Goal: Task Accomplishment & Management: Manage account settings

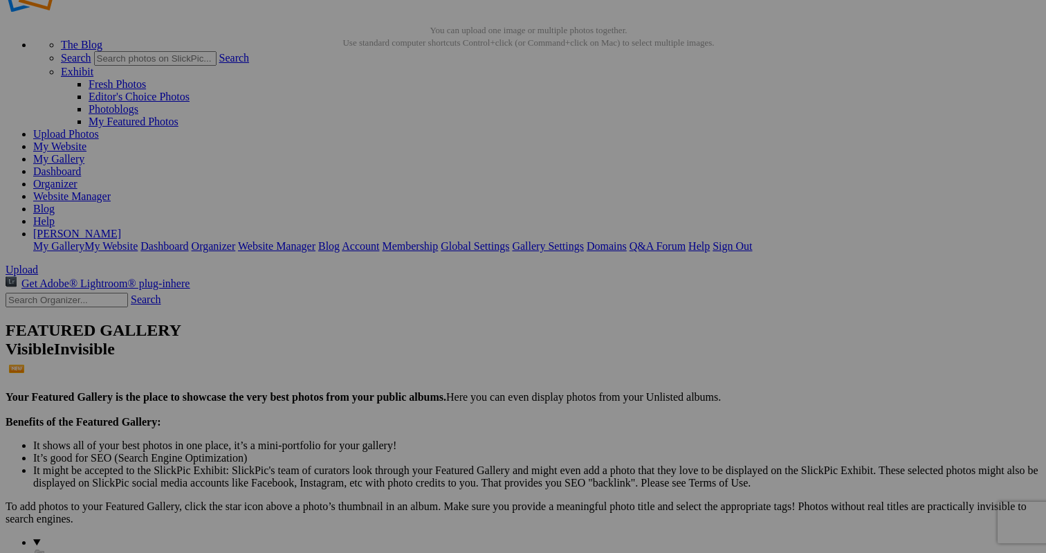
scroll to position [35, 0]
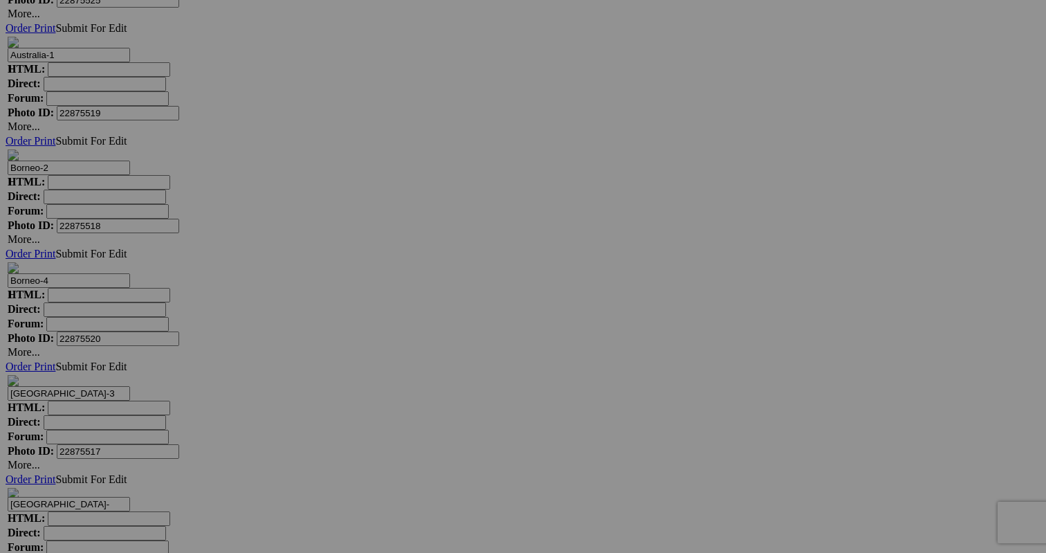
scroll to position [3987, 0]
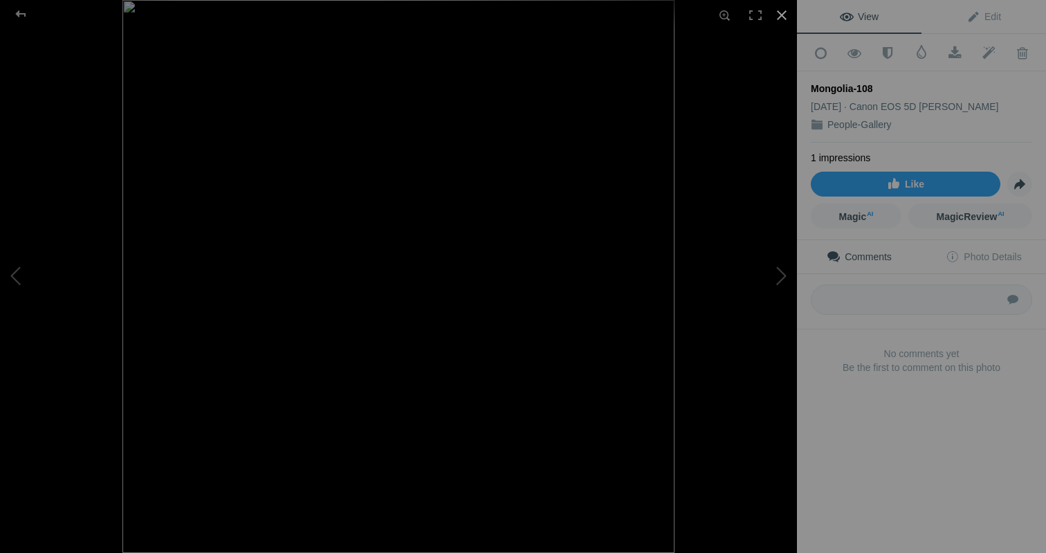
click at [780, 12] on div at bounding box center [781, 15] width 30 height 30
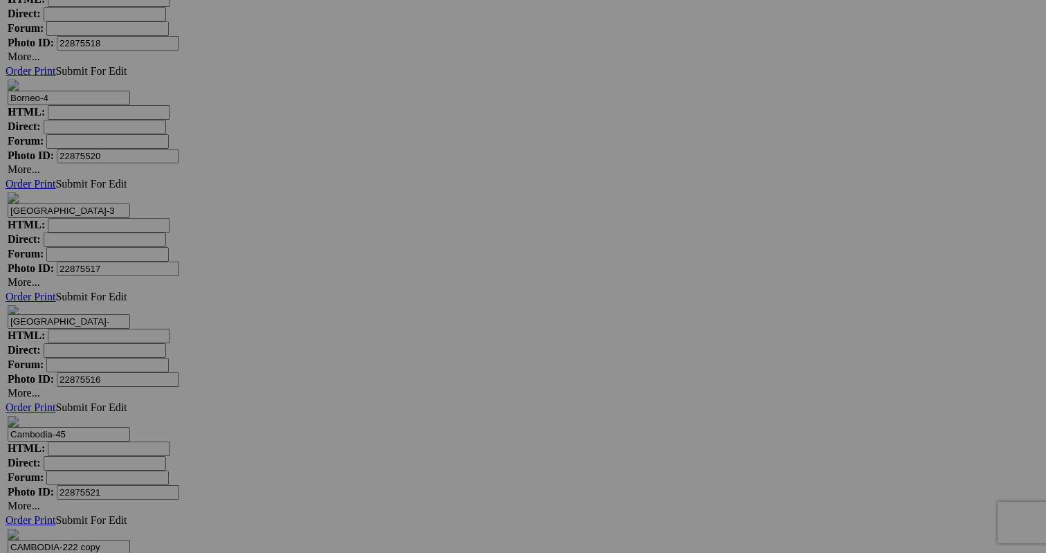
scroll to position [4169, 0]
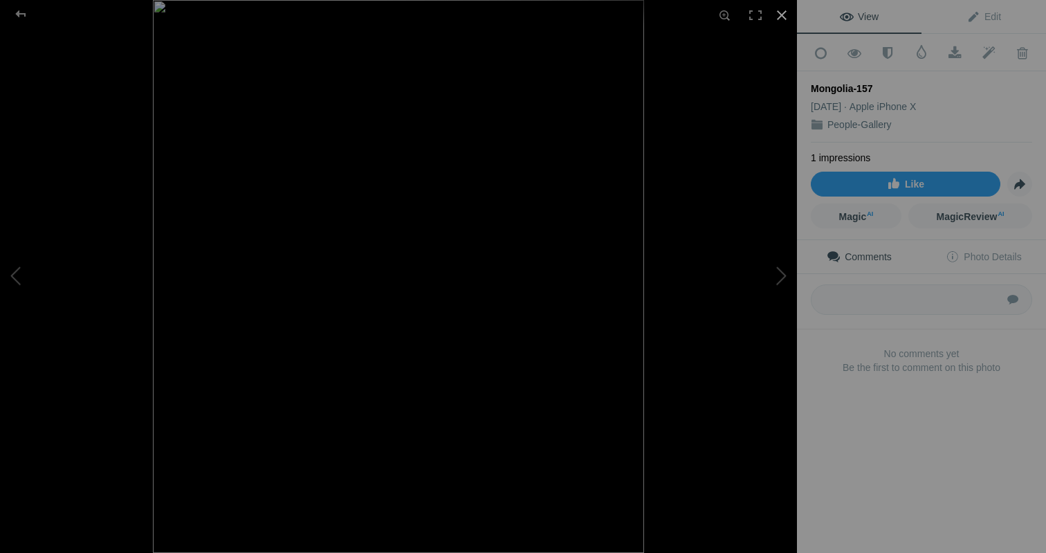
click at [782, 13] on div at bounding box center [781, 15] width 30 height 30
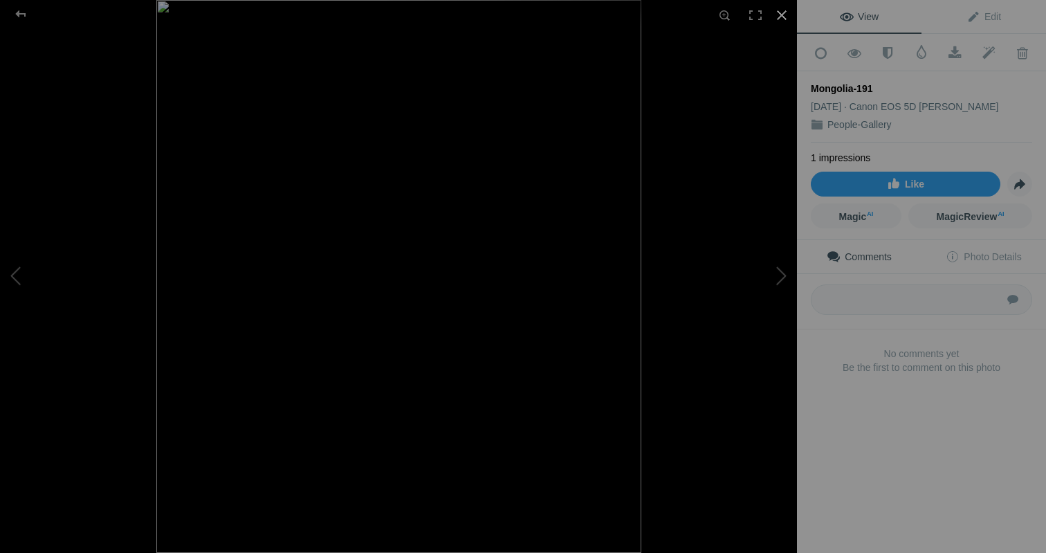
click at [780, 14] on div at bounding box center [781, 15] width 30 height 30
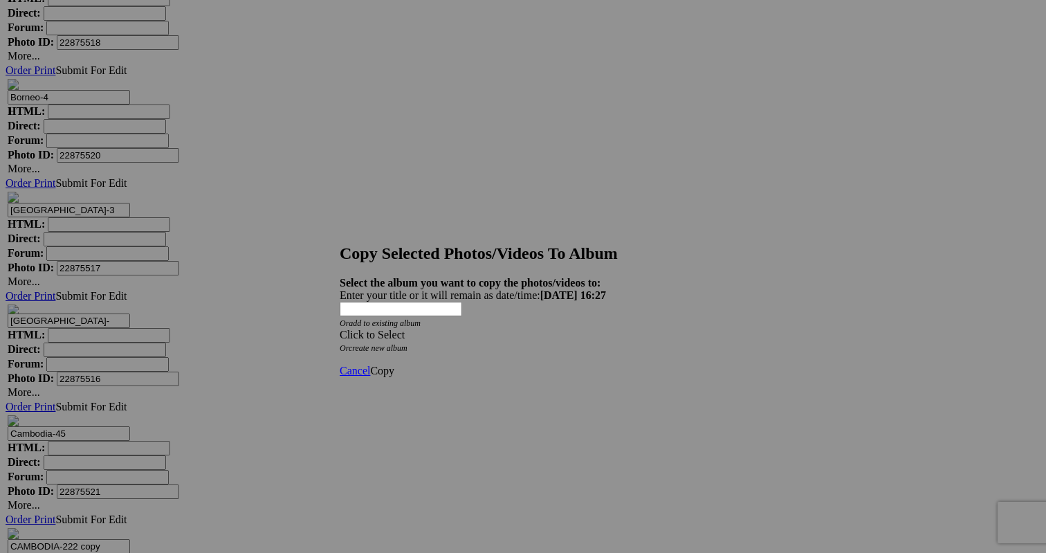
click at [564, 329] on div "Click to Select" at bounding box center [523, 335] width 367 height 12
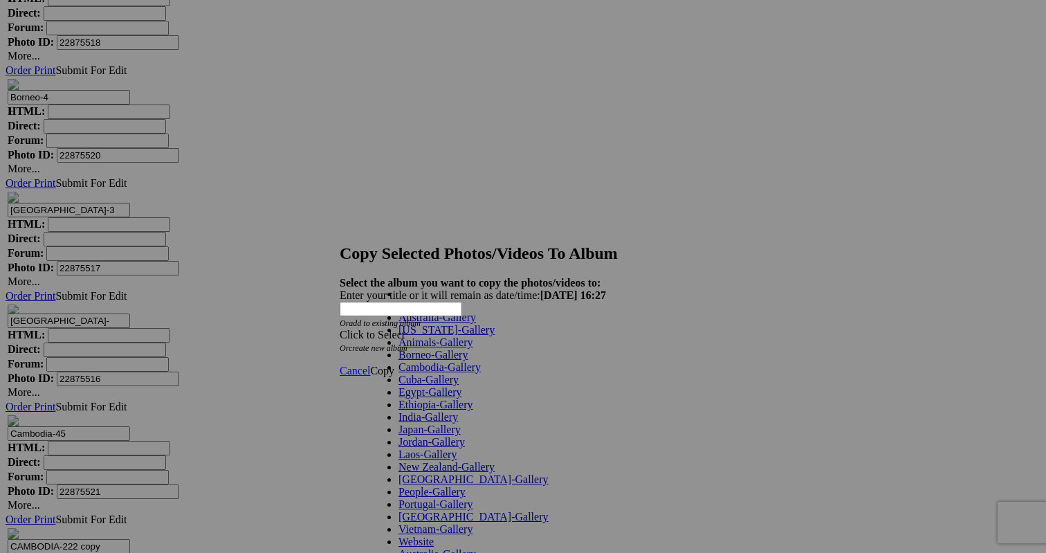
scroll to position [235, 0]
click at [434, 535] on link "Website" at bounding box center [415, 541] width 35 height 12
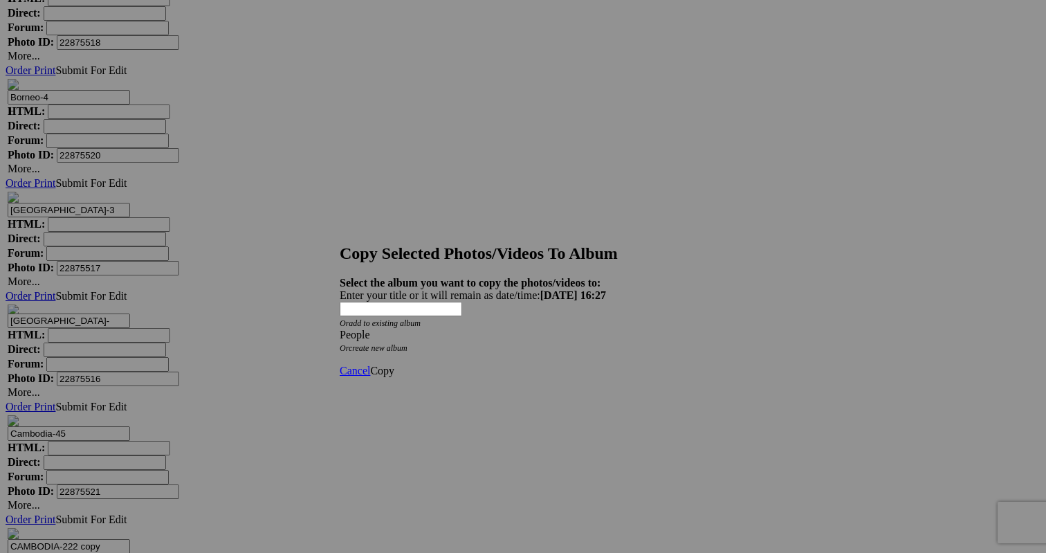
click at [394, 365] on span "Copy" at bounding box center [382, 371] width 24 height 12
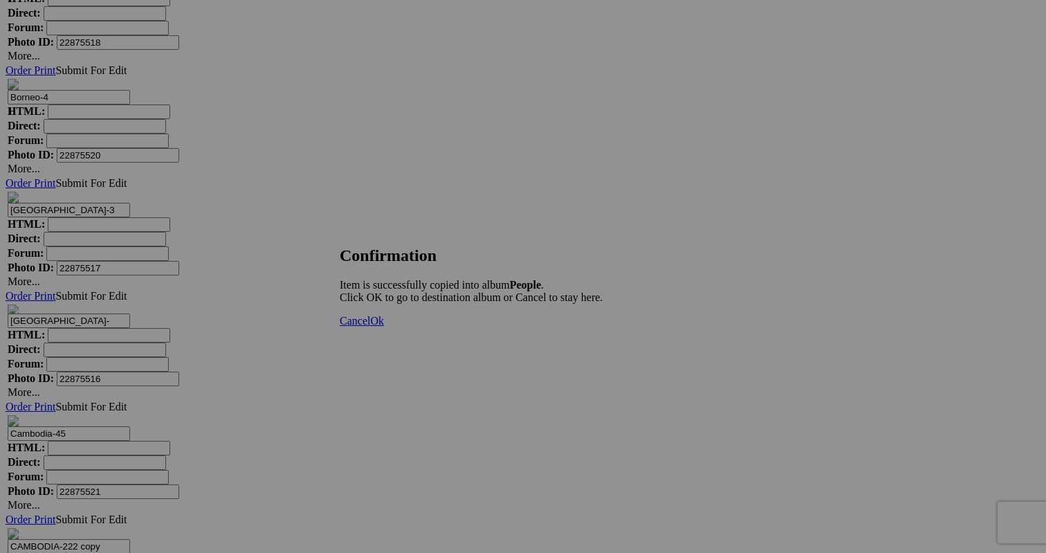
click at [370, 326] on span "Cancel" at bounding box center [355, 321] width 30 height 12
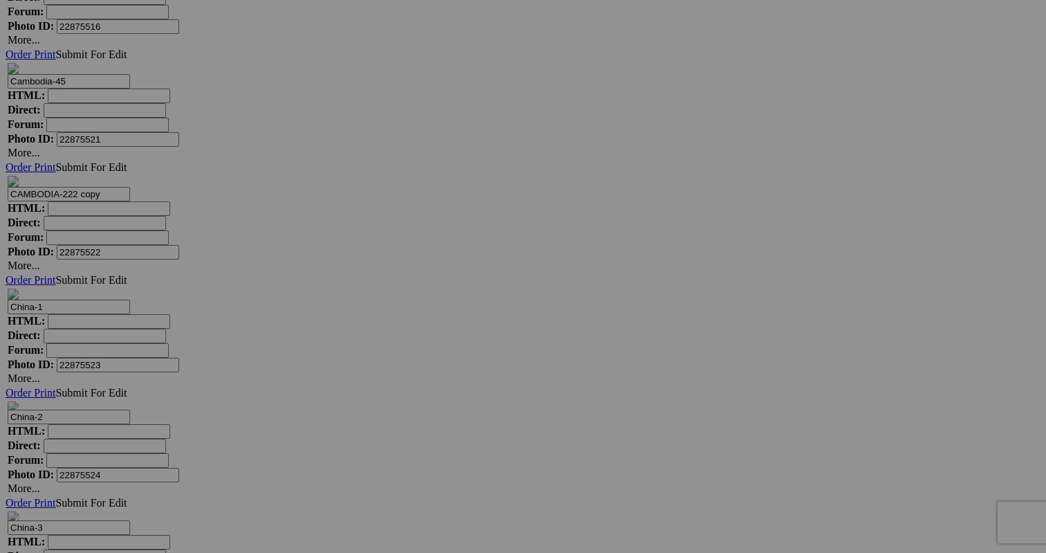
scroll to position [4528, 0]
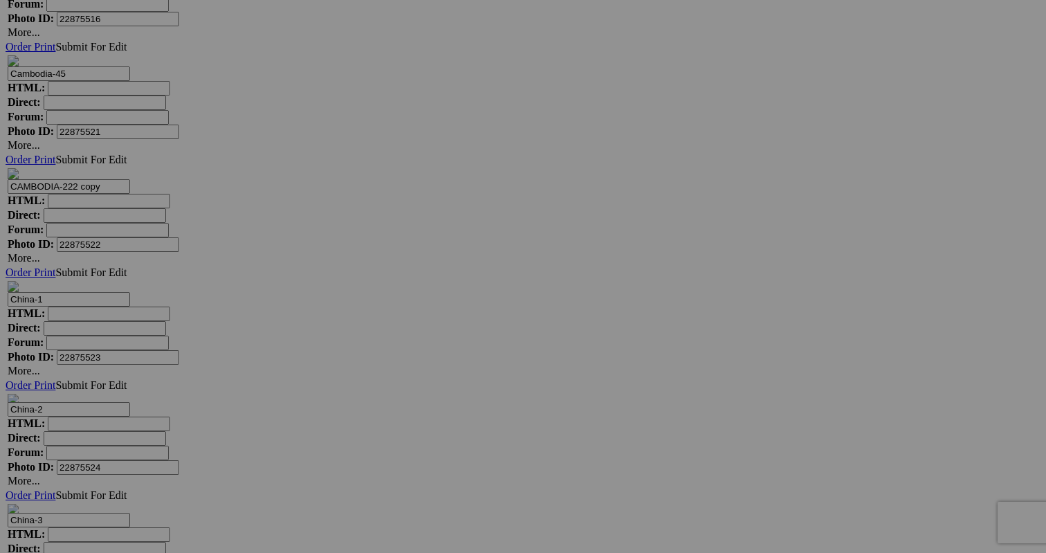
click at [431, 370] on span "Yes" at bounding box center [423, 367] width 16 height 12
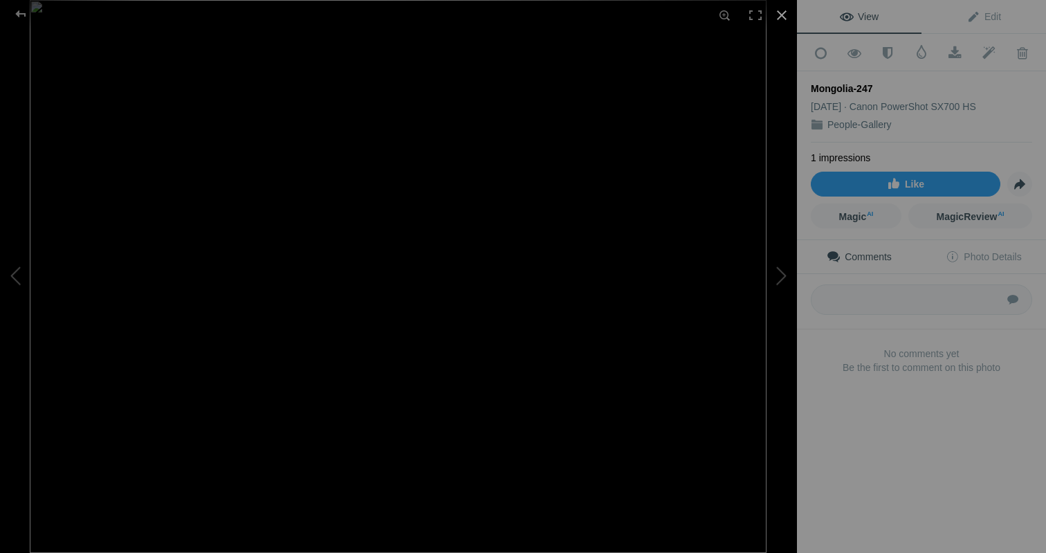
click at [782, 13] on div at bounding box center [781, 15] width 30 height 30
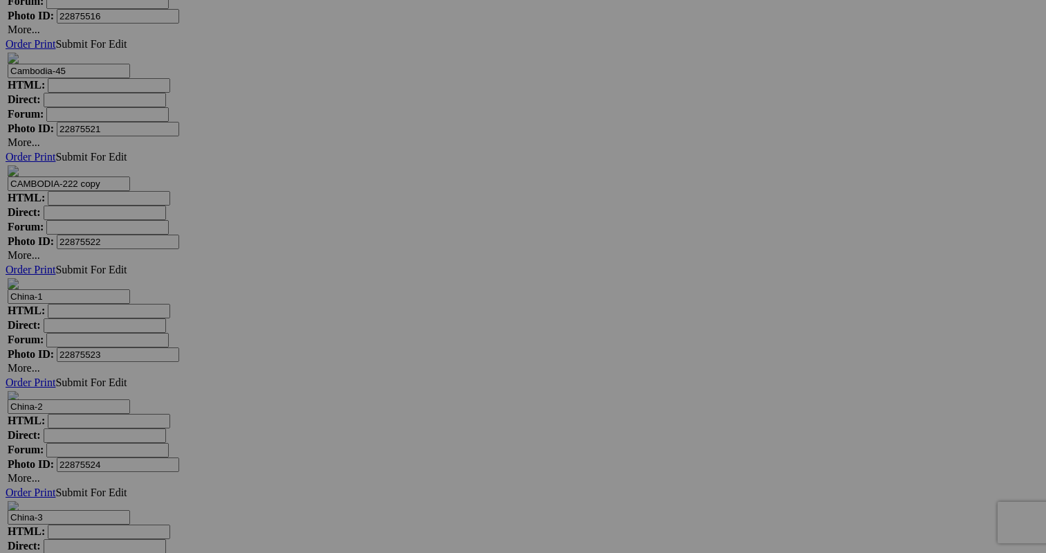
scroll to position [4535, 0]
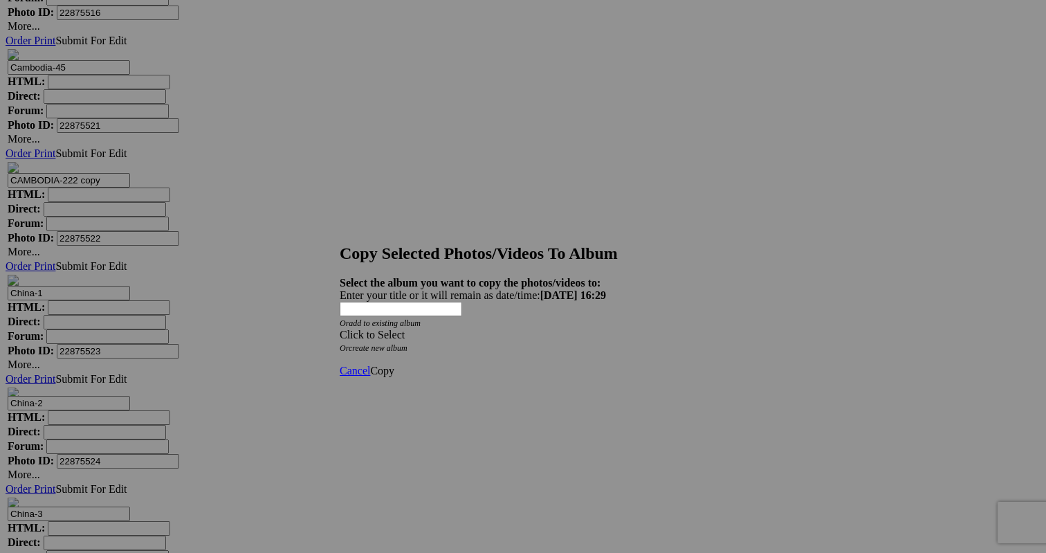
click at [340, 329] on span at bounding box center [340, 335] width 0 height 12
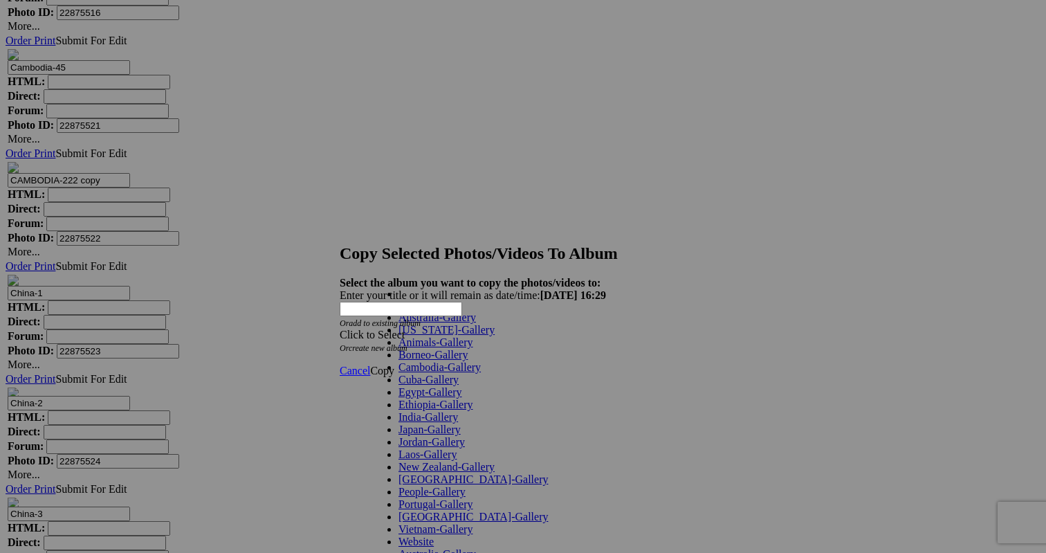
scroll to position [235, 0]
click at [434, 535] on span at bounding box center [434, 541] width 0 height 12
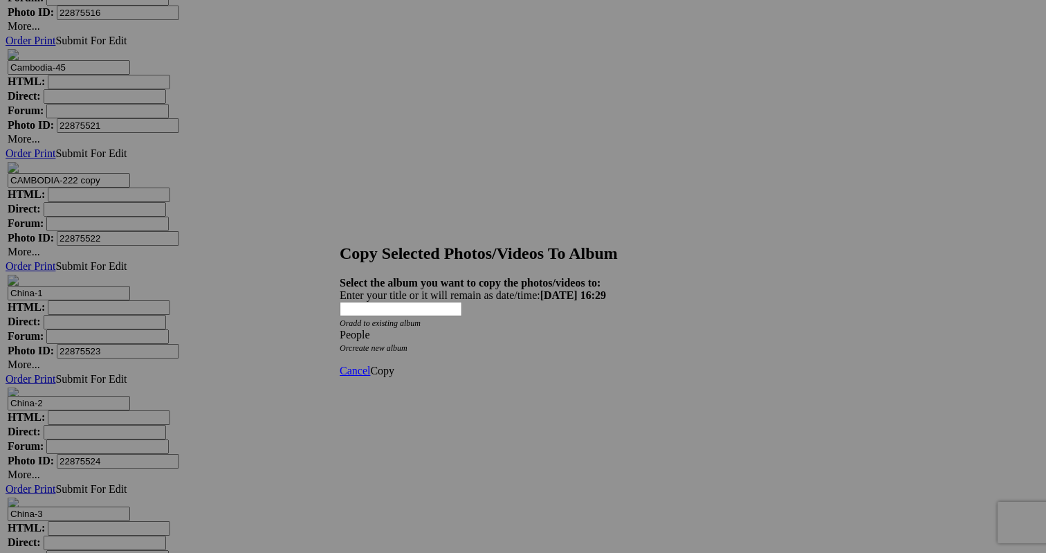
click at [394, 365] on span "Copy" at bounding box center [382, 371] width 24 height 12
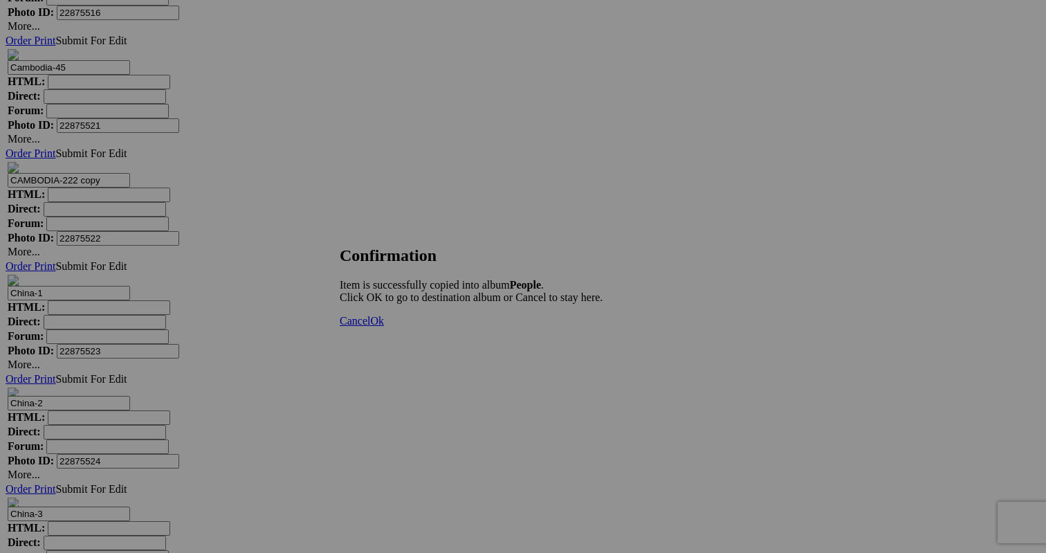
click at [370, 326] on span "Cancel" at bounding box center [355, 321] width 30 height 12
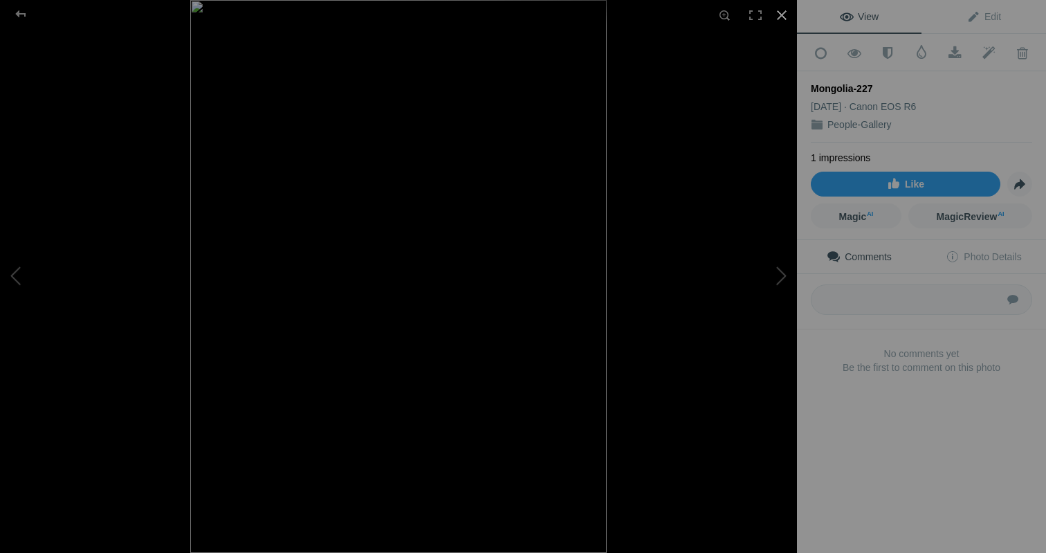
click at [784, 17] on div at bounding box center [781, 15] width 30 height 30
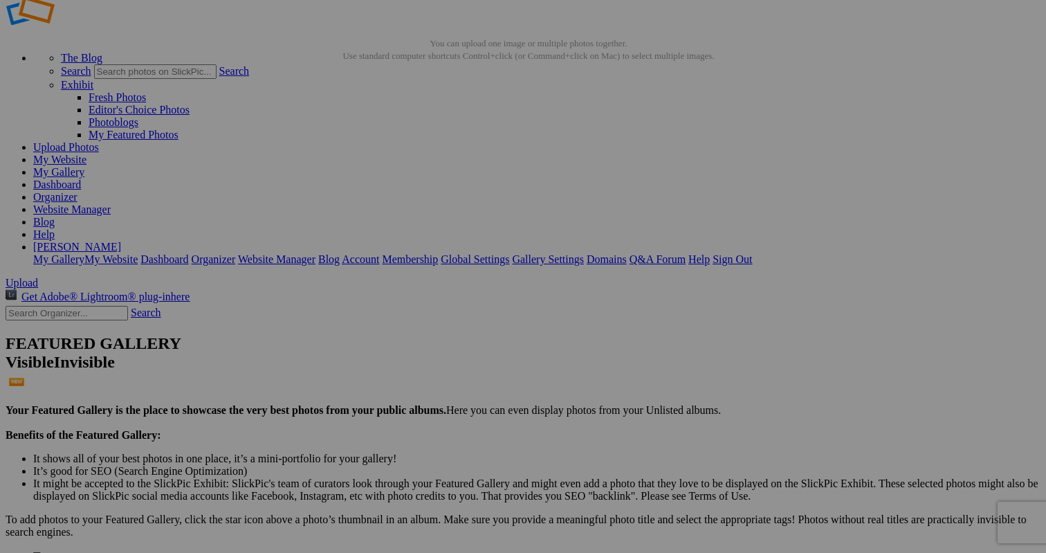
scroll to position [46, 0]
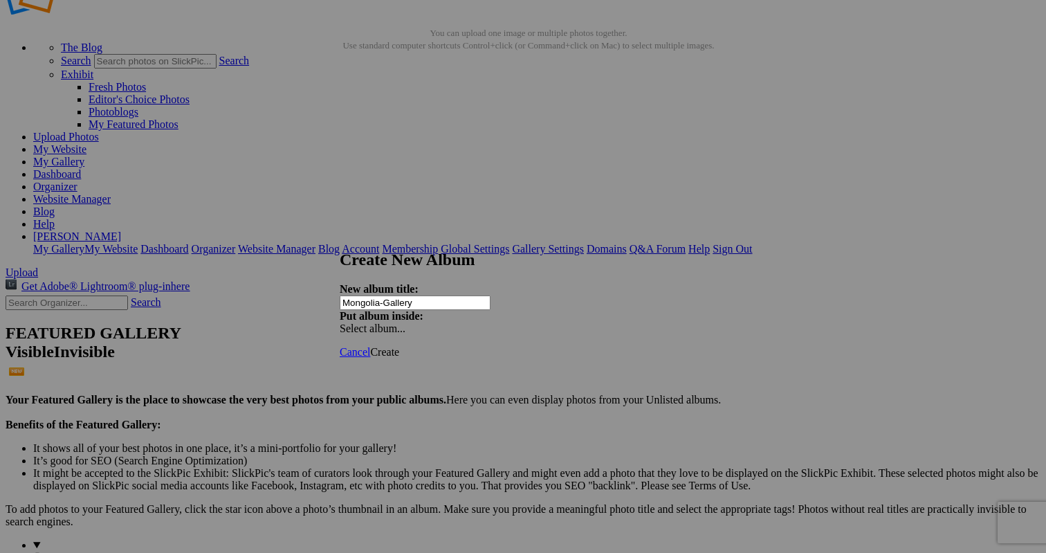
type input "Mongolia-Gallery"
click at [399, 346] on span "Create" at bounding box center [384, 352] width 29 height 12
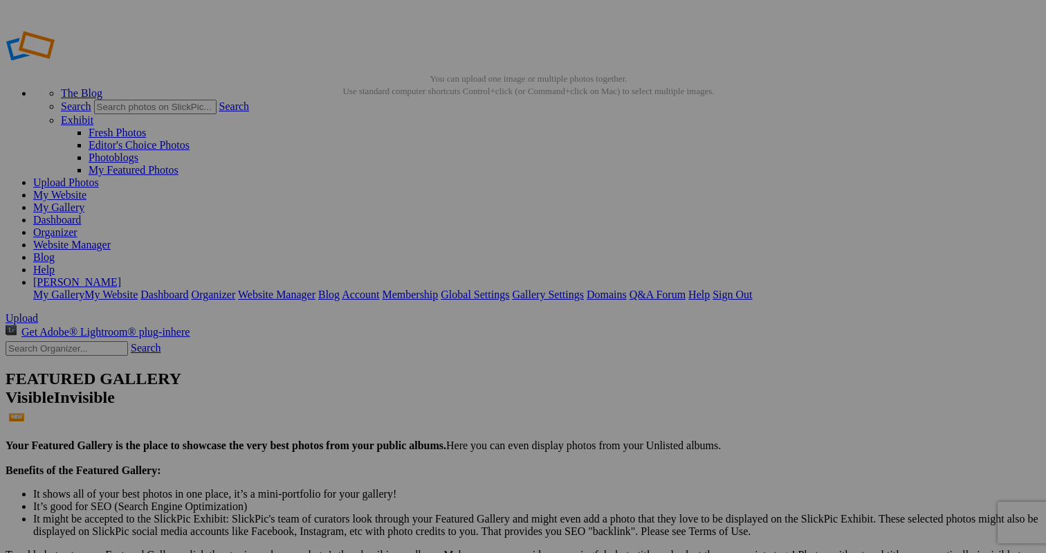
scroll to position [0, 0]
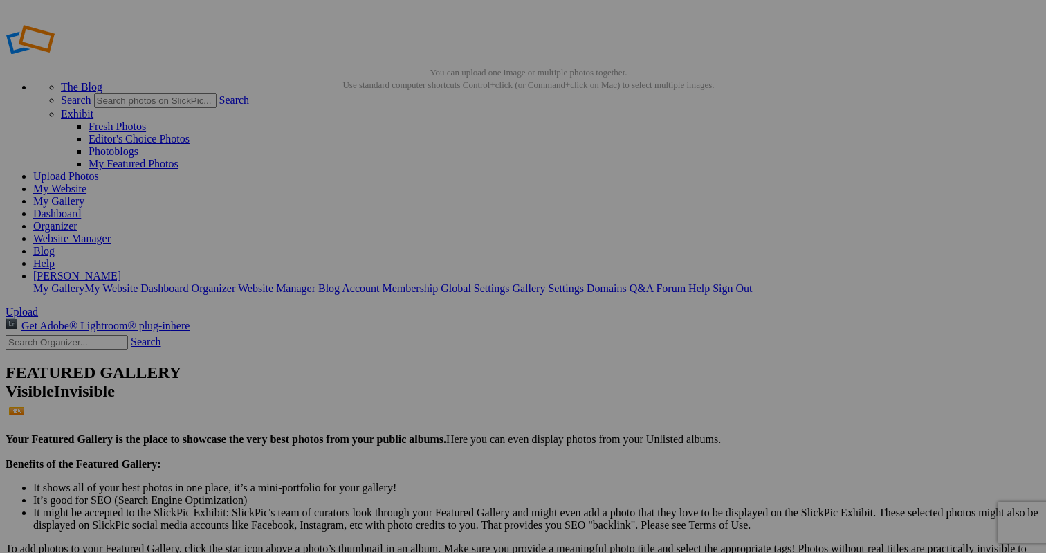
scroll to position [8, 0]
click at [431, 365] on span "Yes" at bounding box center [423, 367] width 16 height 12
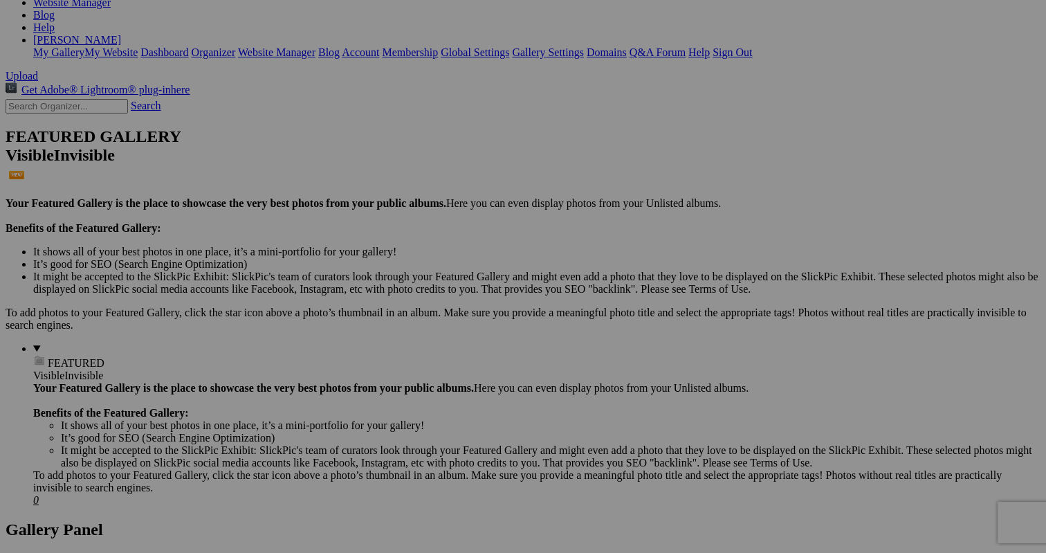
scroll to position [238, 0]
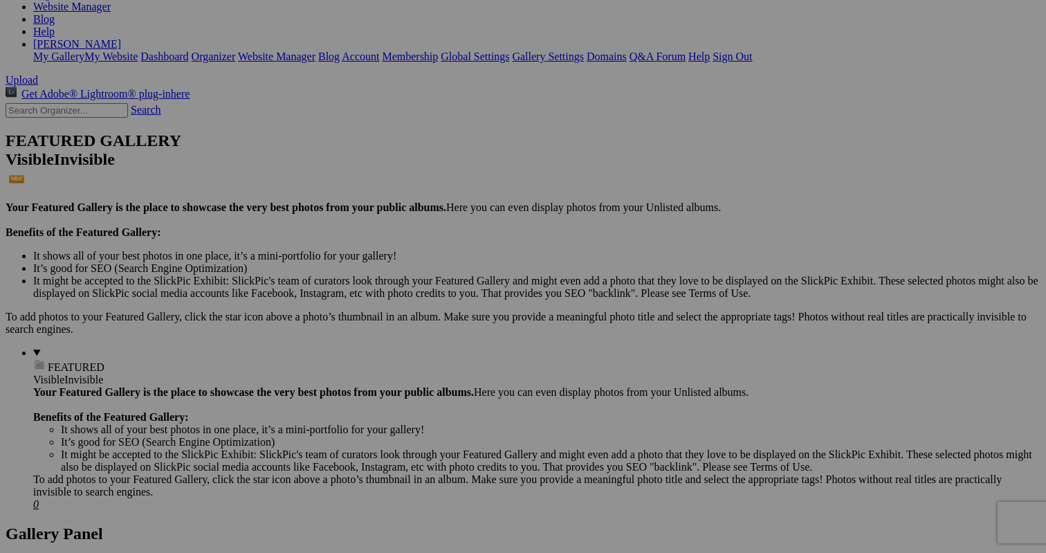
click at [431, 366] on span "Yes" at bounding box center [423, 367] width 16 height 12
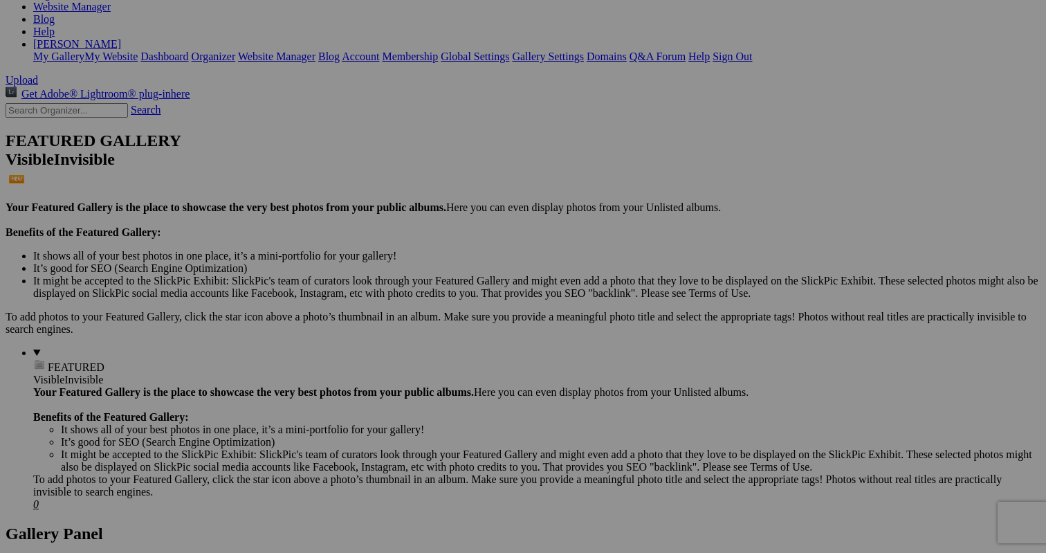
click at [431, 362] on span "Yes" at bounding box center [423, 367] width 16 height 12
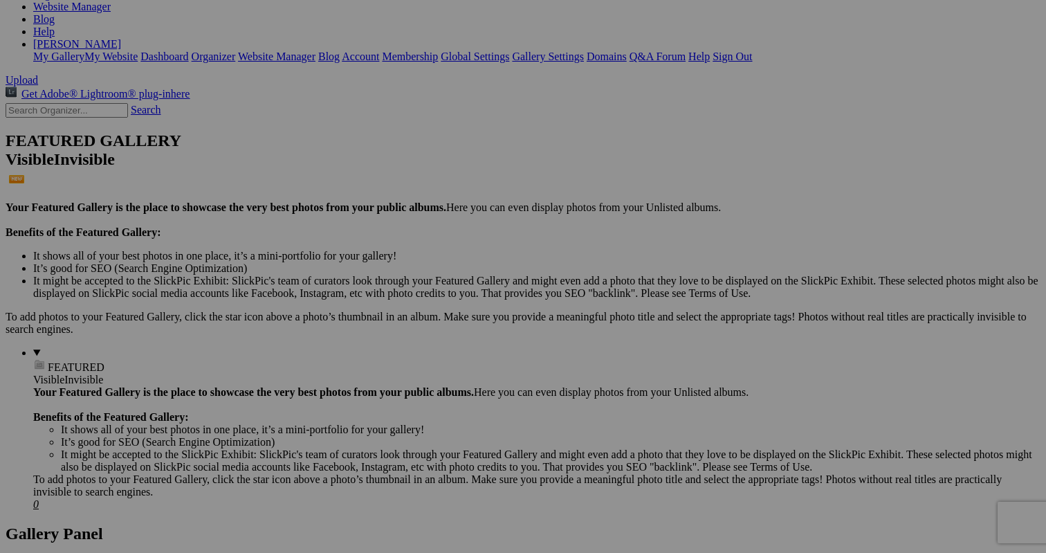
click at [431, 364] on span "Yes" at bounding box center [423, 367] width 16 height 12
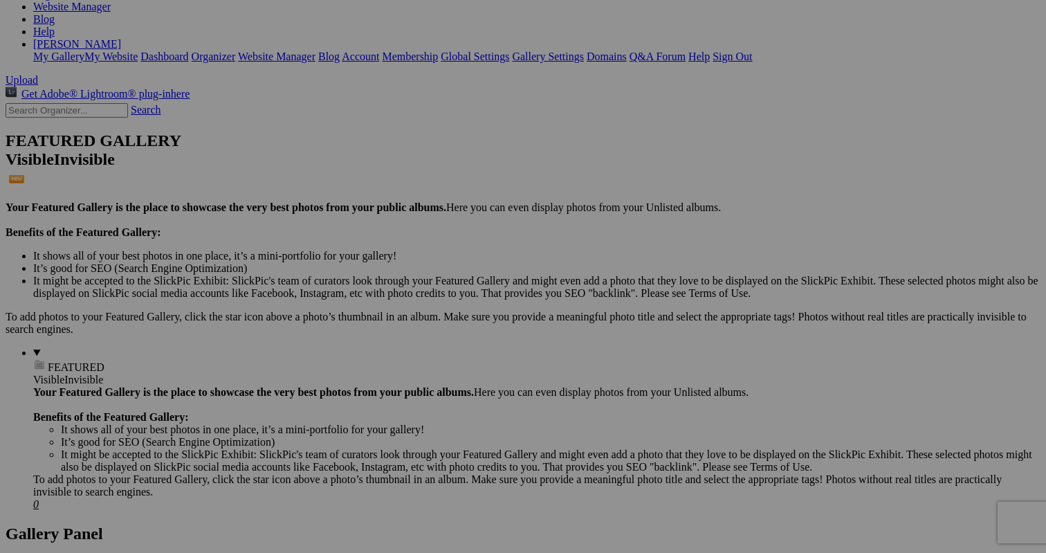
click at [431, 363] on span "Yes" at bounding box center [423, 367] width 16 height 12
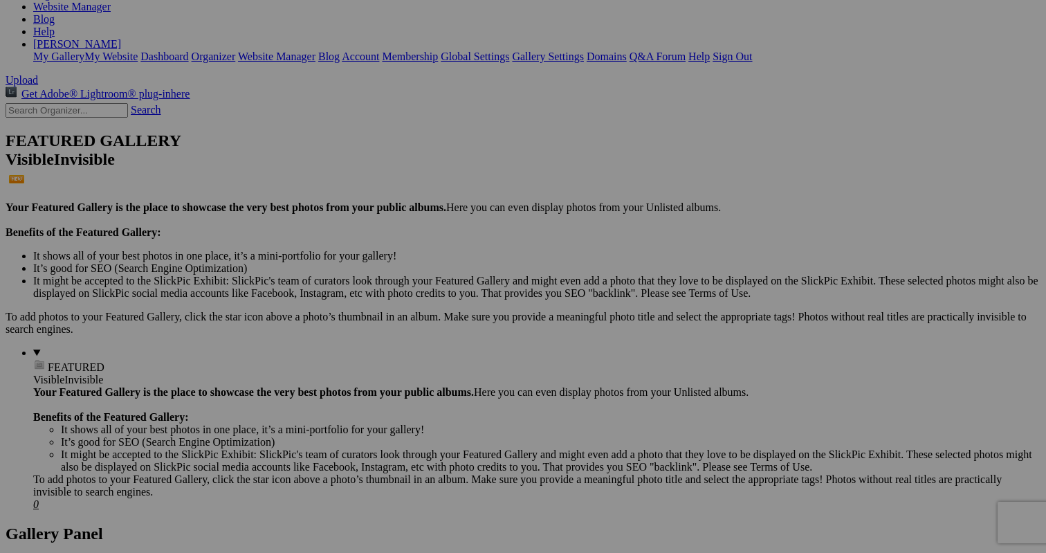
click at [431, 368] on span "Yes" at bounding box center [423, 367] width 16 height 12
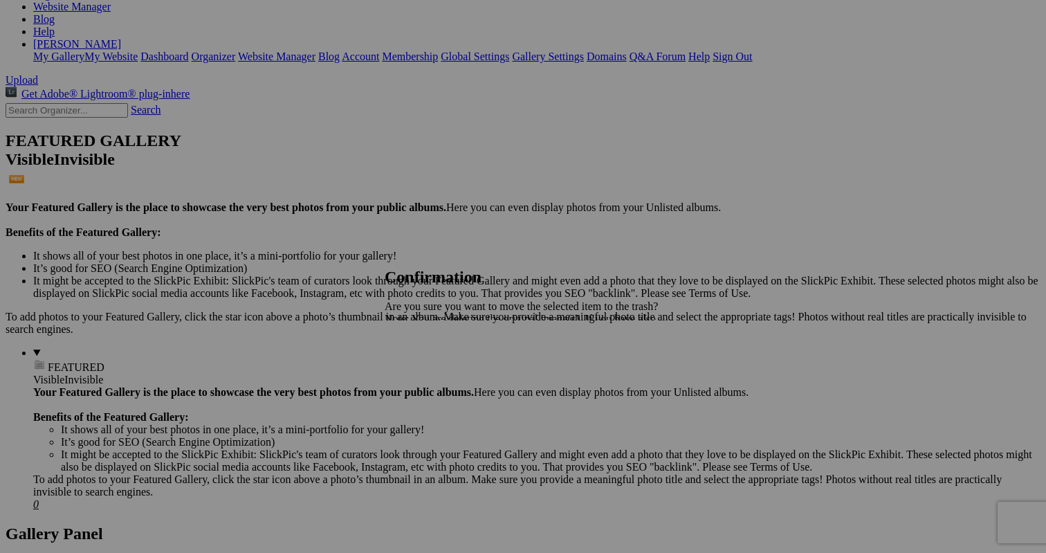
click at [431, 373] on span "Yes" at bounding box center [423, 367] width 16 height 12
click at [431, 371] on span "Yes" at bounding box center [423, 367] width 16 height 12
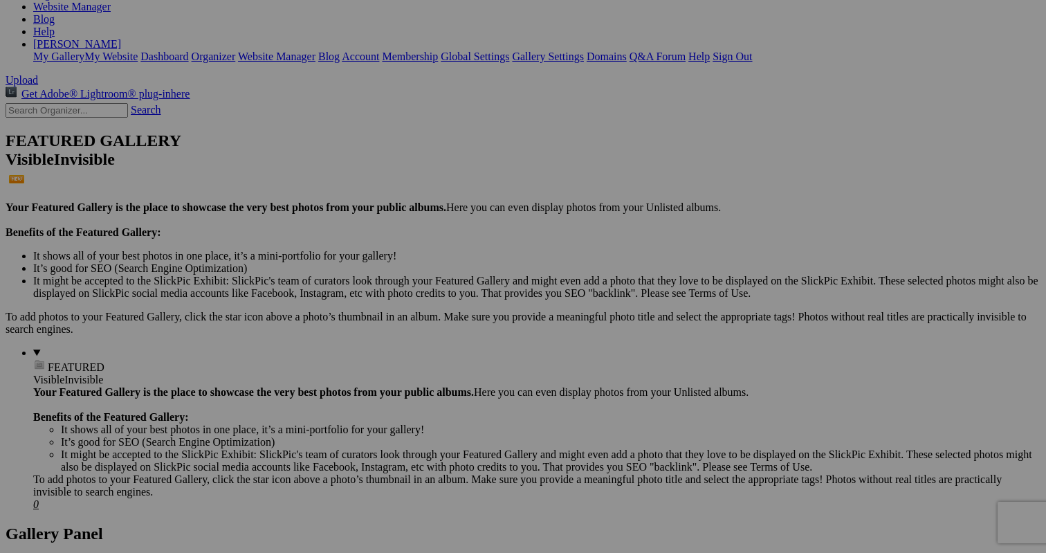
click at [431, 368] on span "Yes" at bounding box center [423, 367] width 16 height 12
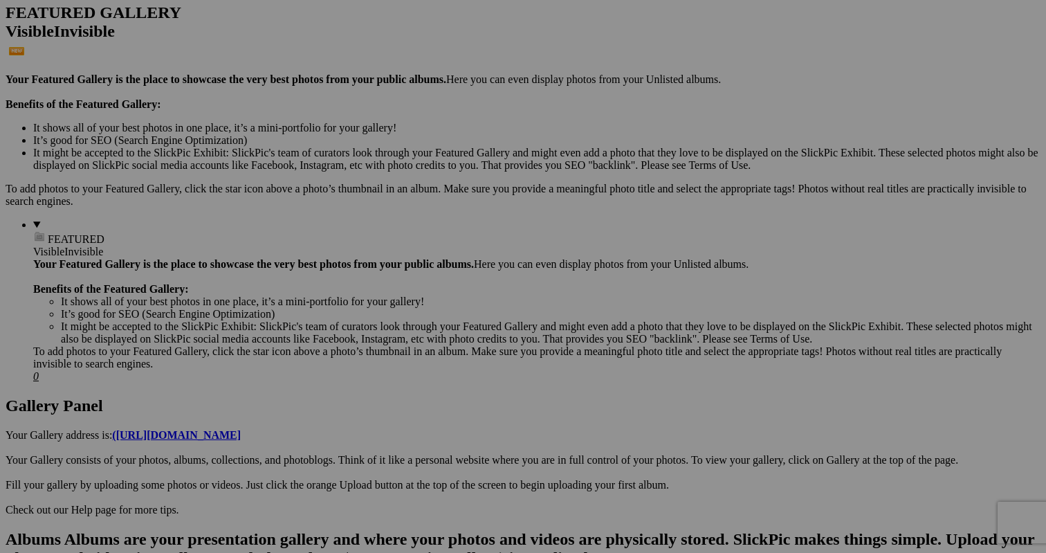
scroll to position [367, 0]
click at [431, 362] on link "Yes" at bounding box center [423, 367] width 16 height 12
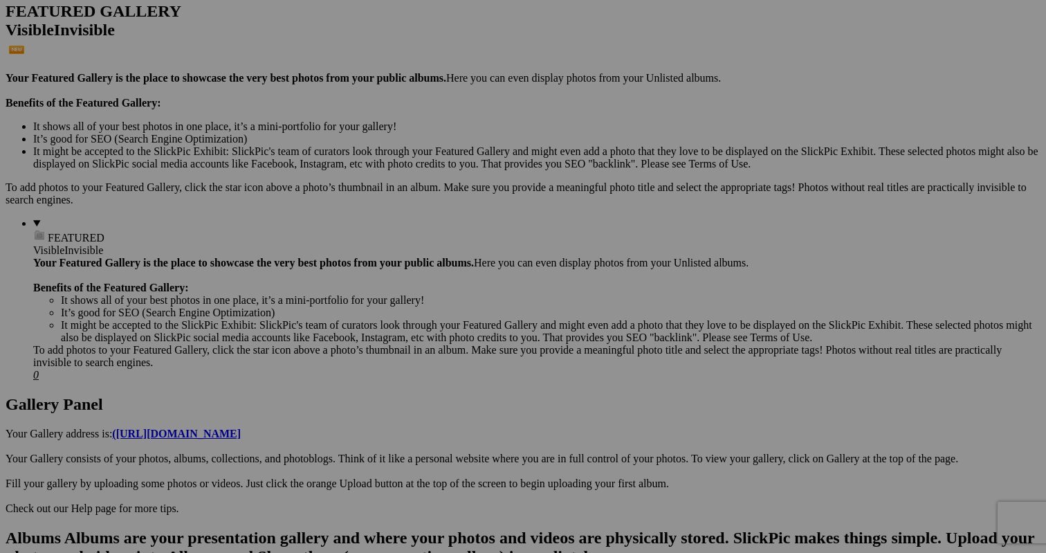
click at [431, 362] on link "Yes" at bounding box center [423, 367] width 16 height 12
click at [431, 365] on span "Yes" at bounding box center [423, 367] width 16 height 12
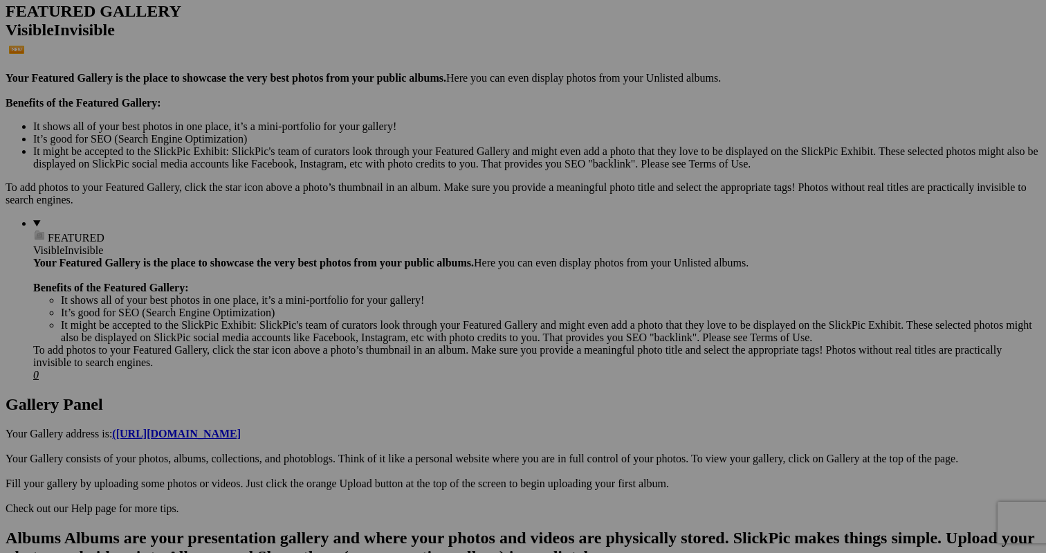
click at [431, 361] on link "Yes" at bounding box center [423, 367] width 16 height 12
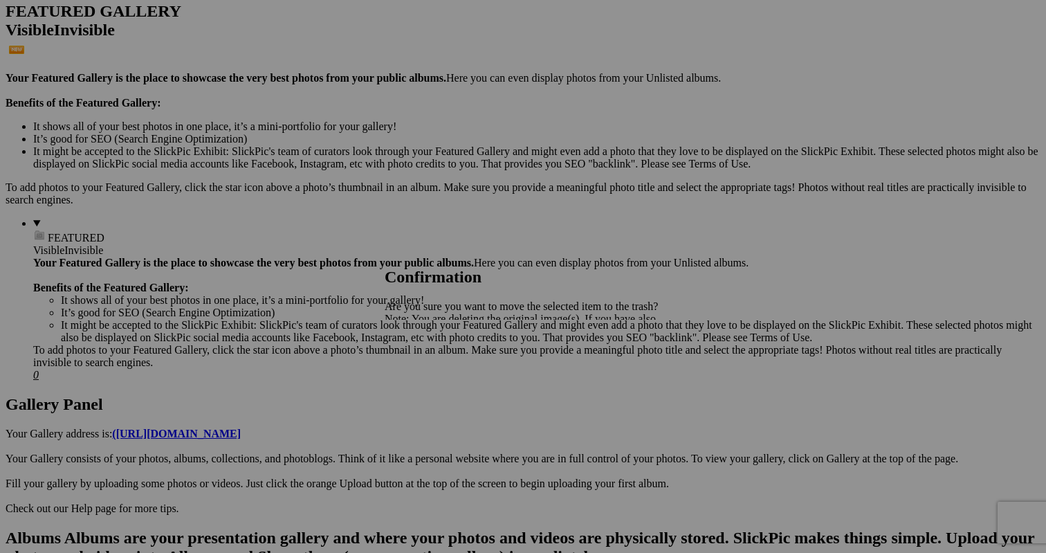
click at [431, 370] on span "Yes" at bounding box center [423, 367] width 16 height 12
click at [431, 365] on span "Yes" at bounding box center [423, 367] width 16 height 12
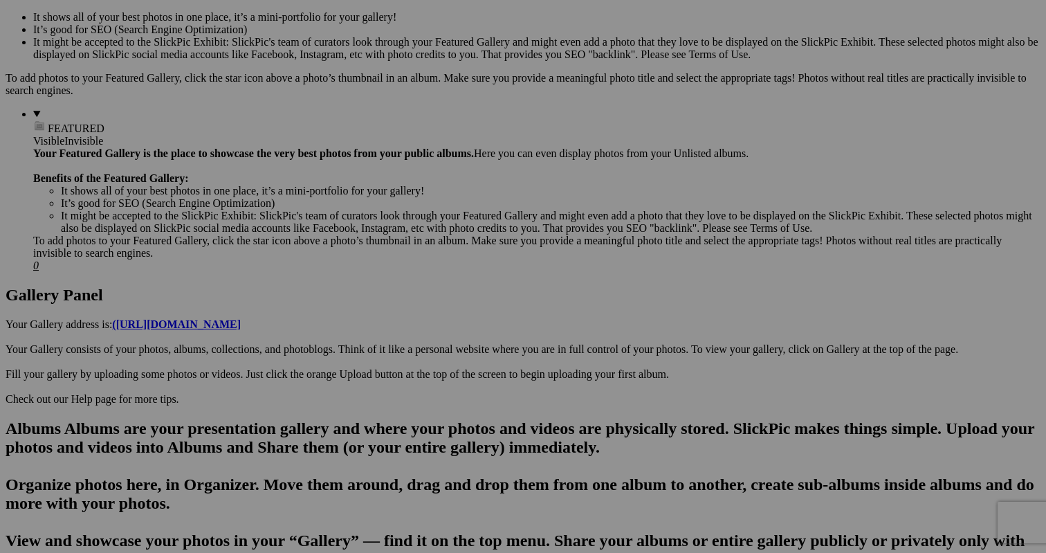
scroll to position [479, 0]
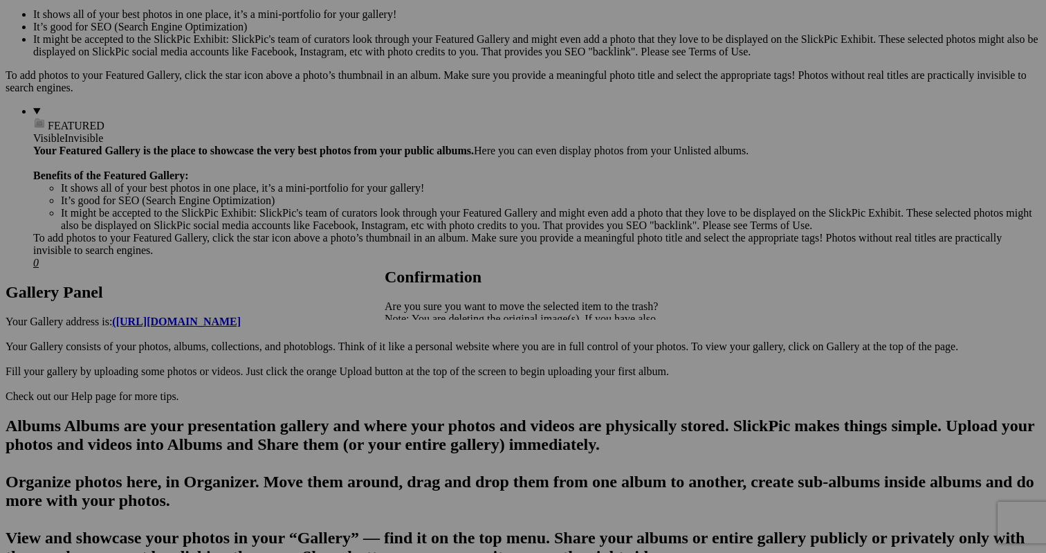
click at [431, 361] on link "Yes" at bounding box center [423, 367] width 16 height 12
drag, startPoint x: 313, startPoint y: 533, endPoint x: 313, endPoint y: 525, distance: 7.6
click at [431, 364] on span "Yes" at bounding box center [423, 367] width 16 height 12
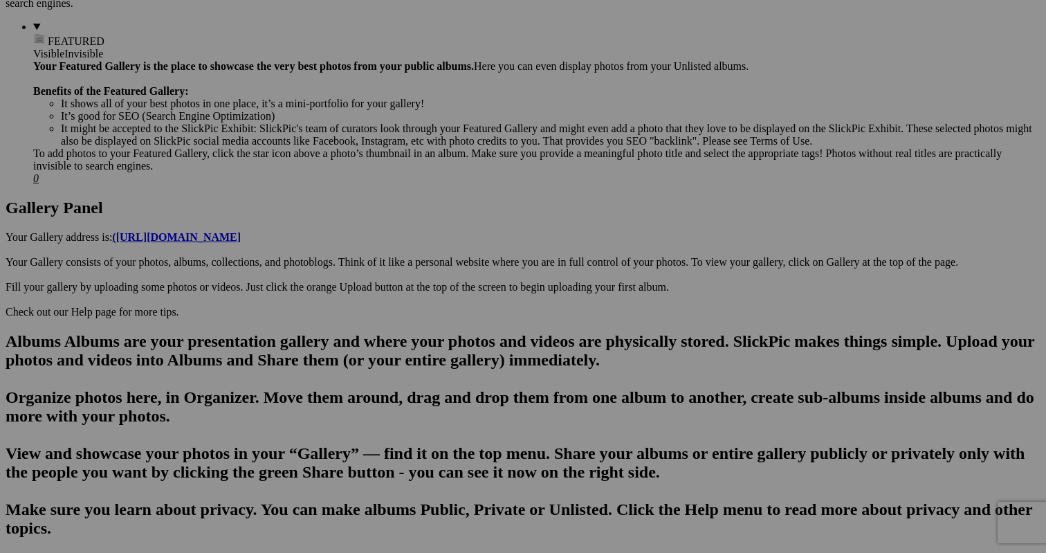
scroll to position [578, 0]
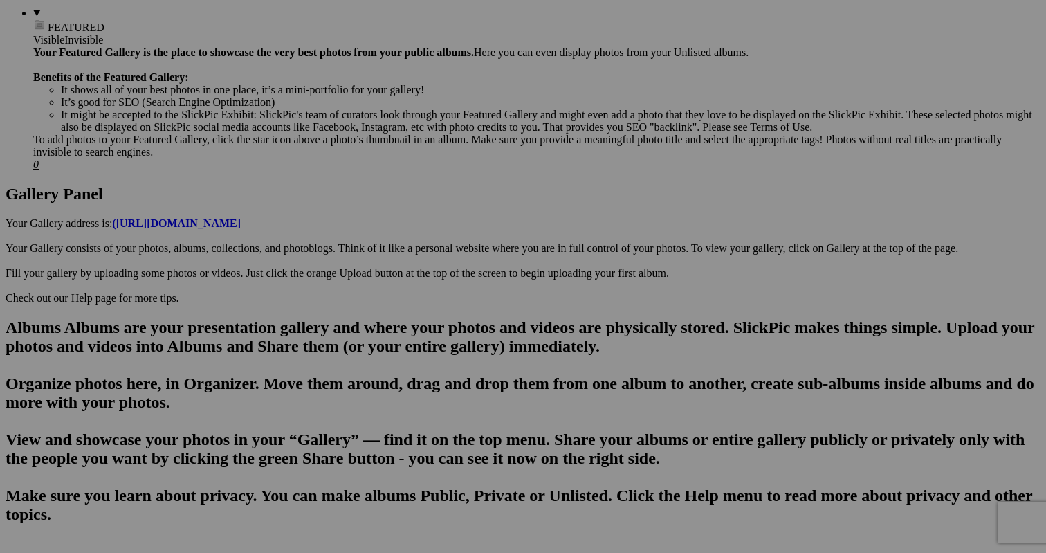
click at [431, 369] on span "Yes" at bounding box center [423, 367] width 16 height 12
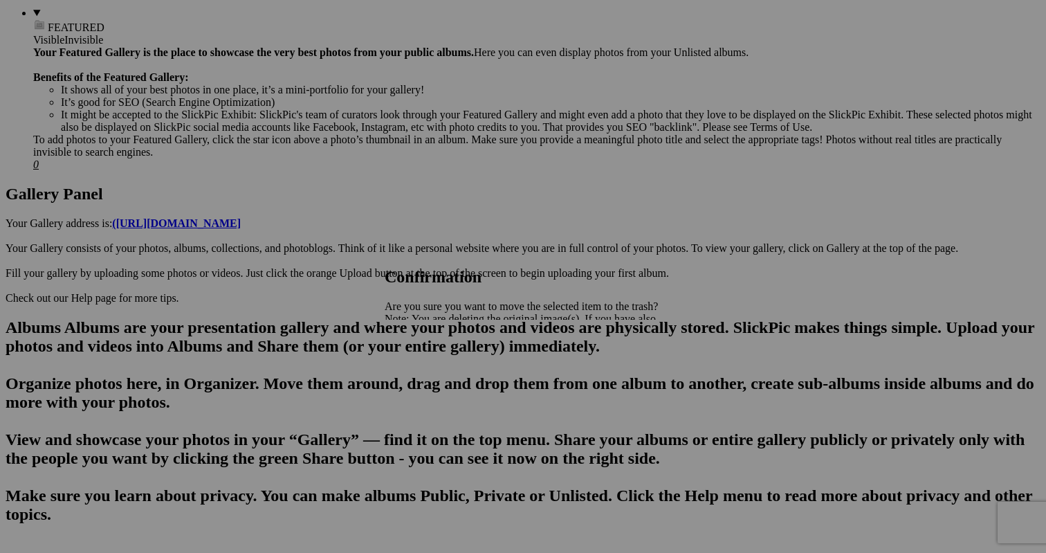
click at [431, 365] on span "Yes" at bounding box center [423, 367] width 16 height 12
click at [431, 367] on span "Yes" at bounding box center [423, 367] width 16 height 12
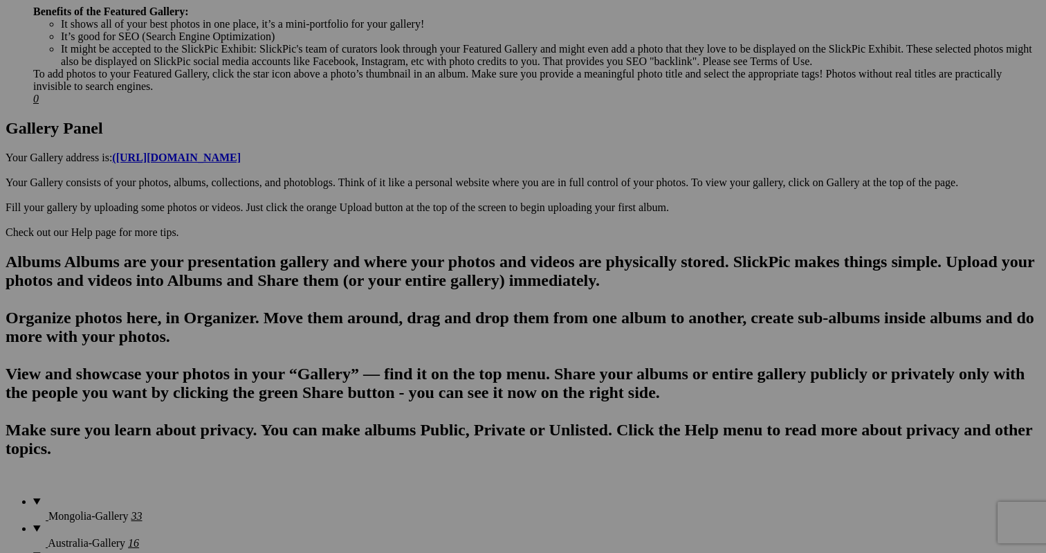
scroll to position [651, 0]
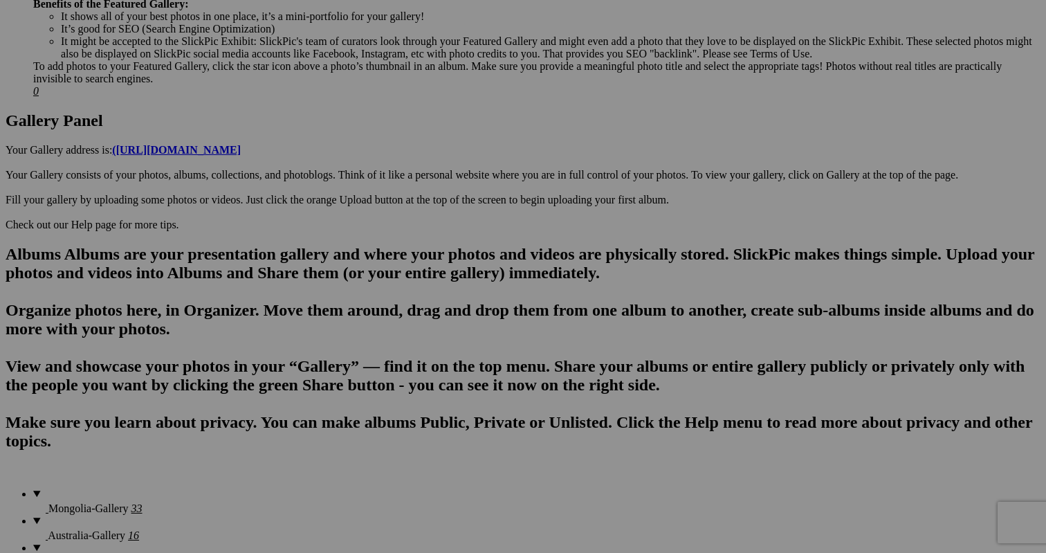
click at [431, 365] on span "Yes" at bounding box center [423, 367] width 16 height 12
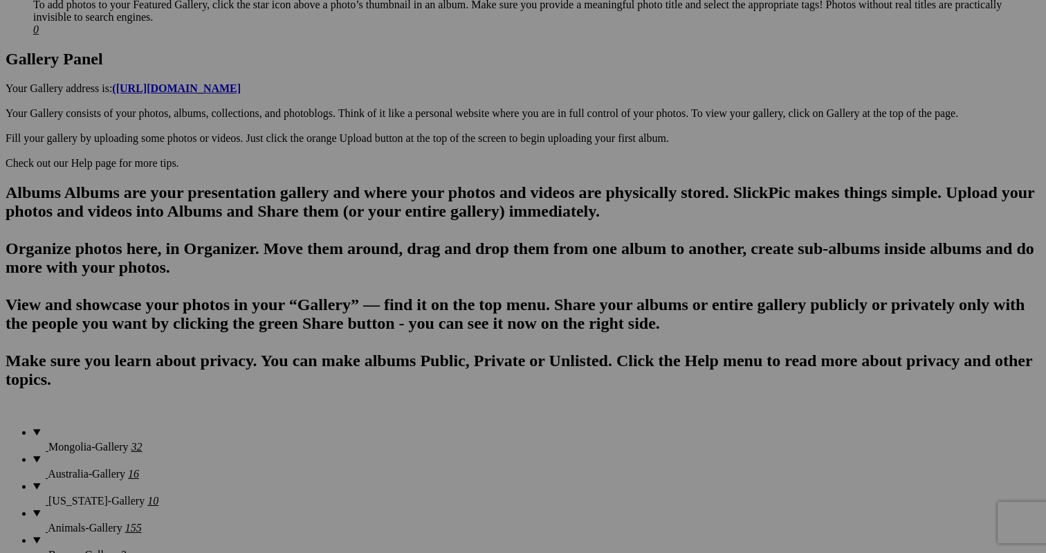
scroll to position [712, 0]
click at [656, 361] on div "Cancel Yes" at bounding box center [523, 367] width 277 height 12
click at [431, 365] on span "Yes" at bounding box center [423, 367] width 16 height 12
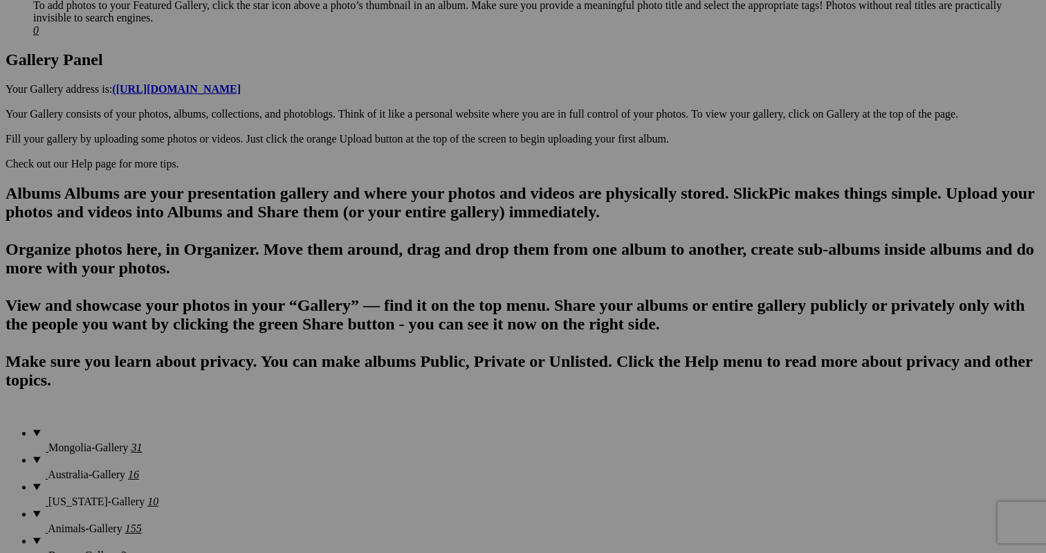
click at [431, 367] on span "Yes" at bounding box center [423, 367] width 16 height 12
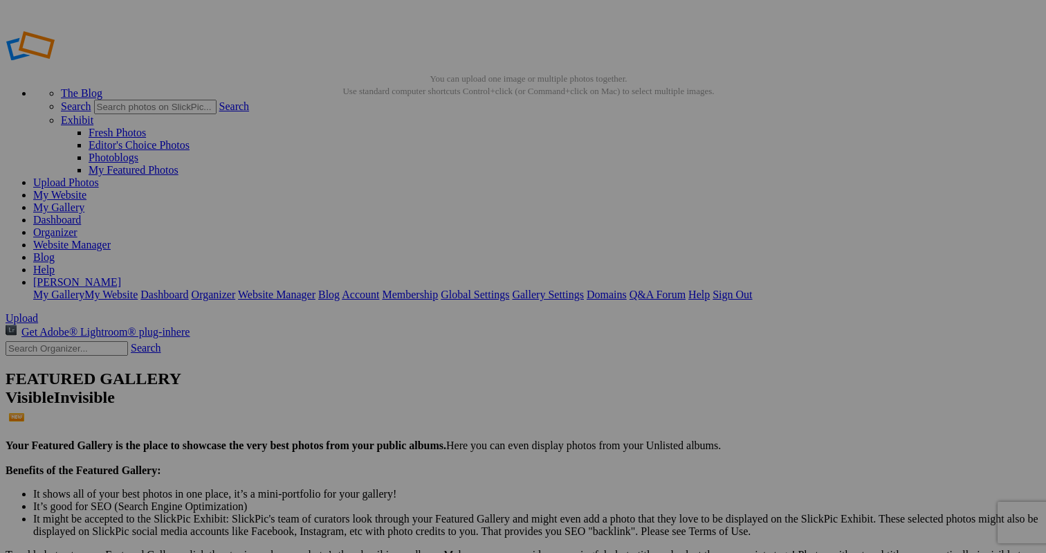
scroll to position [0, 0]
type input "Mongolia-Gallery"
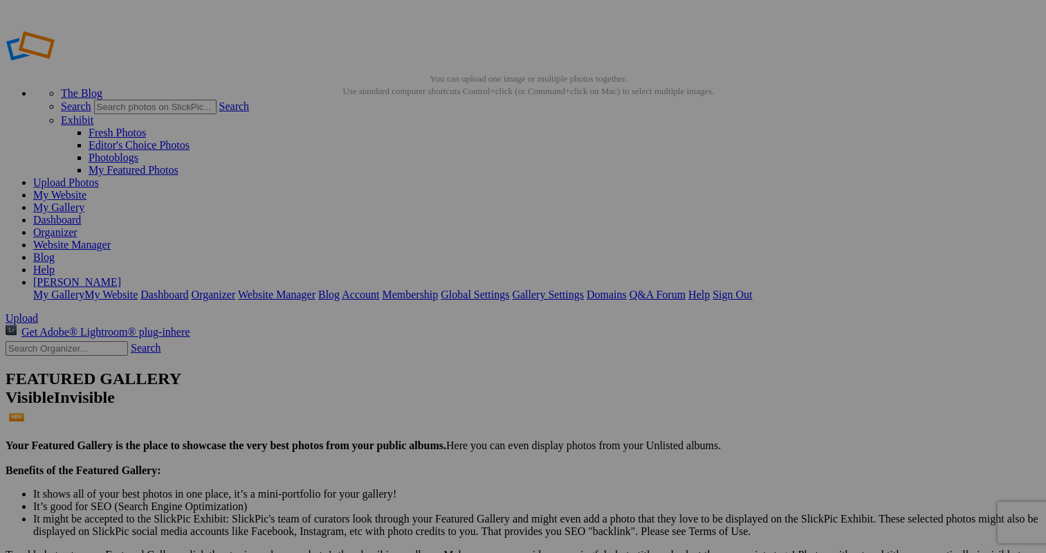
click at [431, 361] on span "Yes" at bounding box center [423, 367] width 16 height 12
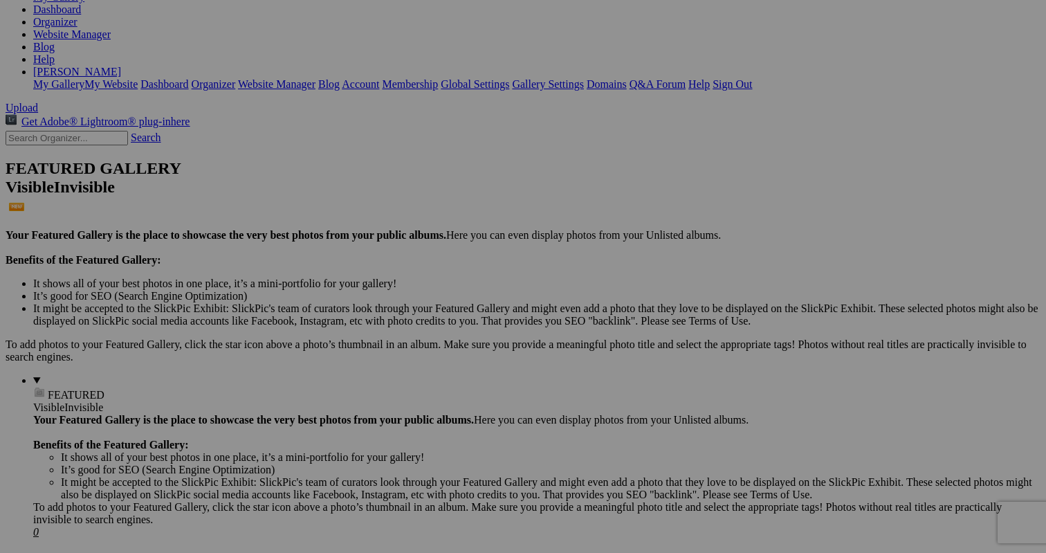
scroll to position [228, 0]
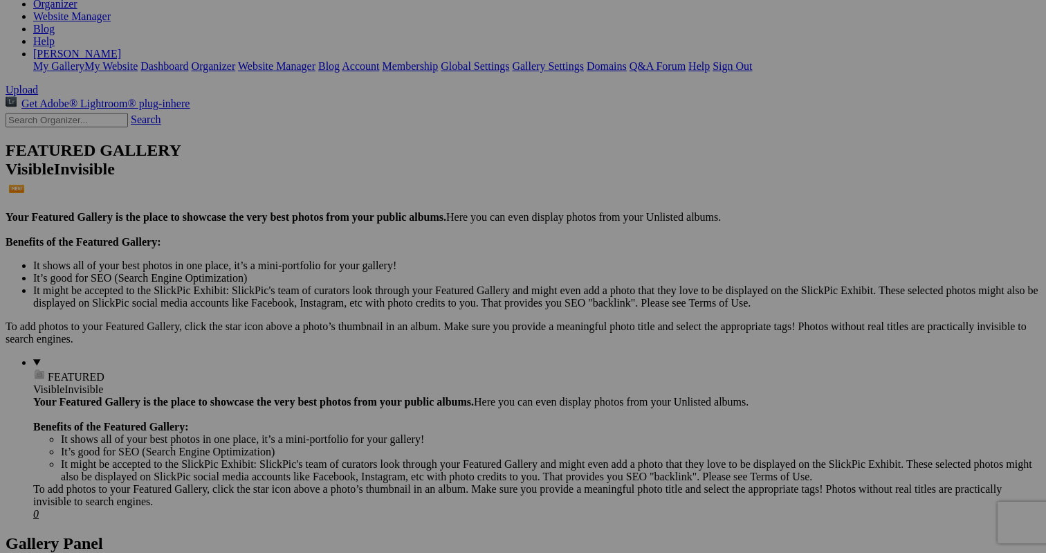
click at [431, 363] on link "Yes" at bounding box center [423, 367] width 16 height 12
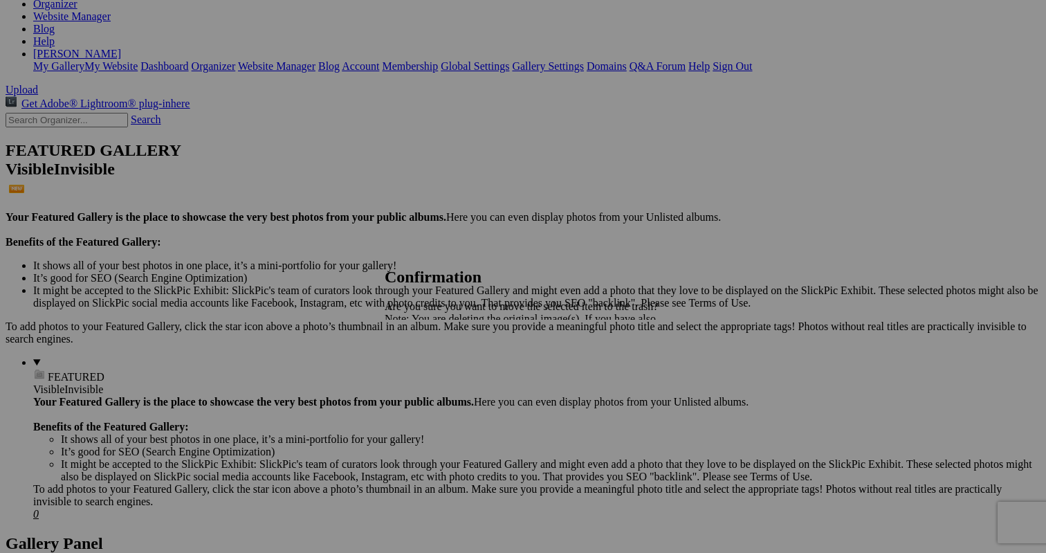
click link "Yes"
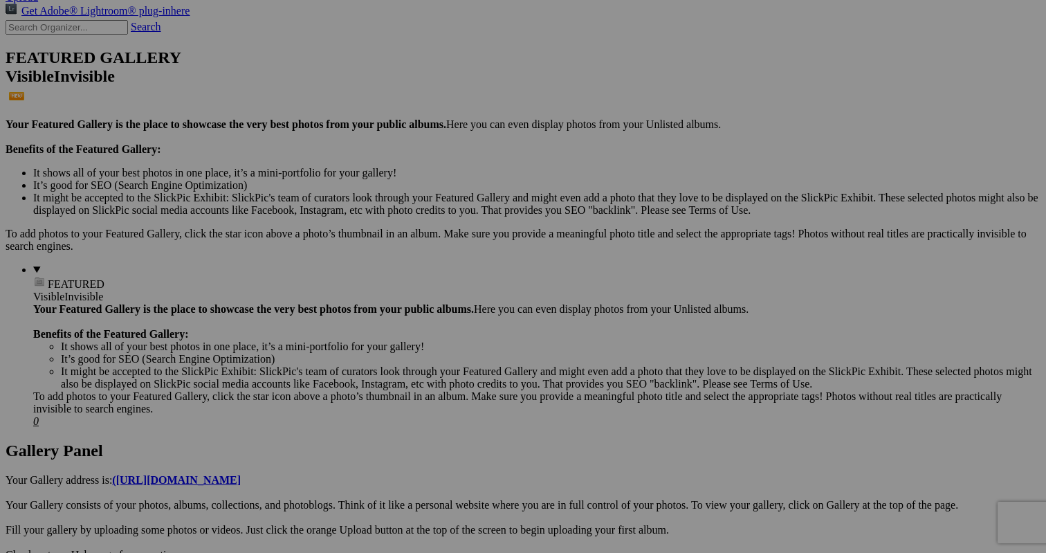
scroll to position [309, 0]
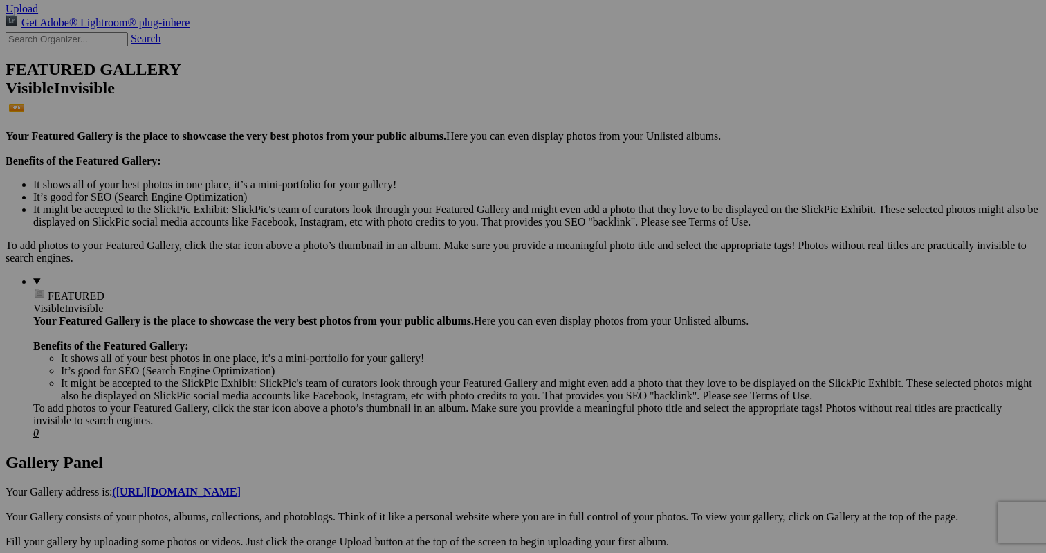
click span
click details "Website 129"
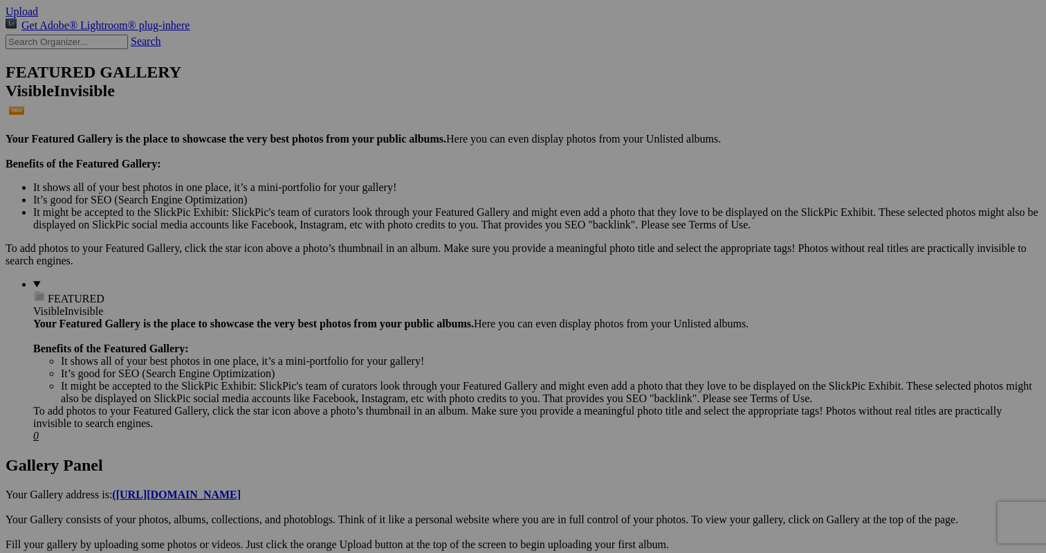
scroll to position [341, 0]
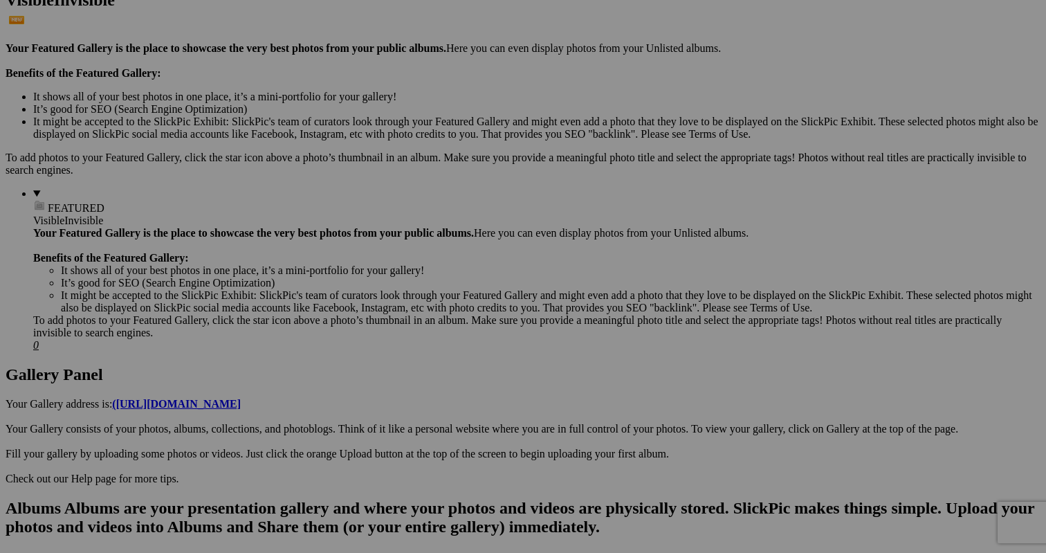
scroll to position [405, 0]
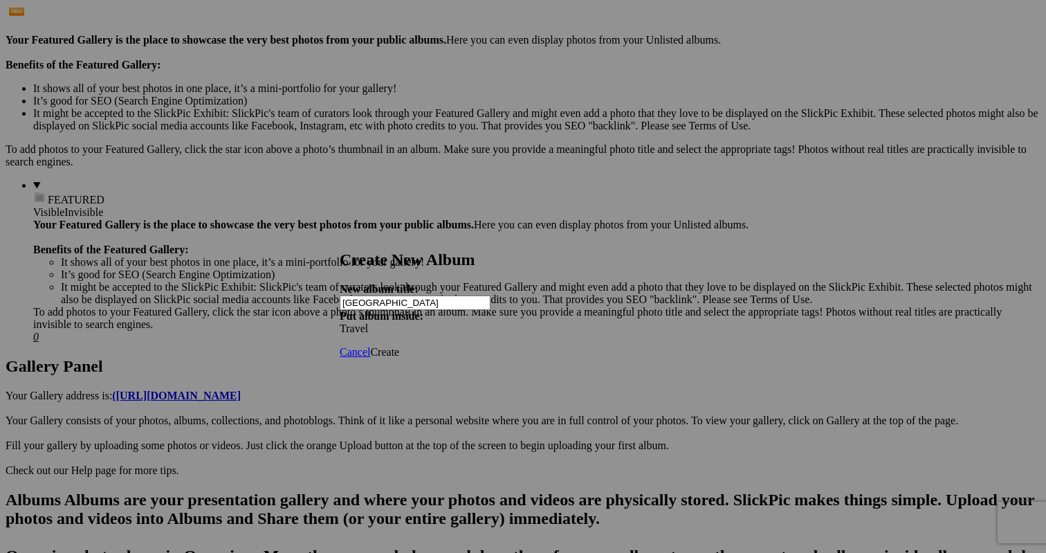
type input "[GEOGRAPHIC_DATA]"
click at [399, 346] on span "Create" at bounding box center [384, 352] width 29 height 12
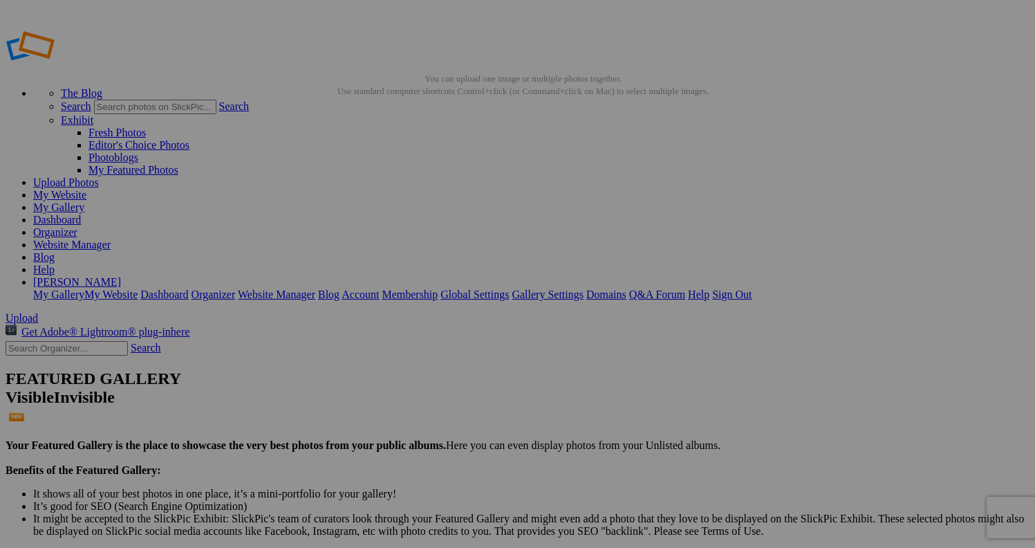
scroll to position [0, 0]
drag, startPoint x: 128, startPoint y: 143, endPoint x: 67, endPoint y: 414, distance: 277.9
drag, startPoint x: 91, startPoint y: 411, endPoint x: 20, endPoint y: 441, distance: 77.2
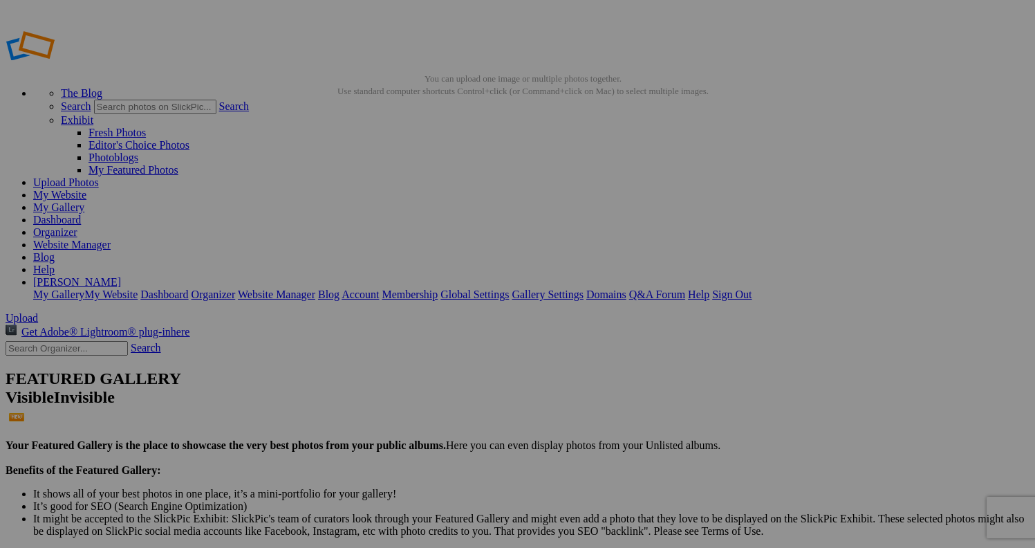
drag, startPoint x: 84, startPoint y: 429, endPoint x: 44, endPoint y: 398, distance: 50.9
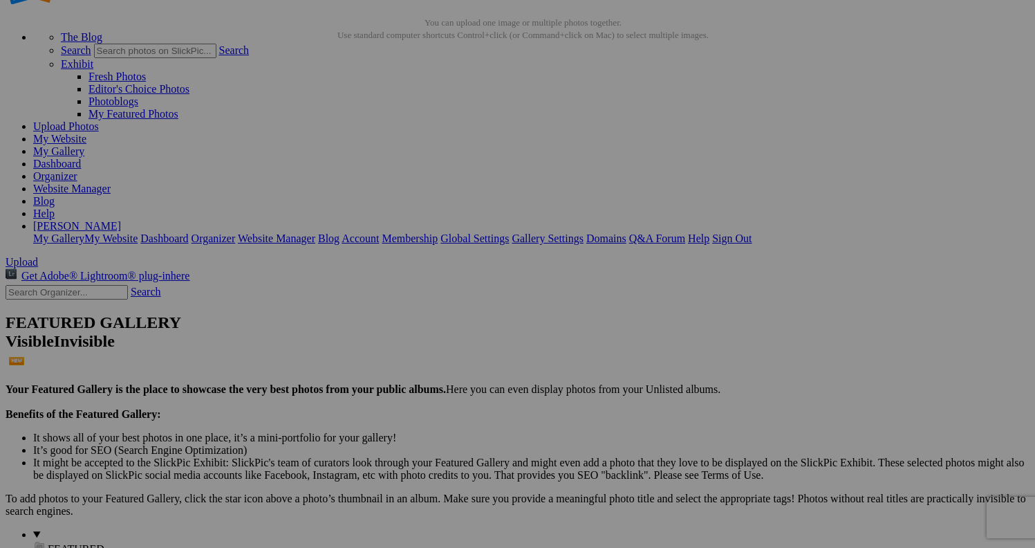
scroll to position [59, 0]
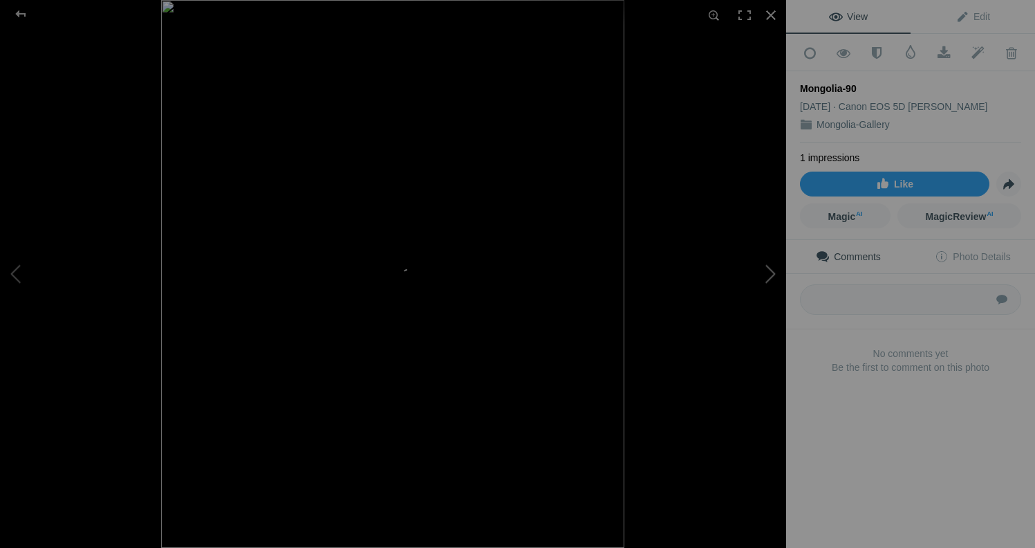
click at [766, 270] on button at bounding box center [735, 273] width 104 height 197
click at [772, 270] on button at bounding box center [735, 273] width 104 height 197
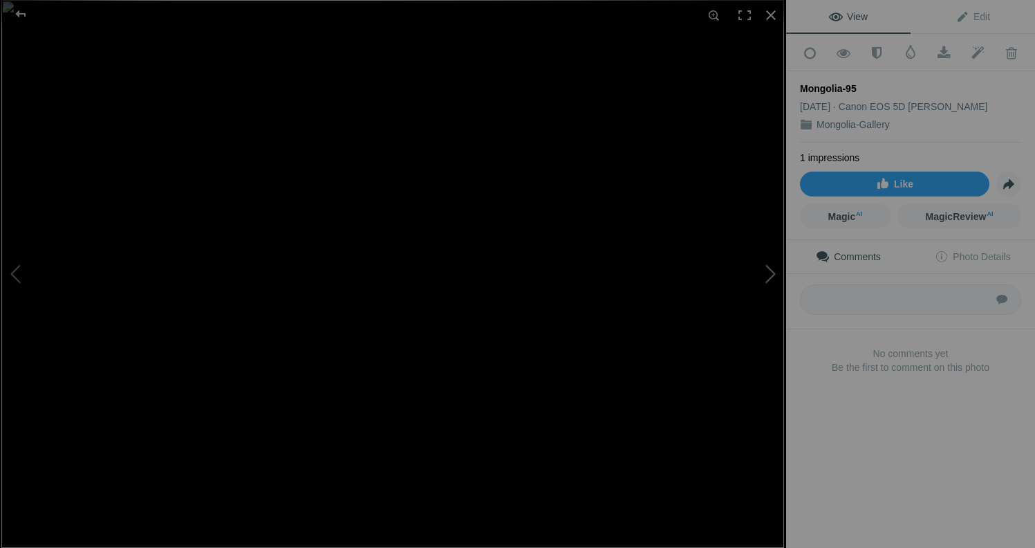
click at [772, 270] on button at bounding box center [735, 273] width 104 height 197
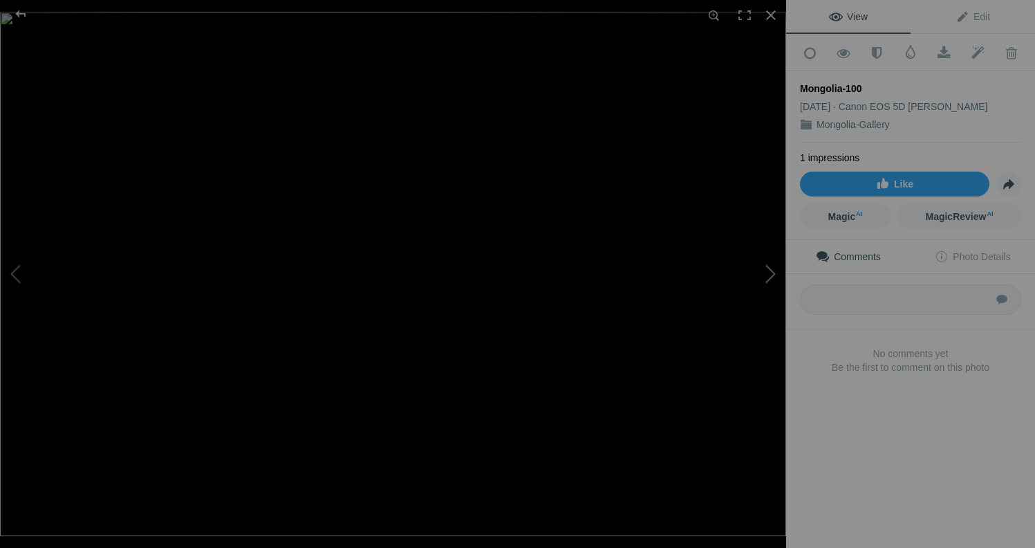
click at [772, 275] on button at bounding box center [735, 273] width 104 height 197
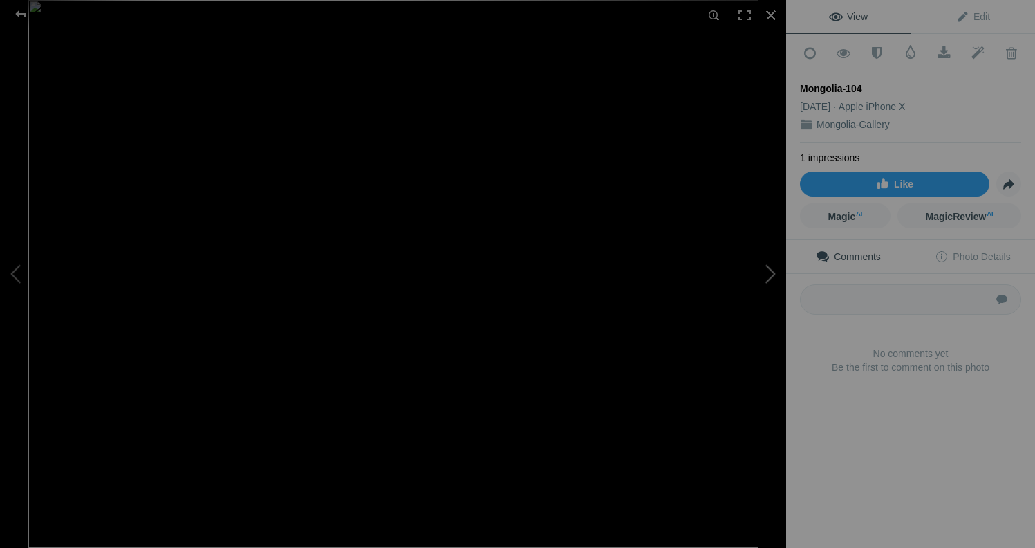
click at [772, 275] on button at bounding box center [735, 273] width 104 height 197
click at [772, 274] on button at bounding box center [735, 273] width 104 height 197
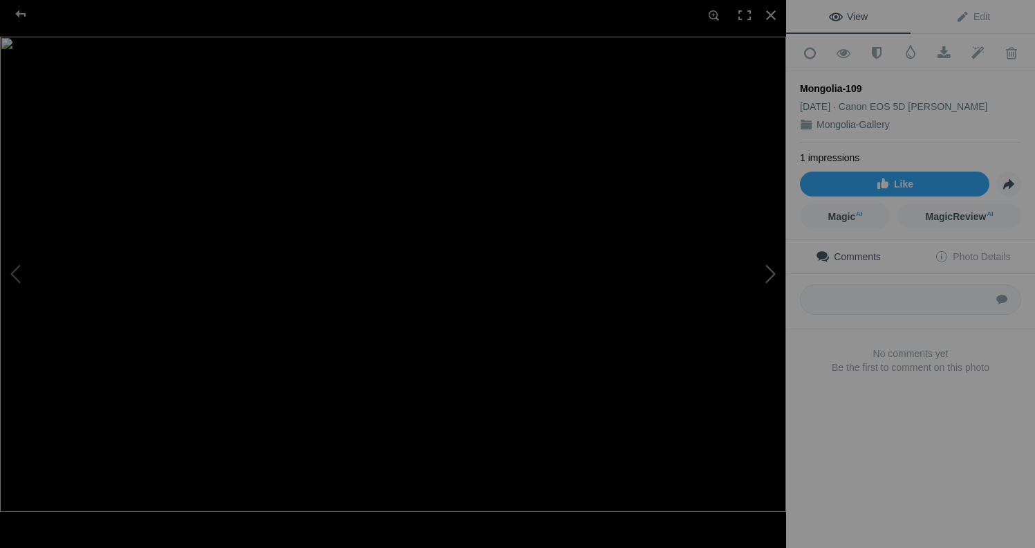
click at [772, 274] on button at bounding box center [735, 273] width 104 height 197
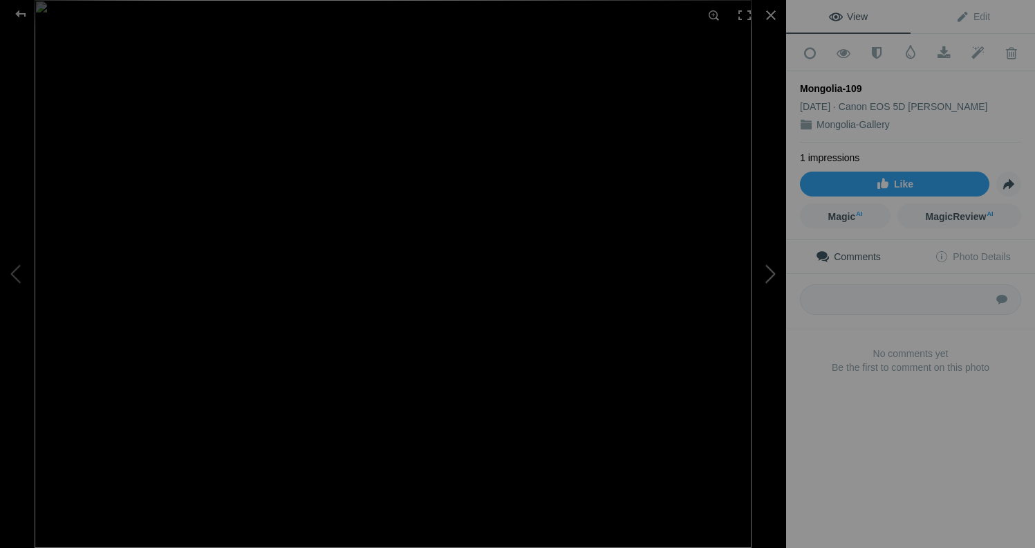
click at [772, 274] on button at bounding box center [735, 273] width 104 height 197
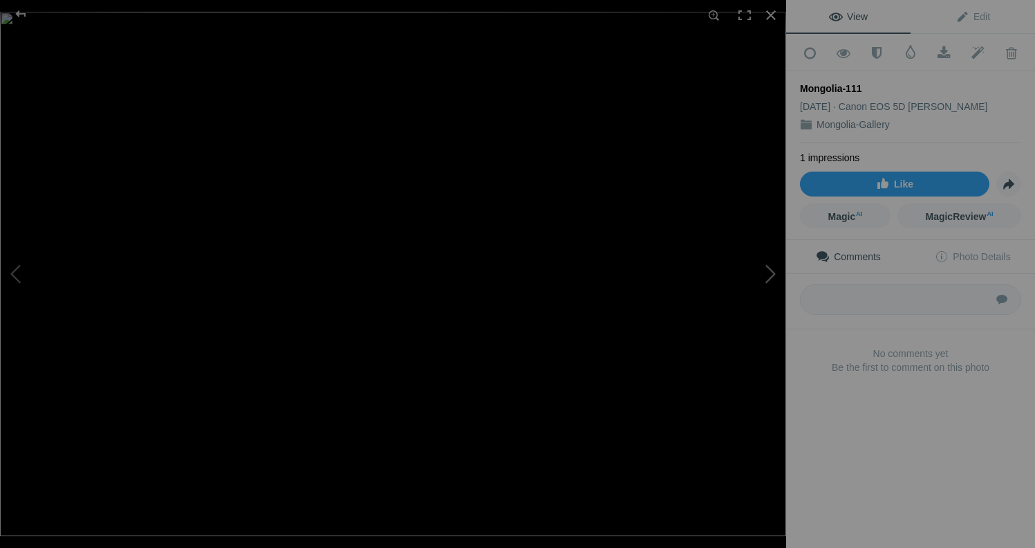
click at [772, 274] on button at bounding box center [735, 273] width 104 height 197
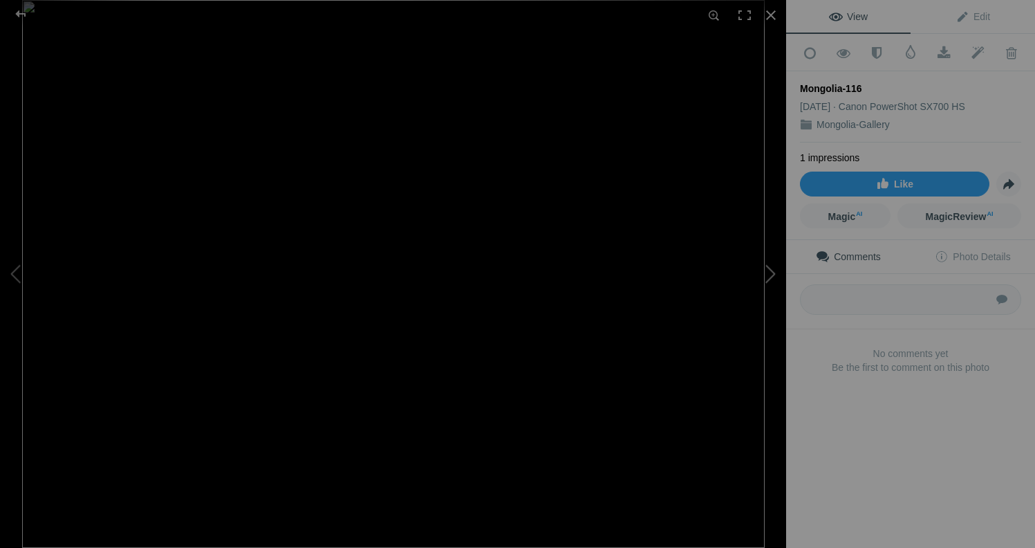
click at [772, 274] on button at bounding box center [735, 273] width 104 height 197
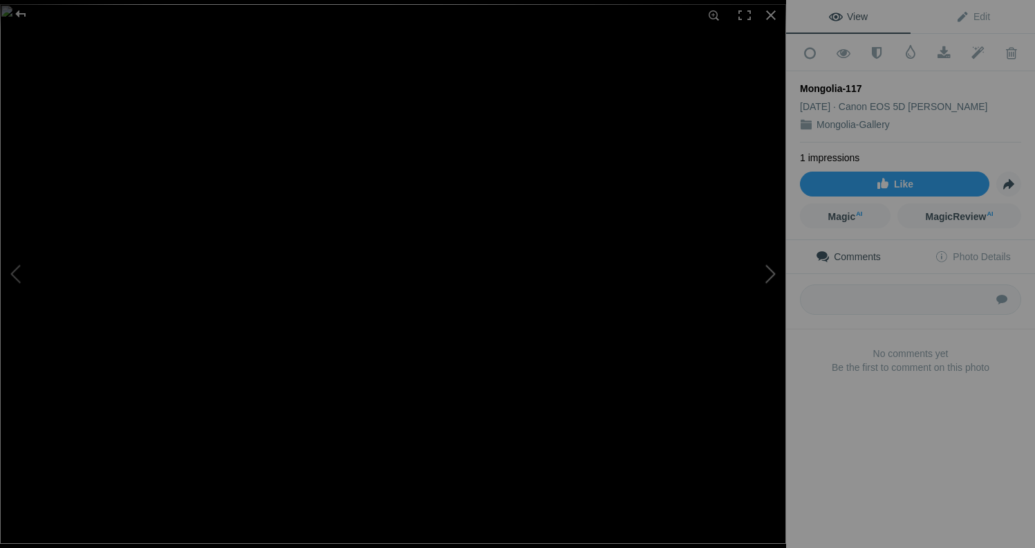
click at [772, 274] on button at bounding box center [735, 273] width 104 height 197
click at [24, 268] on button at bounding box center [52, 273] width 104 height 197
click at [768, 270] on button at bounding box center [735, 273] width 104 height 197
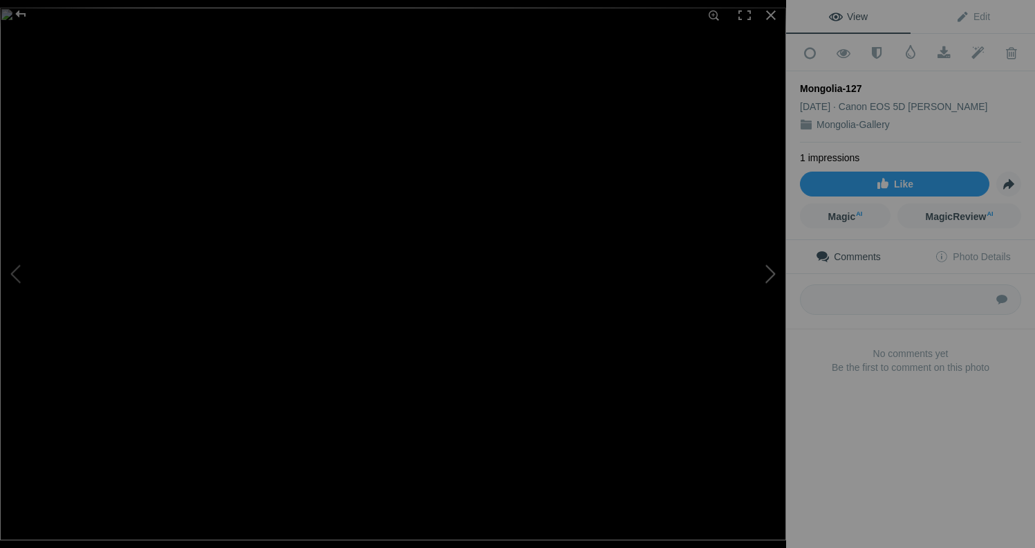
click at [776, 275] on button at bounding box center [735, 273] width 104 height 197
click at [771, 274] on button at bounding box center [735, 273] width 104 height 197
click at [21, 13] on div at bounding box center [21, 14] width 50 height 28
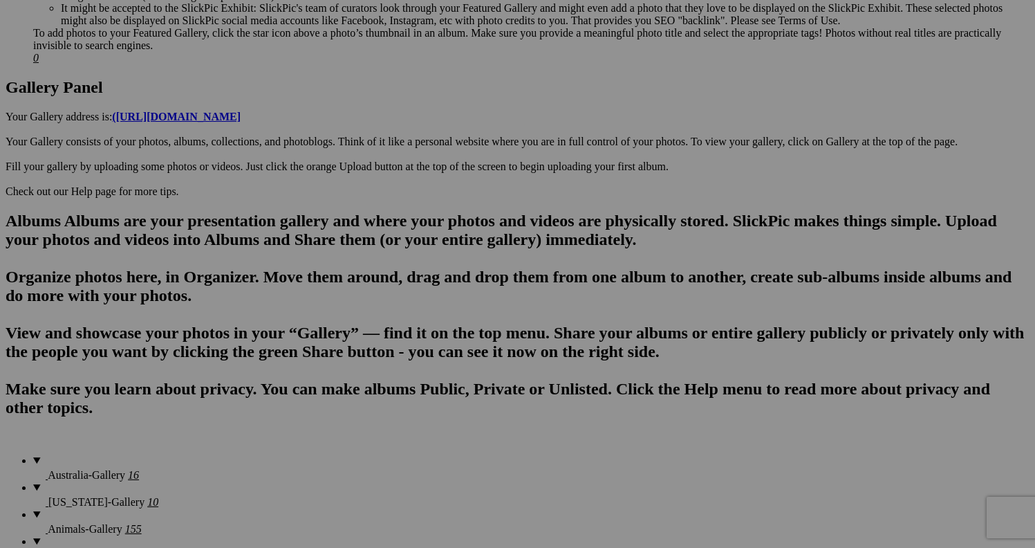
scroll to position [686, 0]
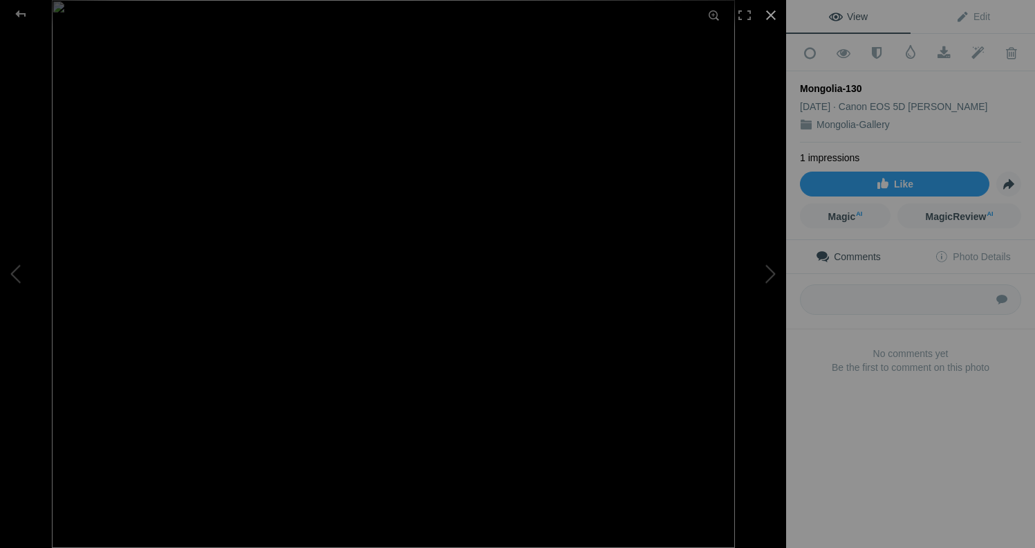
click at [773, 16] on div at bounding box center [771, 15] width 30 height 30
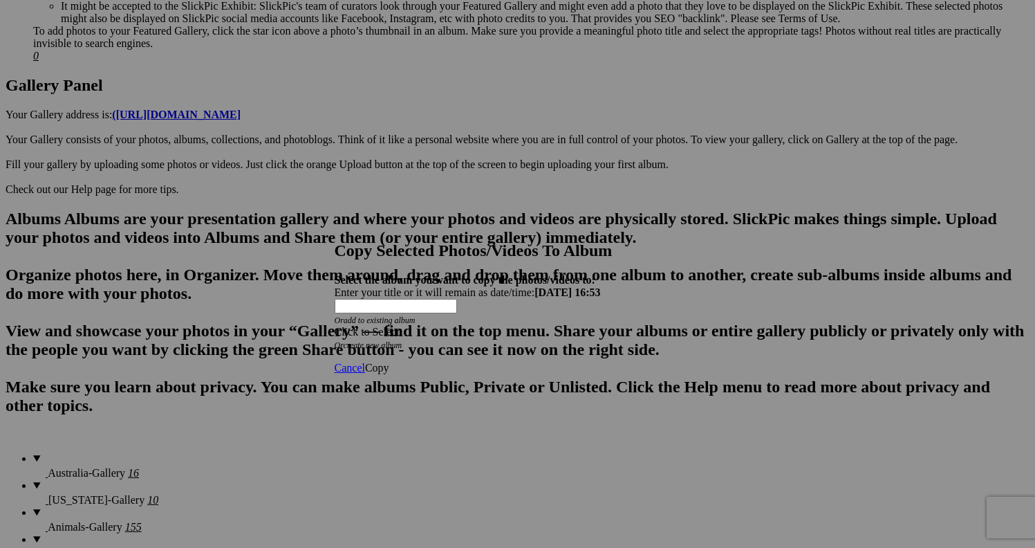
click at [465, 326] on div "Click to Select" at bounding box center [518, 332] width 367 height 12
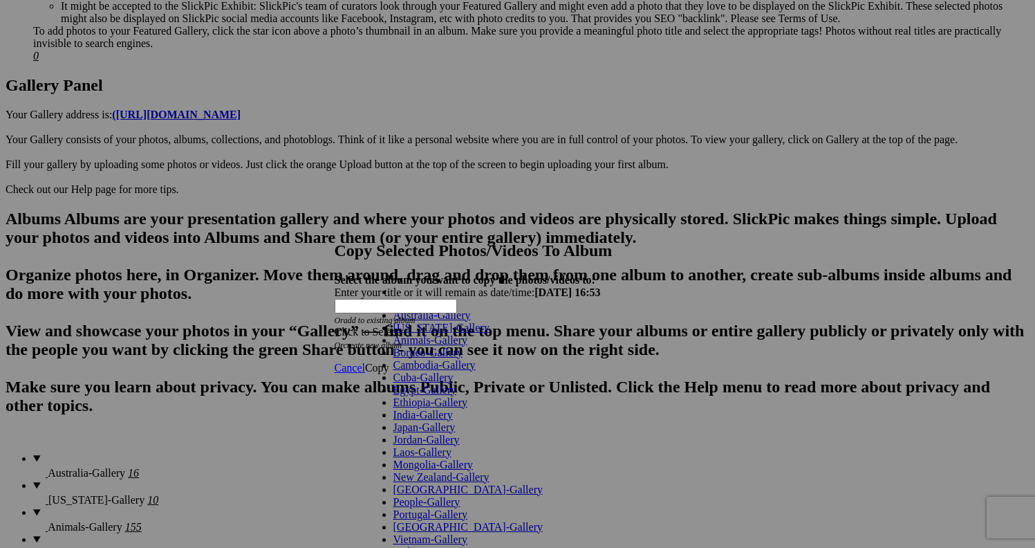
scroll to position [252, 0]
click at [429, 546] on span at bounding box center [429, 552] width 0 height 12
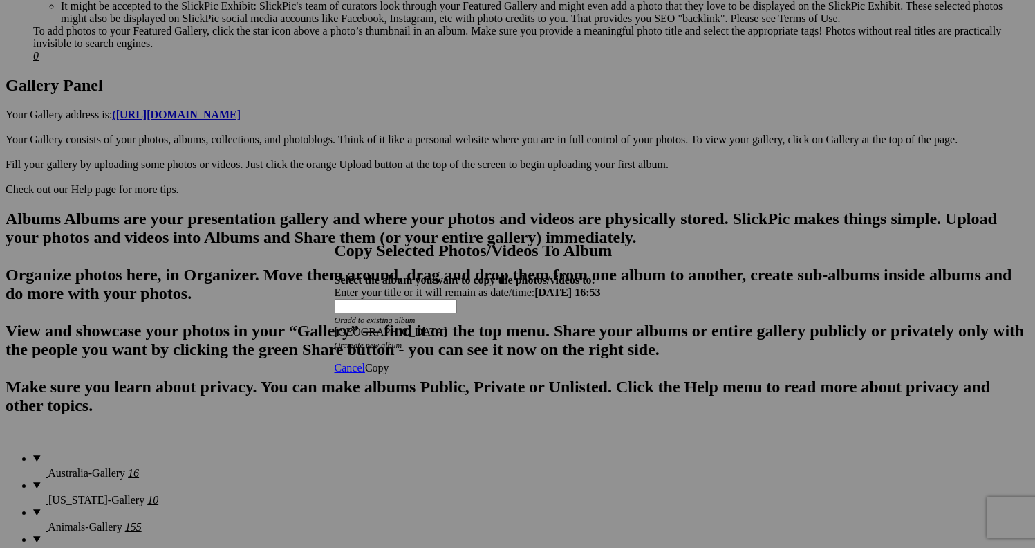
click at [389, 362] on span "Copy" at bounding box center [377, 368] width 24 height 12
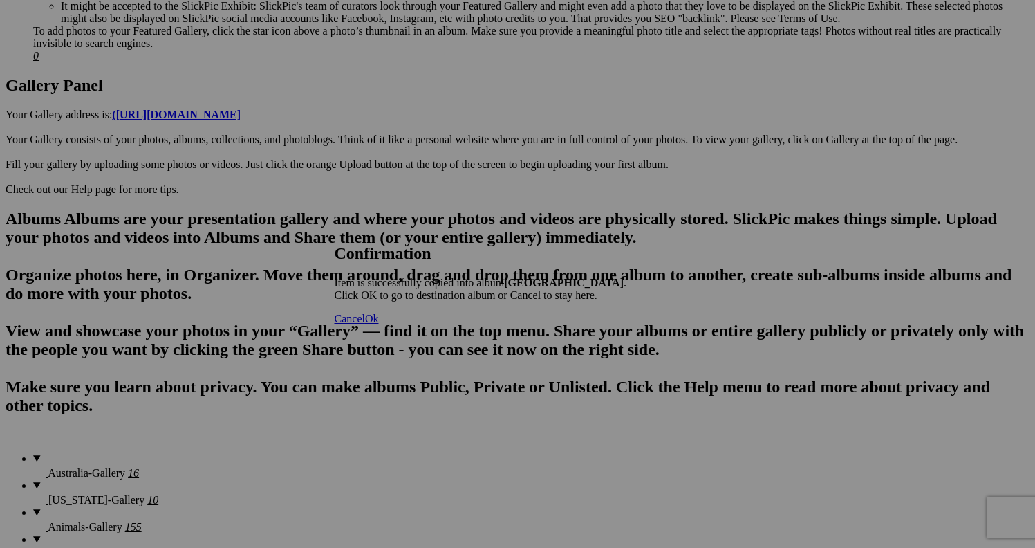
click at [365, 324] on span "Cancel" at bounding box center [350, 319] width 30 height 12
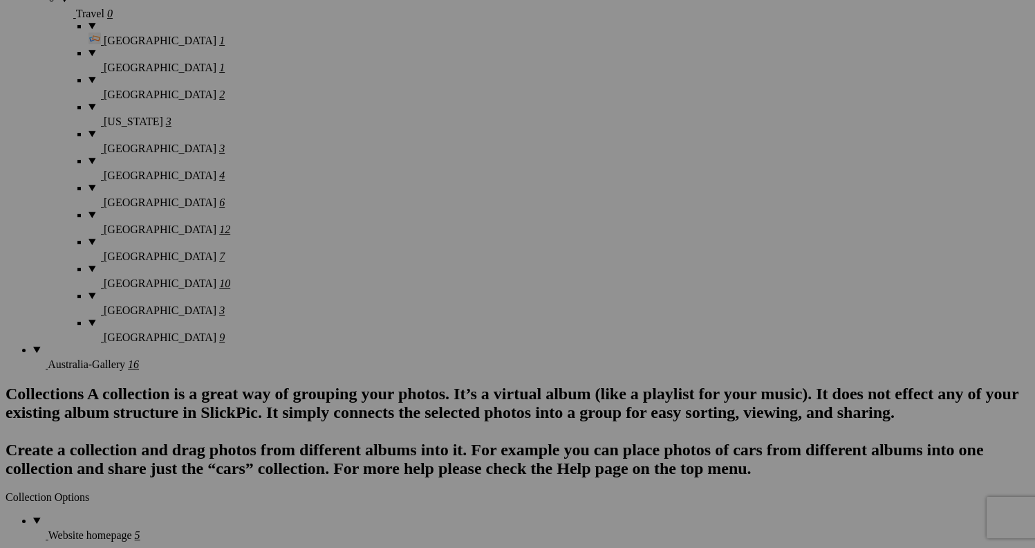
scroll to position [1733, 0]
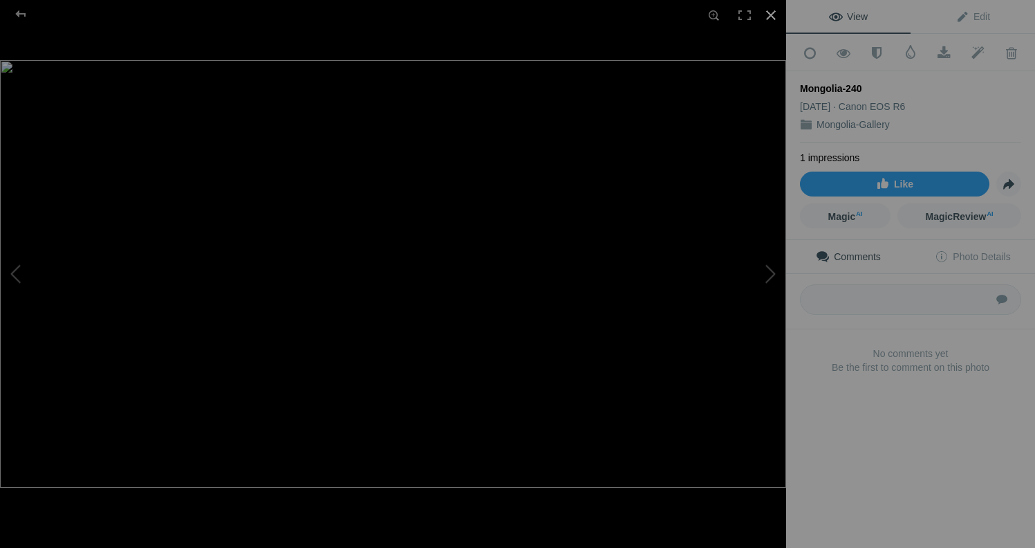
click at [773, 15] on div at bounding box center [771, 15] width 30 height 30
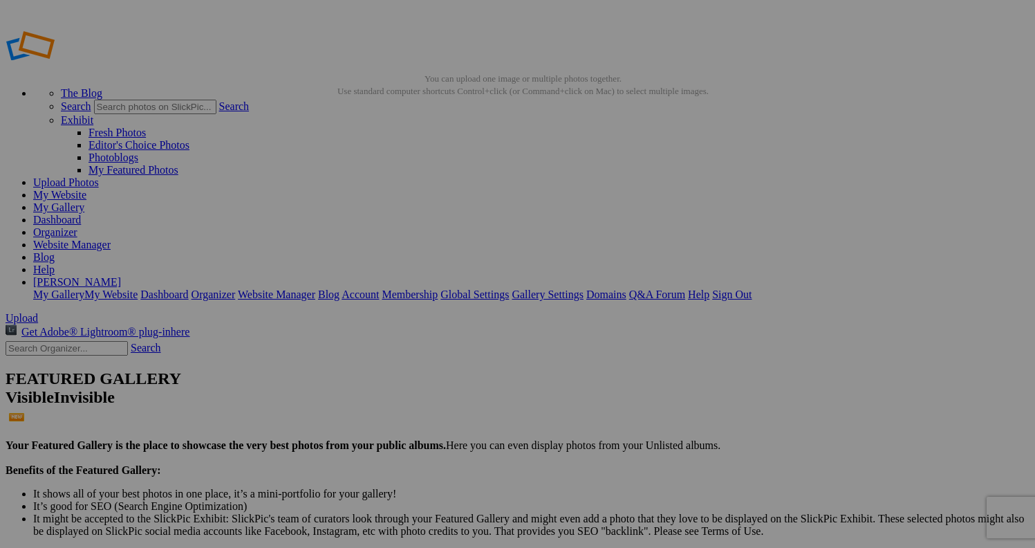
scroll to position [0, 0]
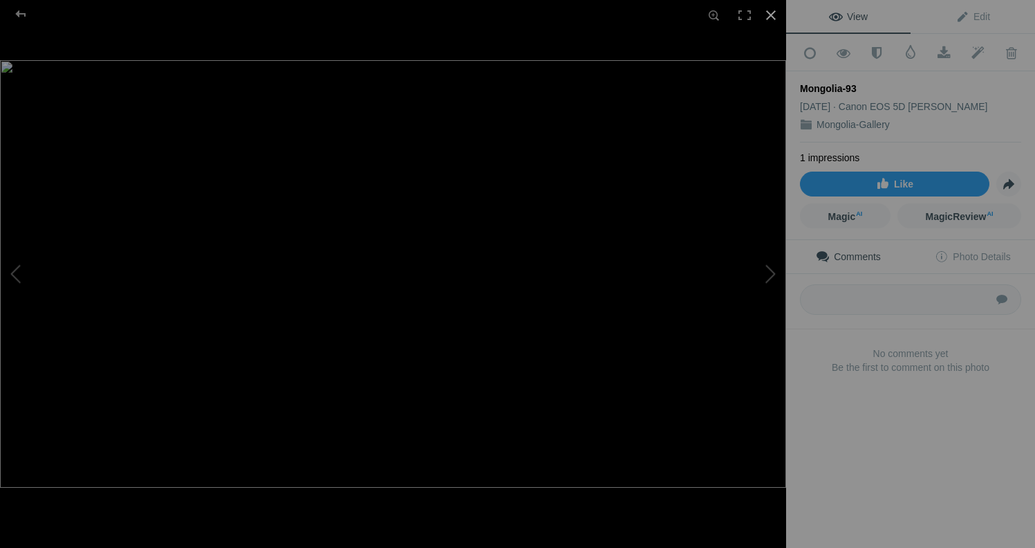
click at [770, 15] on div at bounding box center [771, 15] width 30 height 30
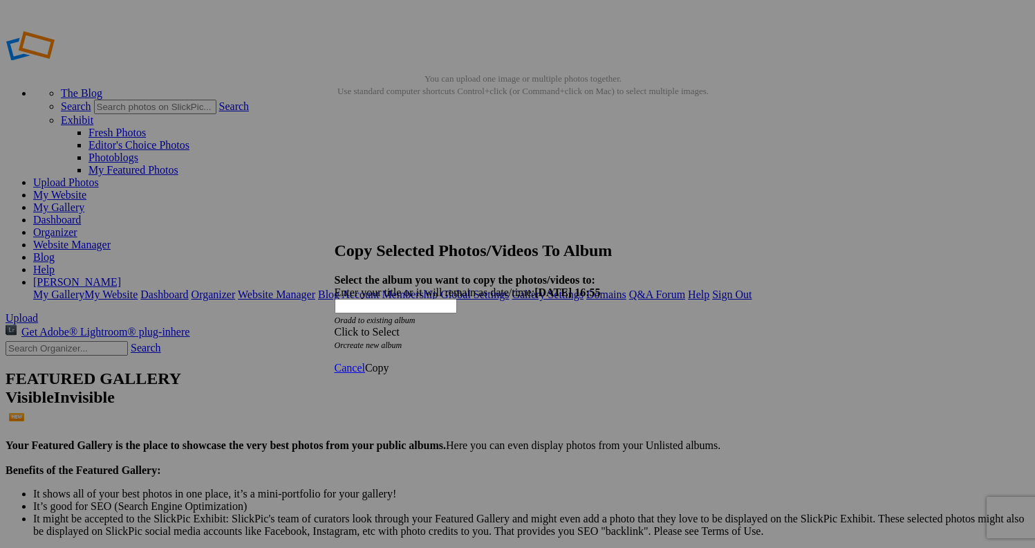
click at [335, 326] on span at bounding box center [335, 332] width 0 height 12
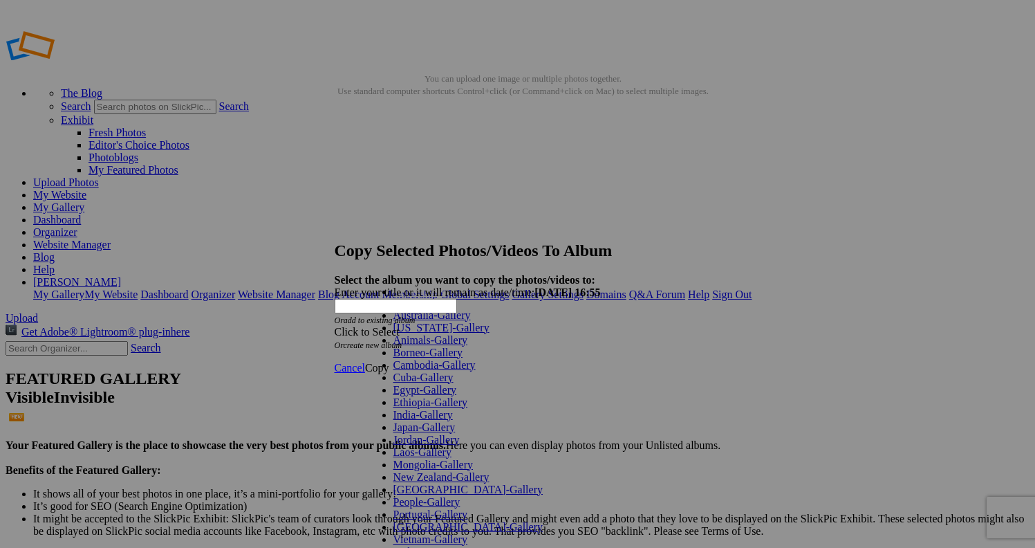
click at [468, 346] on link "Animals-Gallery" at bounding box center [431, 340] width 75 height 12
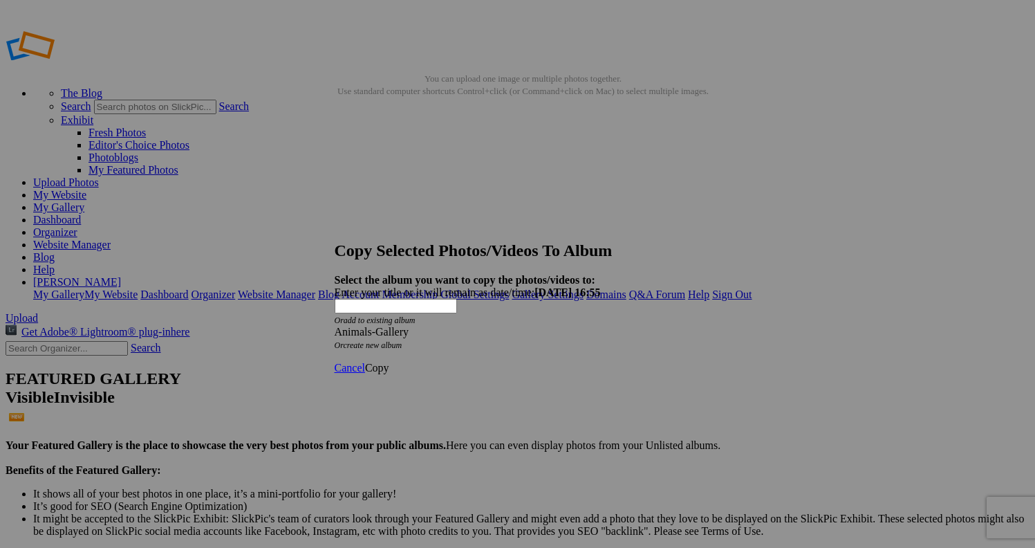
click at [389, 362] on span "Copy" at bounding box center [377, 368] width 24 height 12
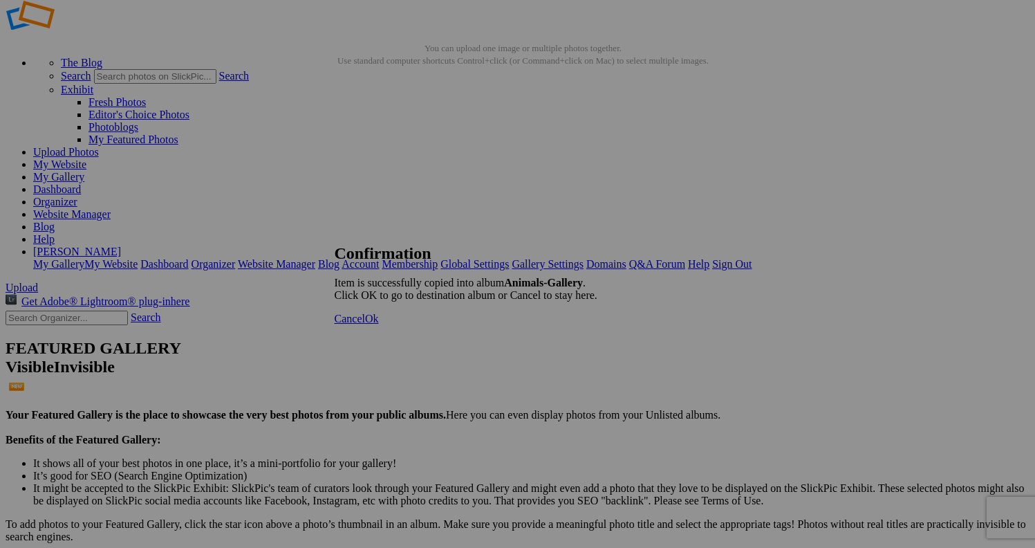
scroll to position [37, 0]
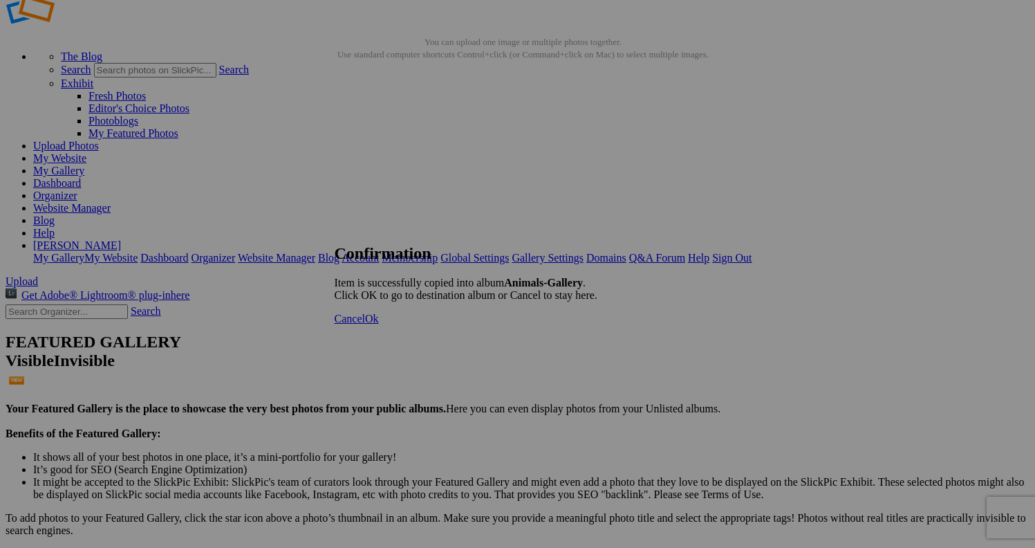
click at [365, 324] on span "Cancel" at bounding box center [350, 319] width 30 height 12
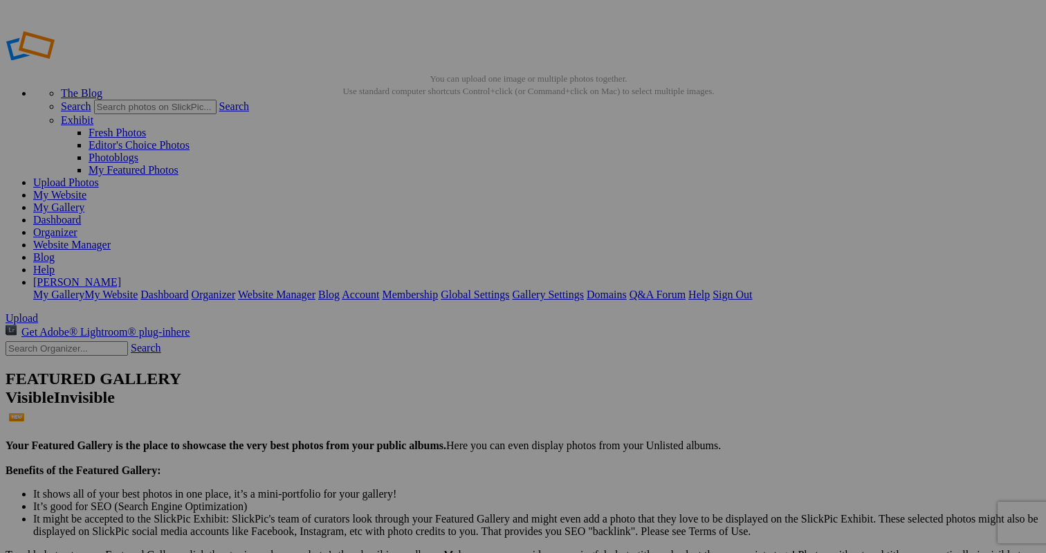
scroll to position [0, 0]
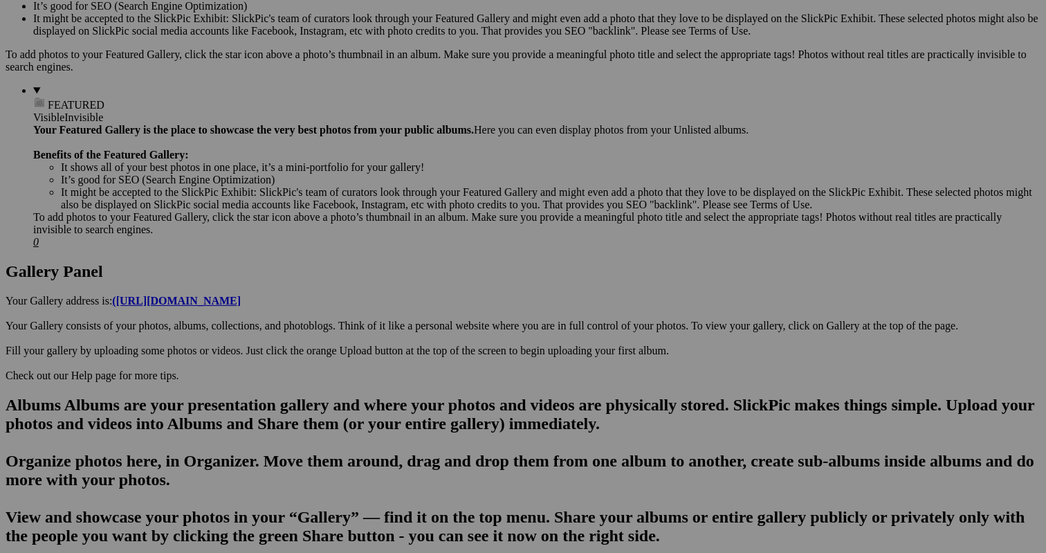
scroll to position [488, 0]
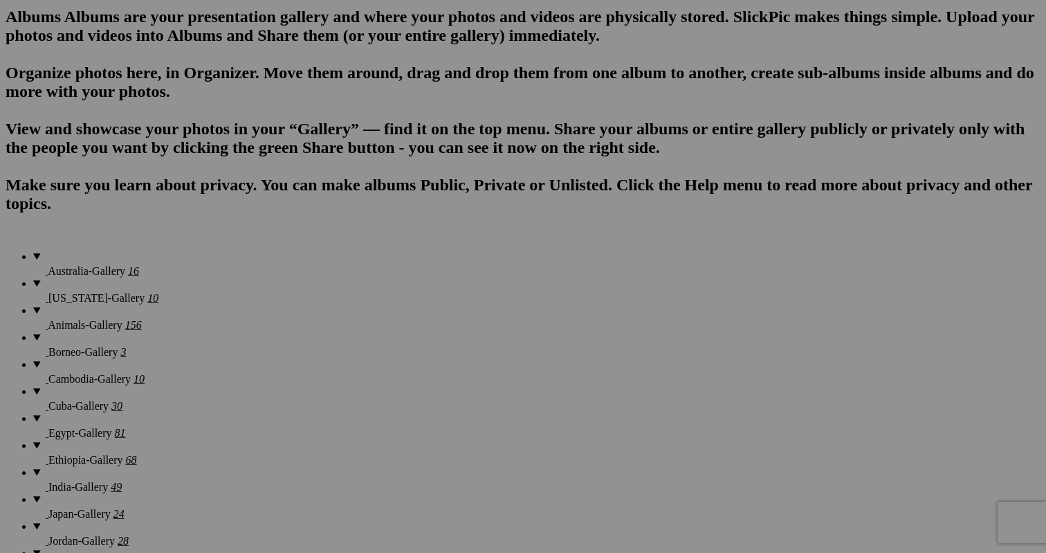
scroll to position [887, 0]
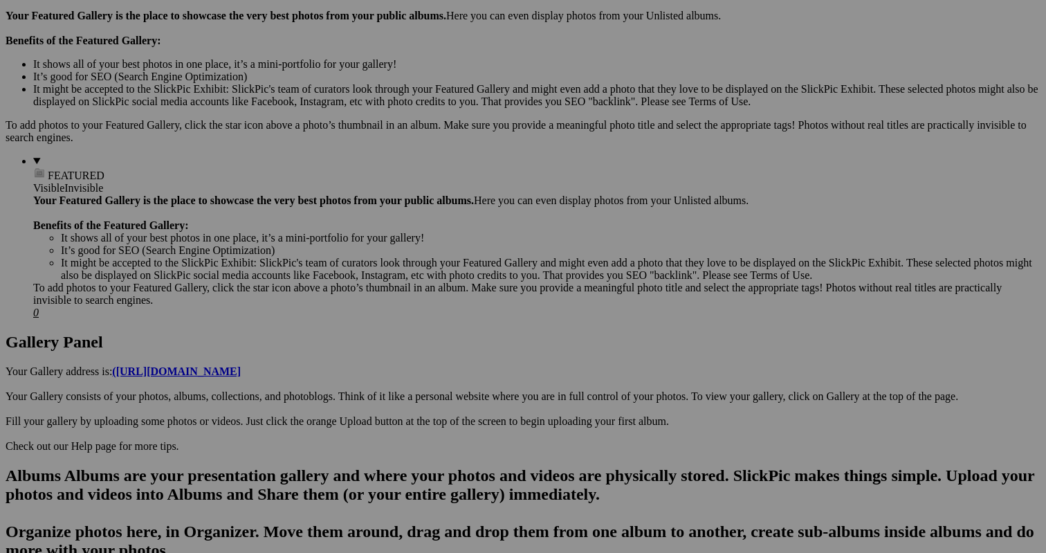
scroll to position [470, 0]
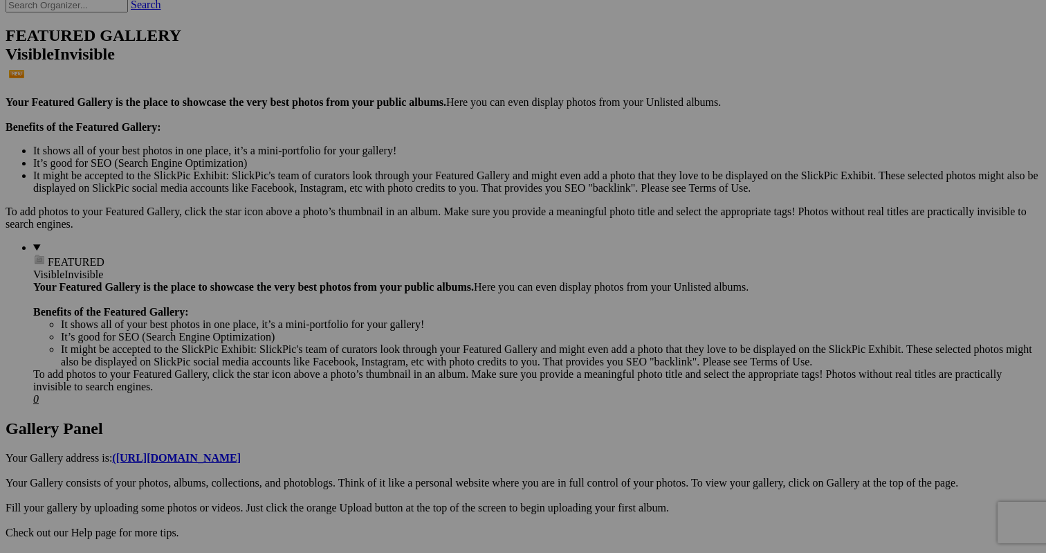
scroll to position [347, 0]
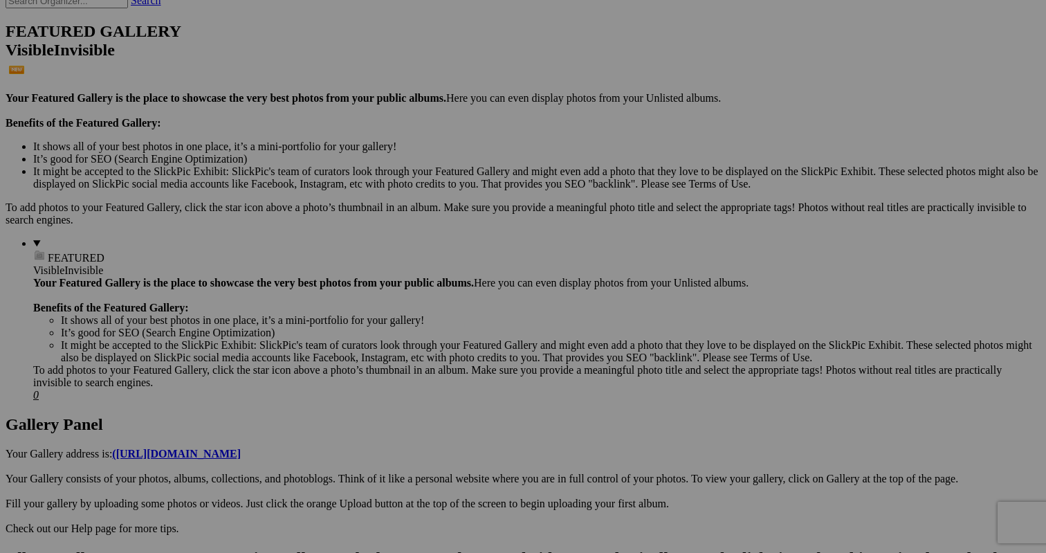
click at [431, 361] on span "Yes" at bounding box center [423, 367] width 16 height 12
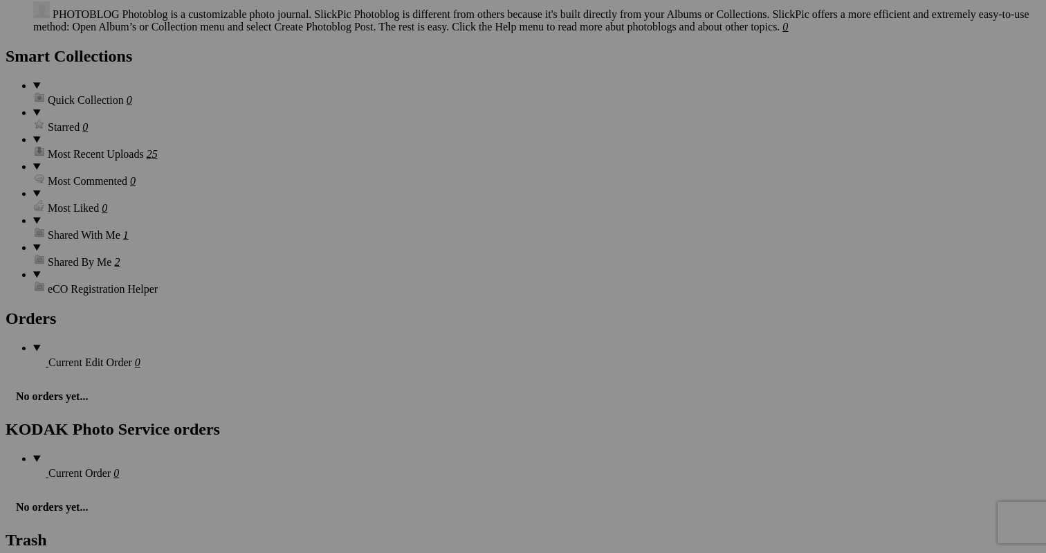
scroll to position [2341, 0]
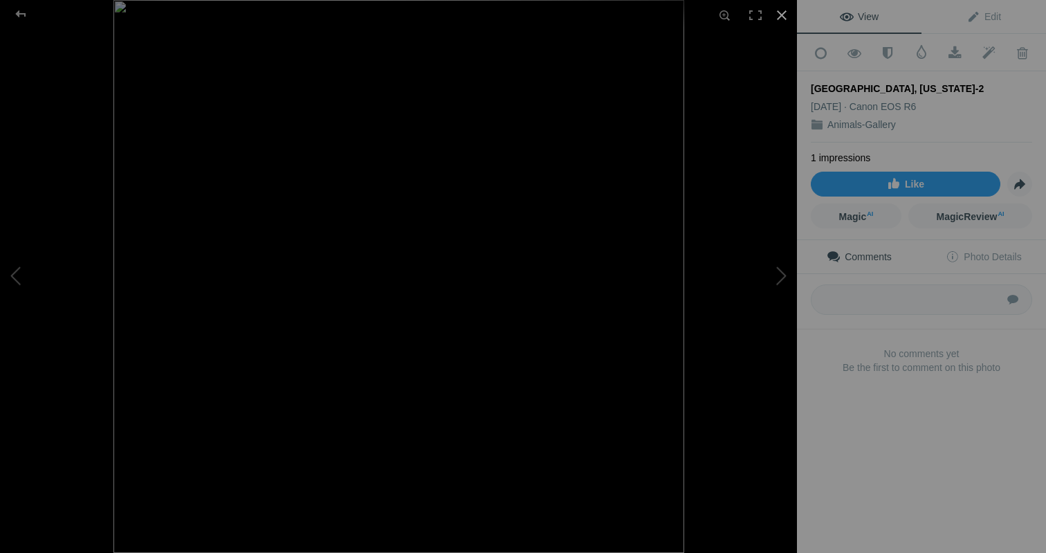
click at [785, 12] on div at bounding box center [781, 15] width 30 height 30
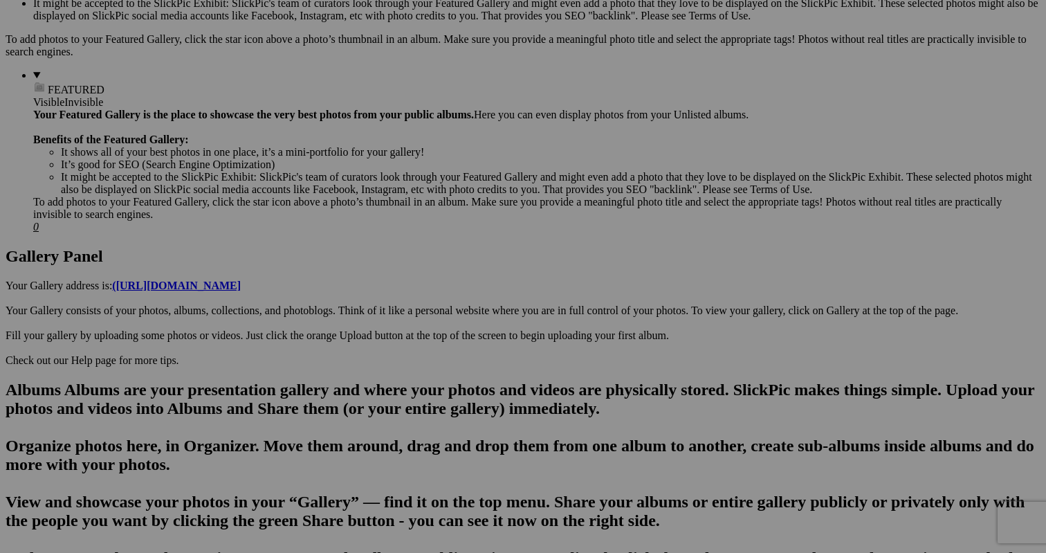
scroll to position [506, 0]
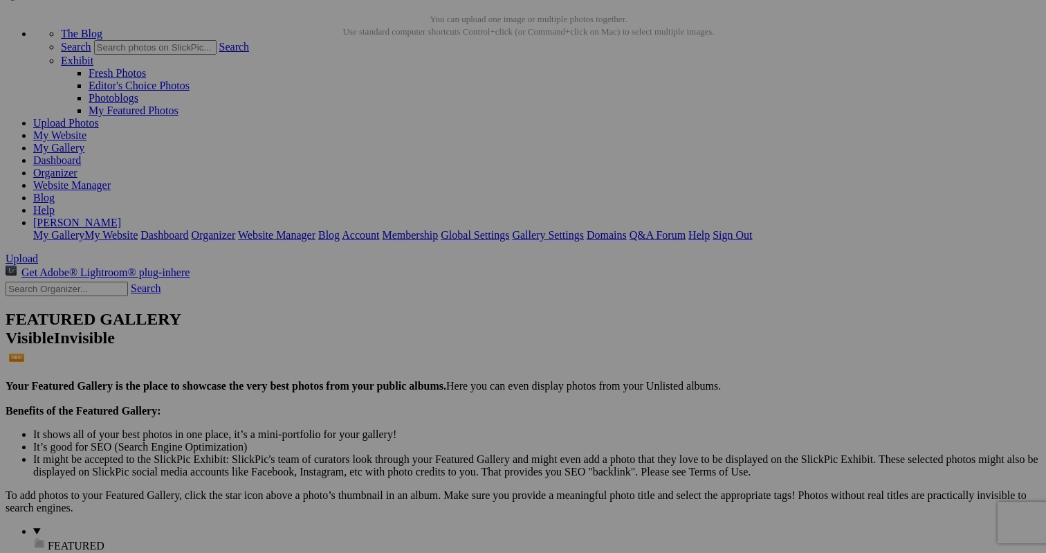
scroll to position [68, 0]
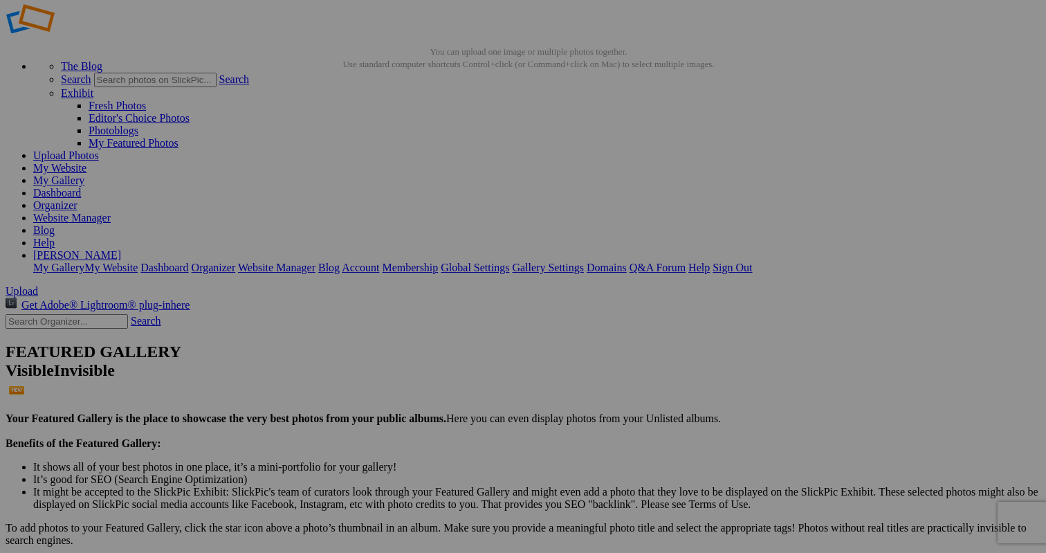
scroll to position [23, 0]
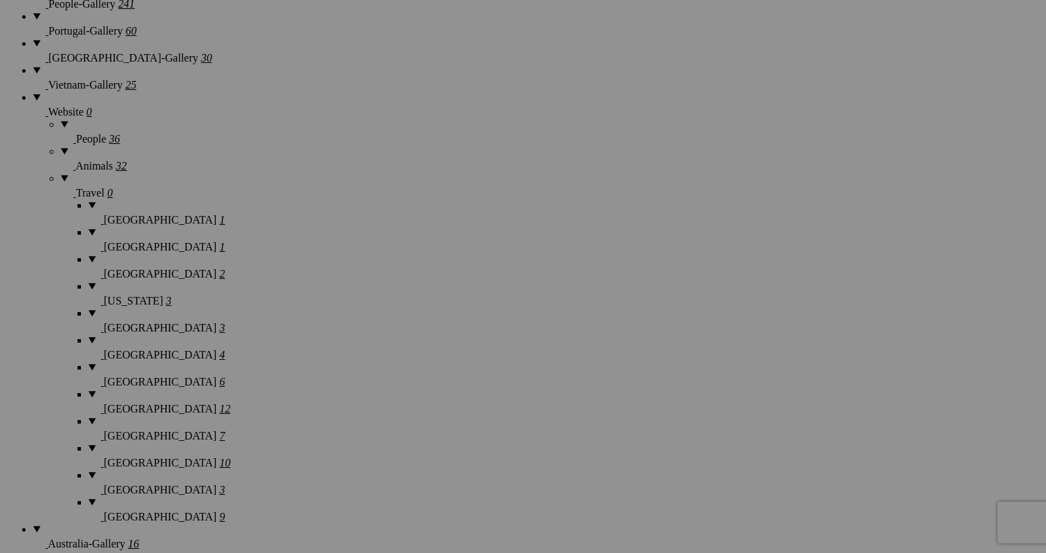
scroll to position [1524, 0]
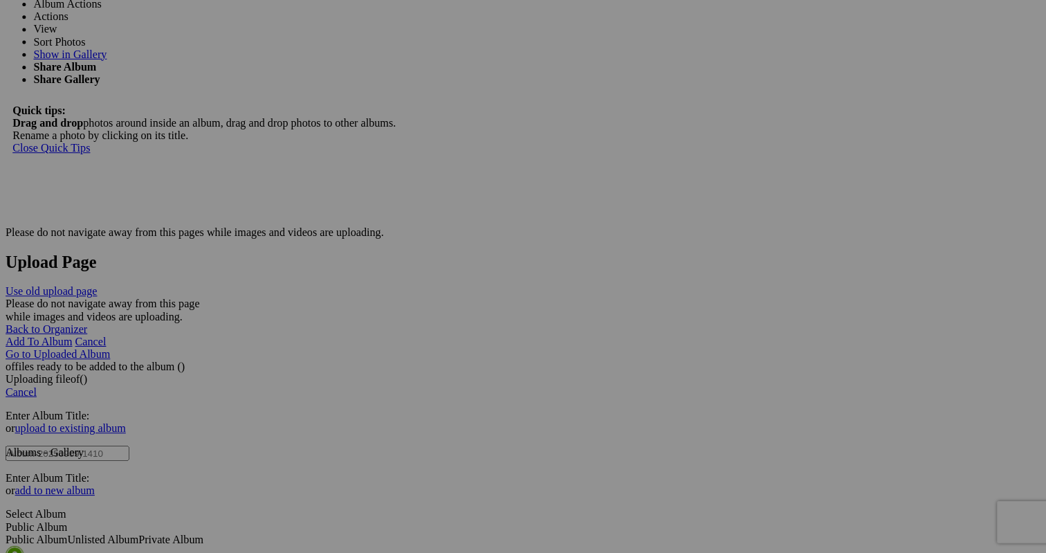
scroll to position [3074, 0]
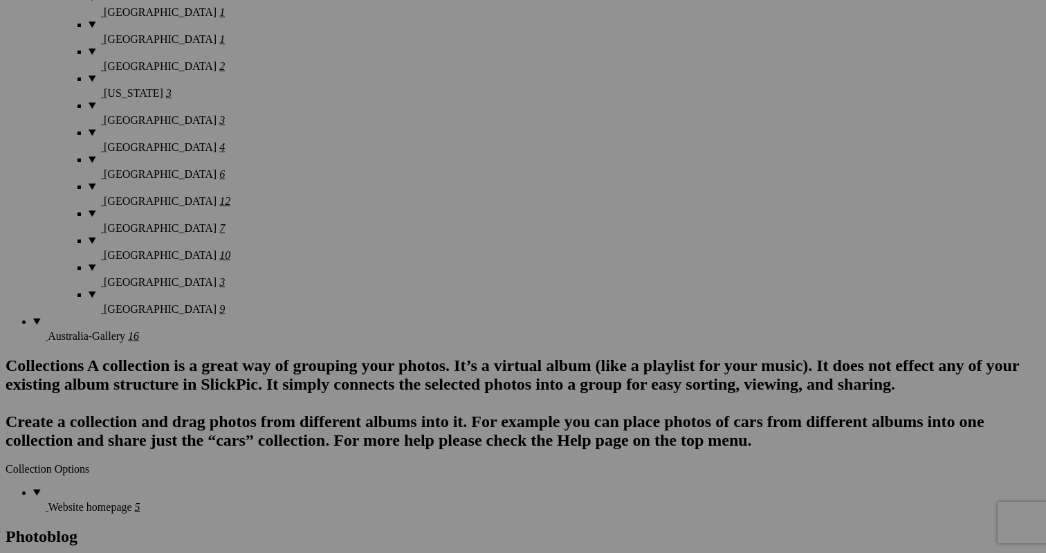
scroll to position [1766, 0]
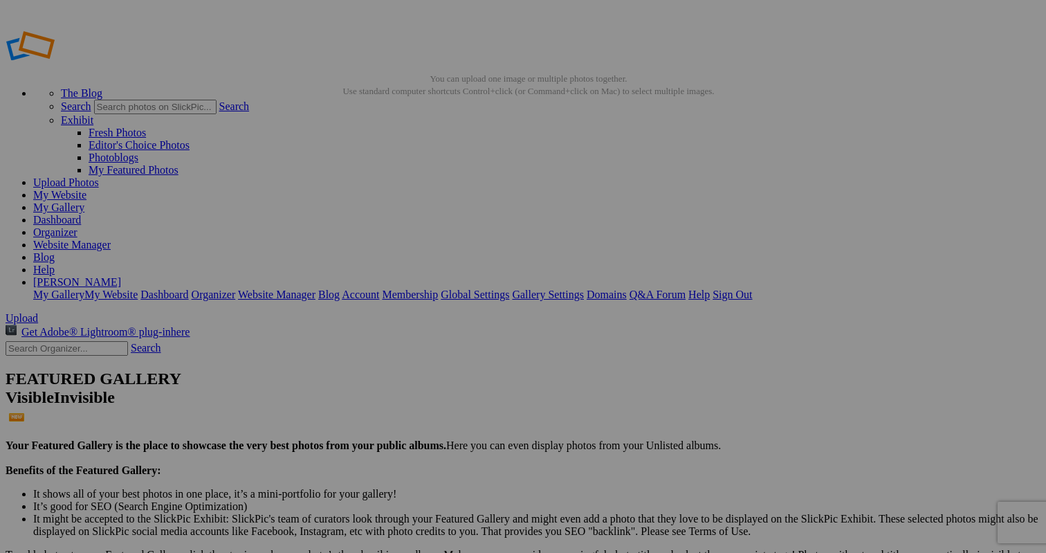
scroll to position [0, 0]
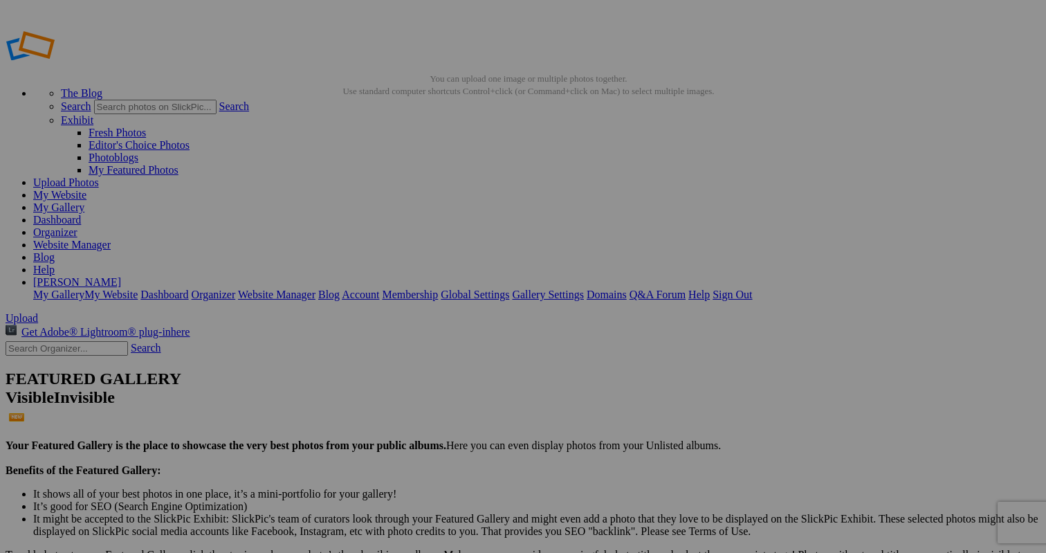
click at [431, 367] on link "Yes" at bounding box center [423, 367] width 16 height 12
click at [431, 366] on span "Yes" at bounding box center [423, 367] width 16 height 12
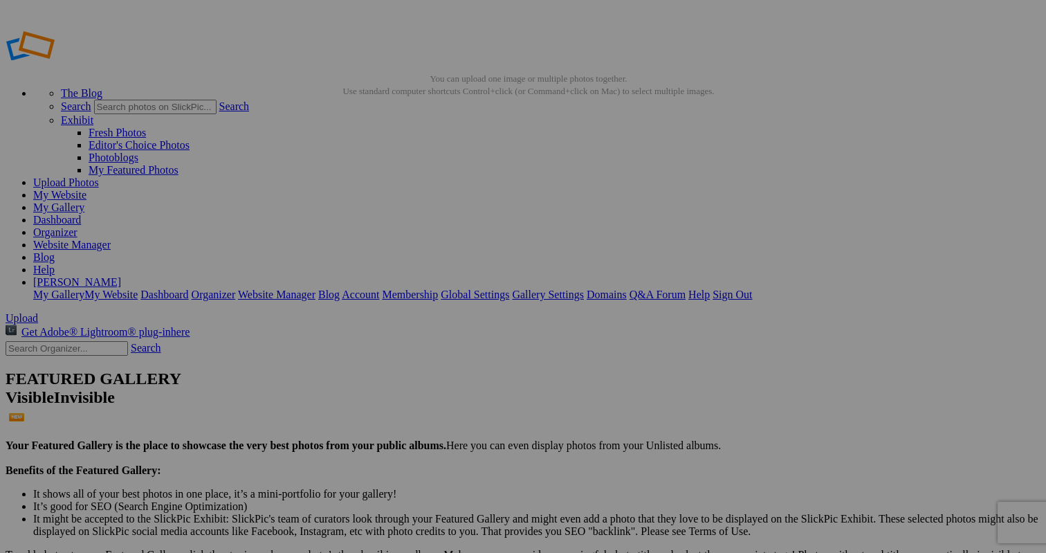
click at [431, 370] on link "Yes" at bounding box center [423, 367] width 16 height 12
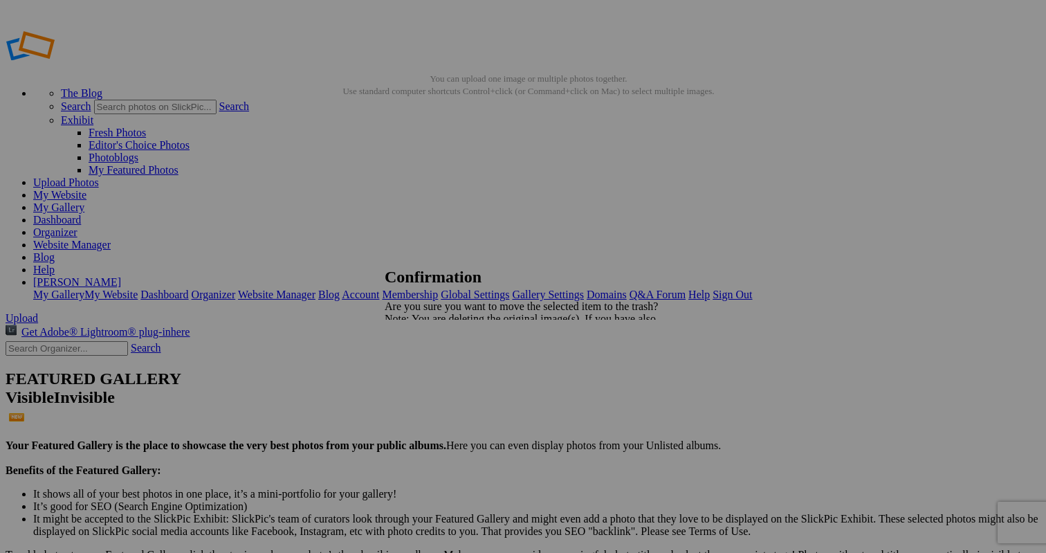
click at [431, 365] on span "Yes" at bounding box center [423, 367] width 16 height 12
click at [431, 367] on span "Yes" at bounding box center [423, 367] width 16 height 12
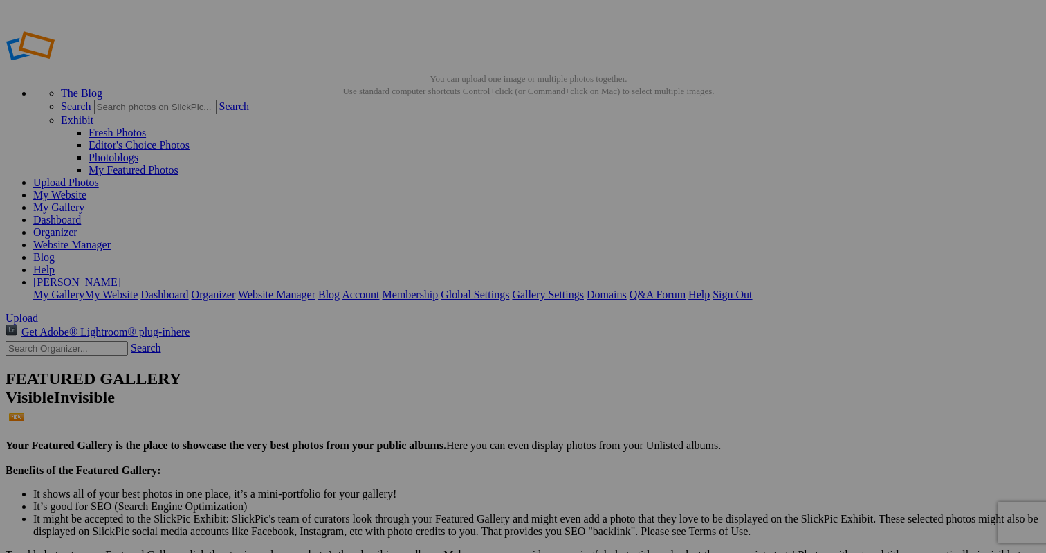
click at [431, 365] on link "Yes" at bounding box center [423, 367] width 16 height 12
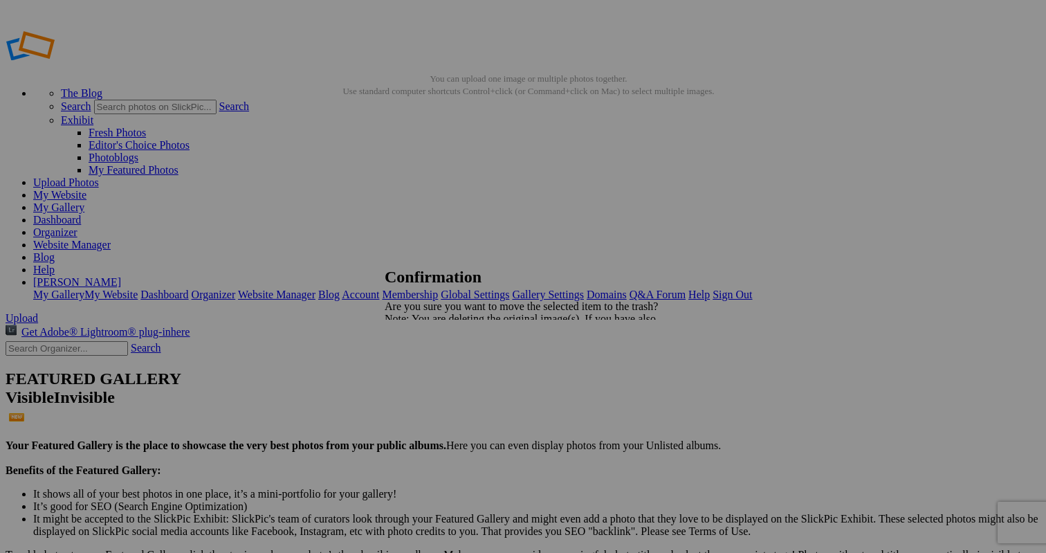
click at [431, 367] on span "Yes" at bounding box center [423, 367] width 16 height 12
click at [431, 368] on link "Yes" at bounding box center [423, 367] width 16 height 12
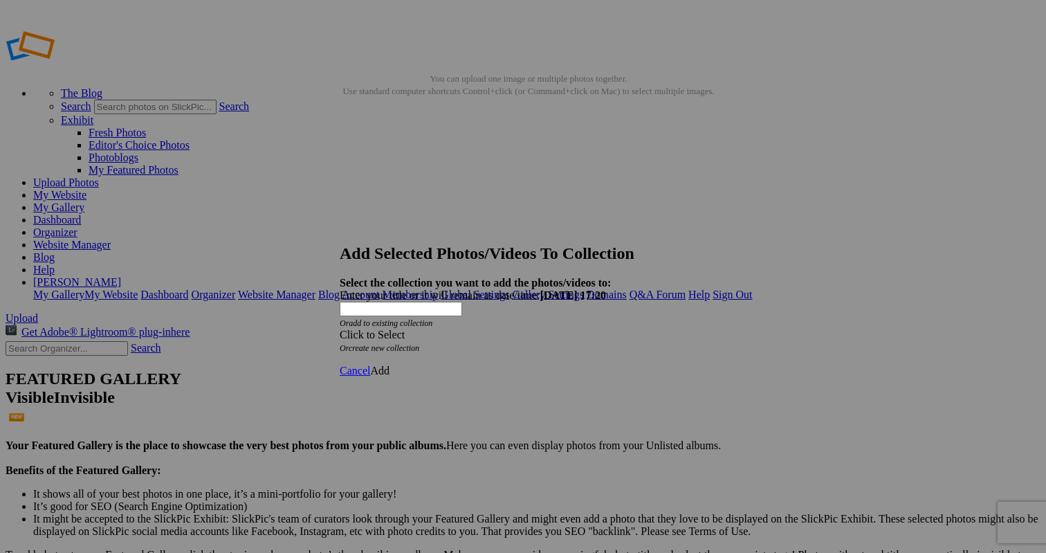
click at [370, 365] on span "Cancel" at bounding box center [355, 371] width 30 height 12
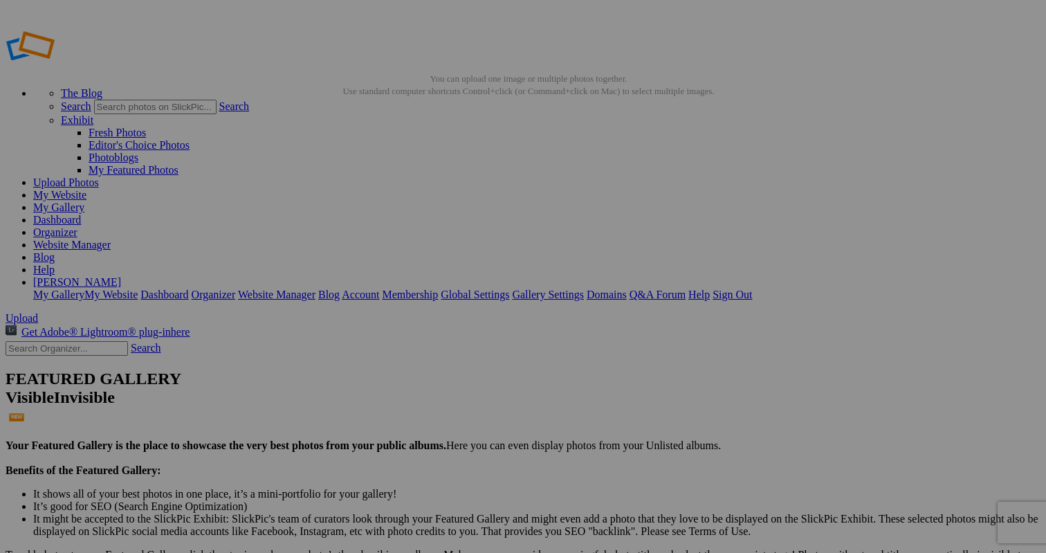
click at [431, 367] on span "Yes" at bounding box center [423, 367] width 16 height 12
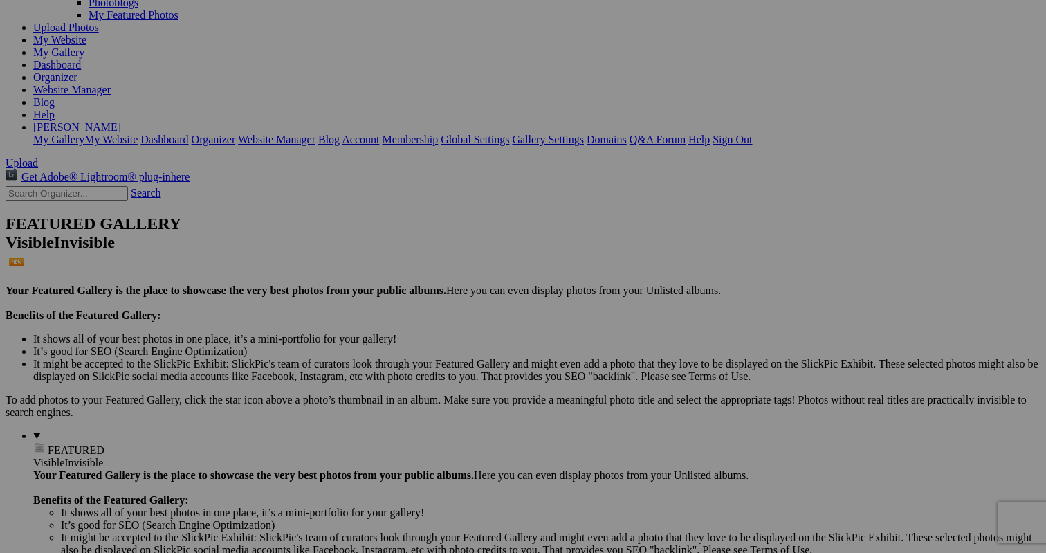
scroll to position [146, 0]
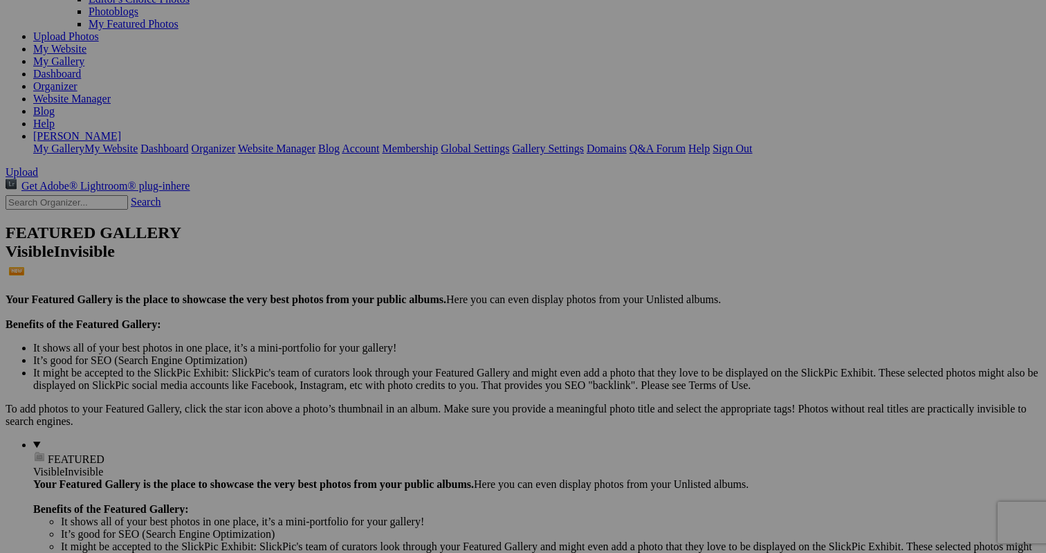
click at [431, 374] on span "Yes" at bounding box center [423, 380] width 16 height 12
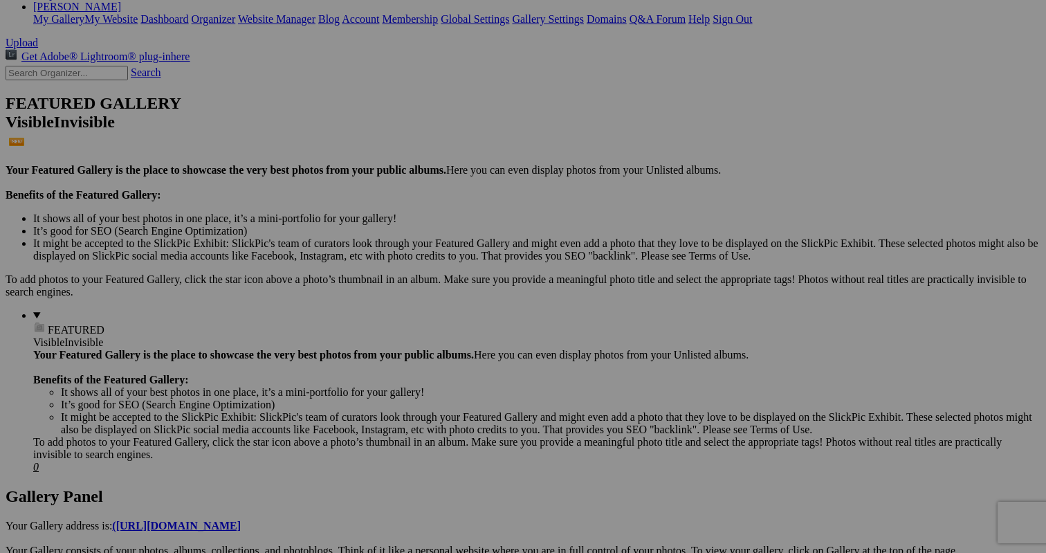
scroll to position [282, 0]
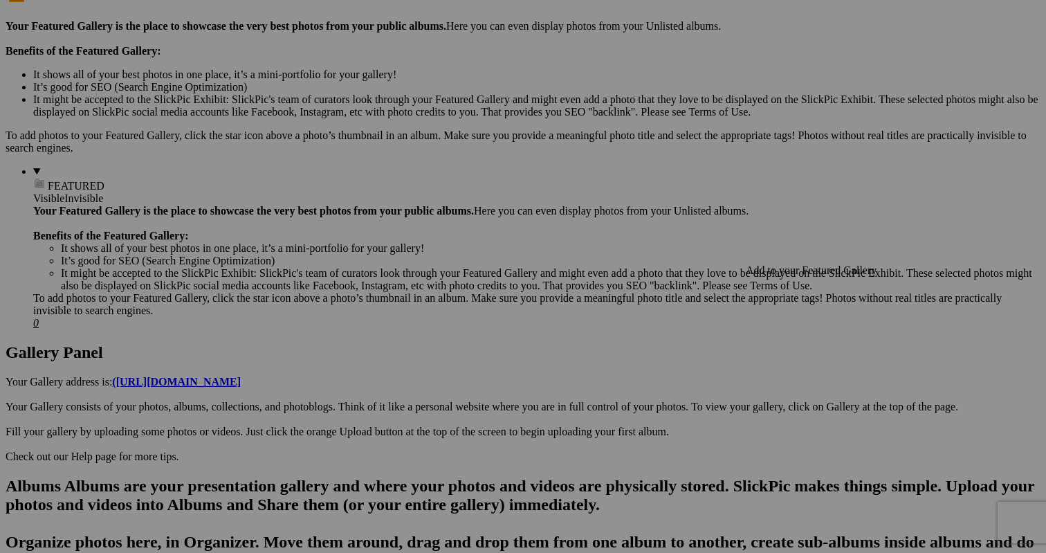
scroll to position [423, 0]
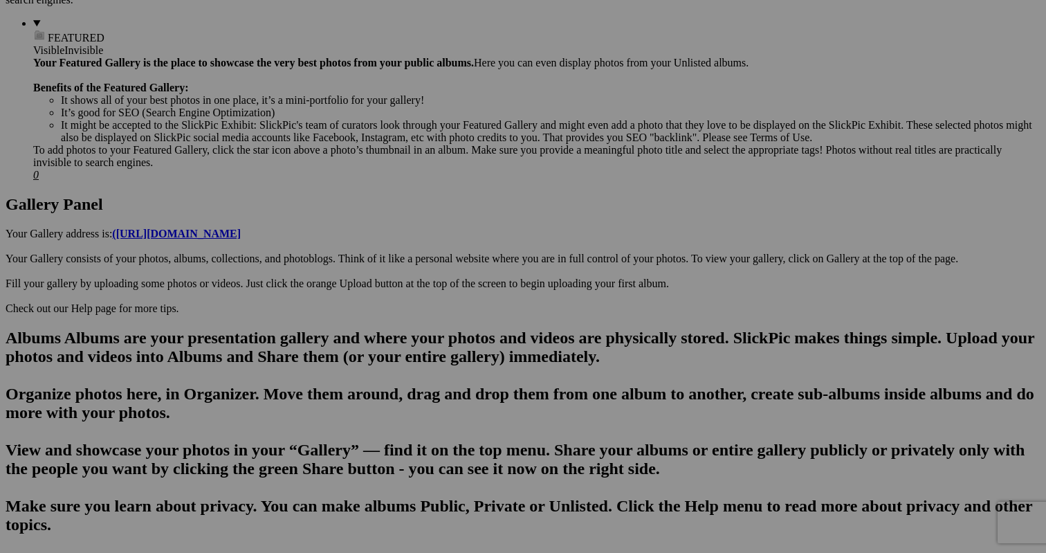
scroll to position [583, 0]
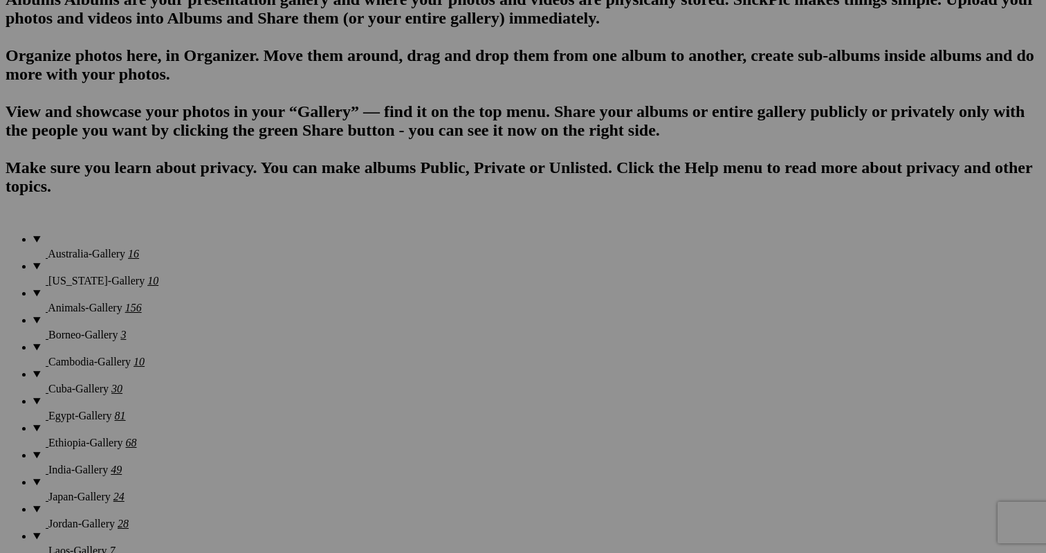
scroll to position [915, 0]
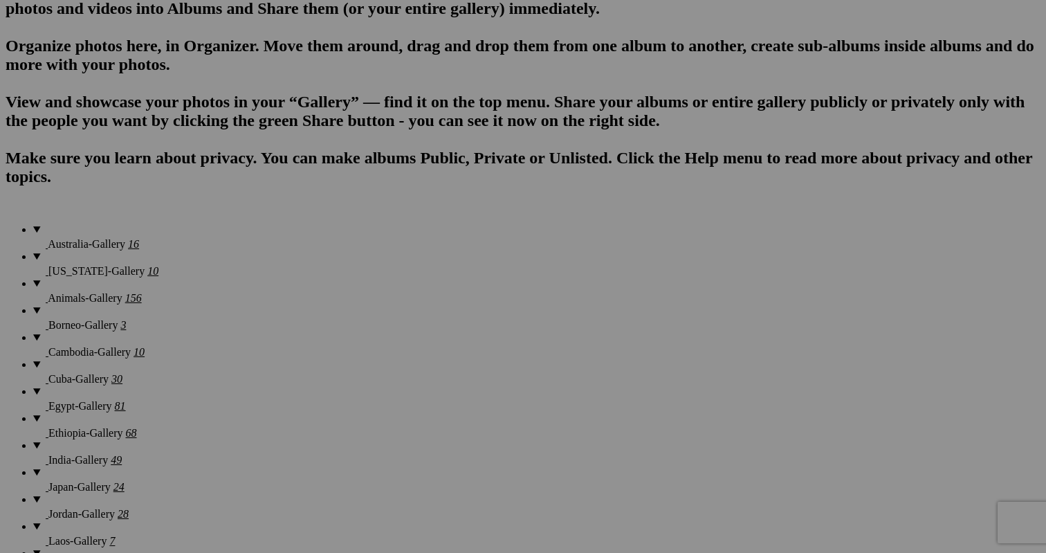
click at [431, 374] on span "Yes" at bounding box center [423, 380] width 16 height 12
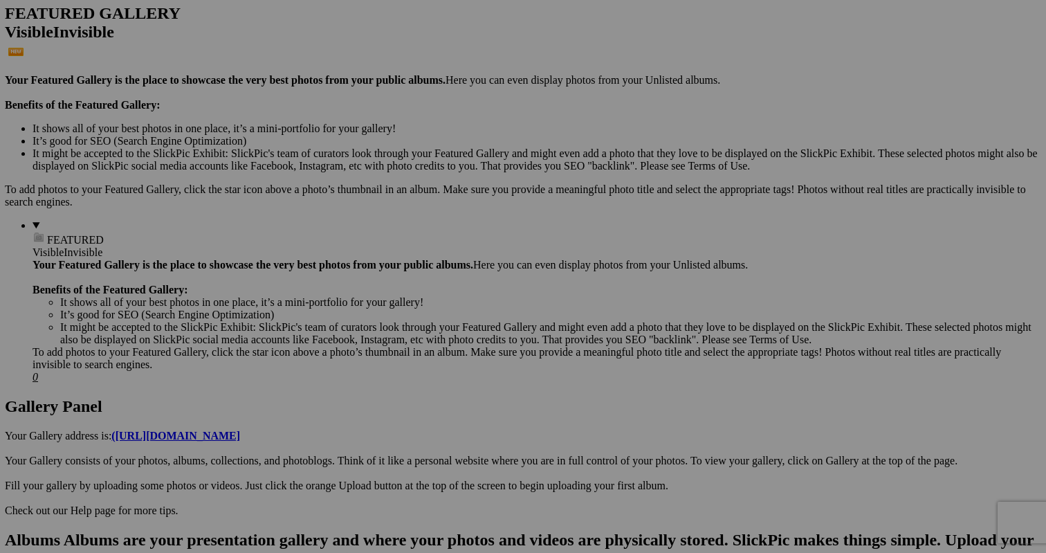
scroll to position [365, 0]
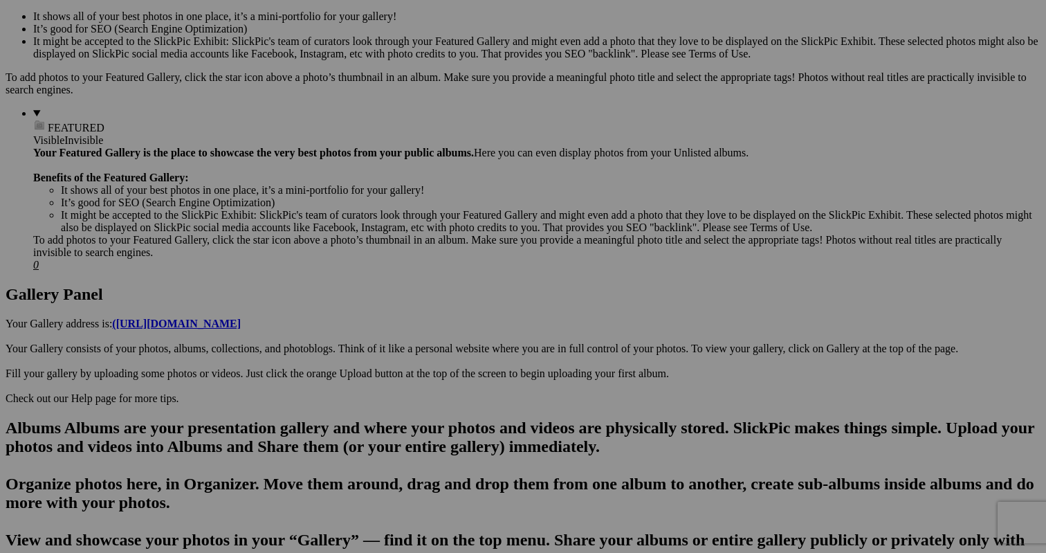
scroll to position [479, 0]
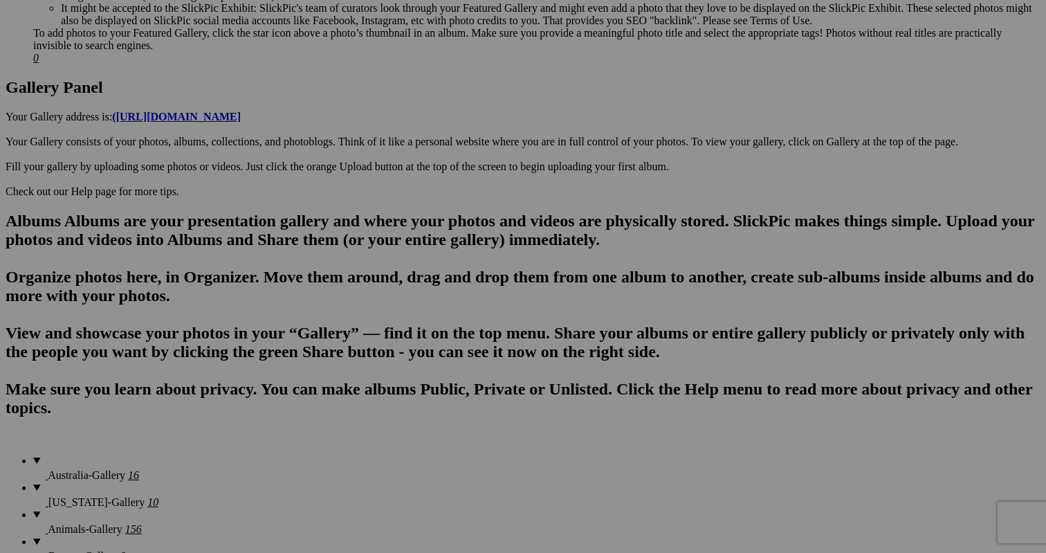
scroll to position [688, 0]
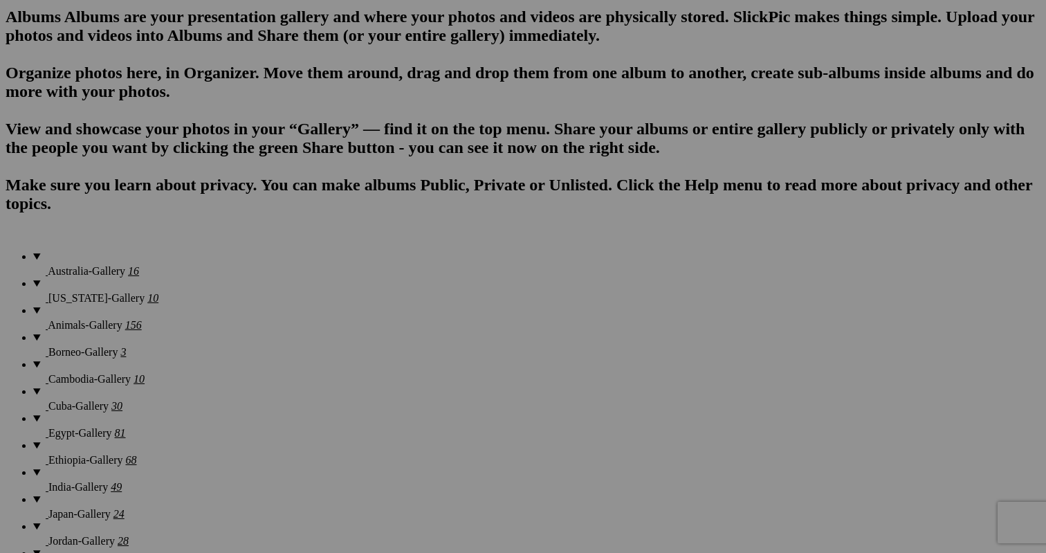
scroll to position [889, 0]
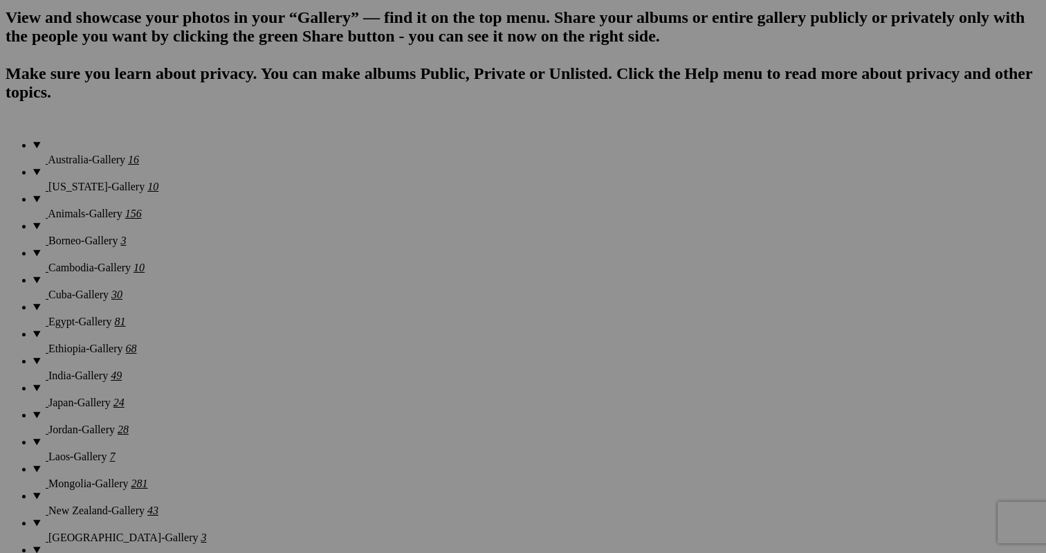
scroll to position [1033, 0]
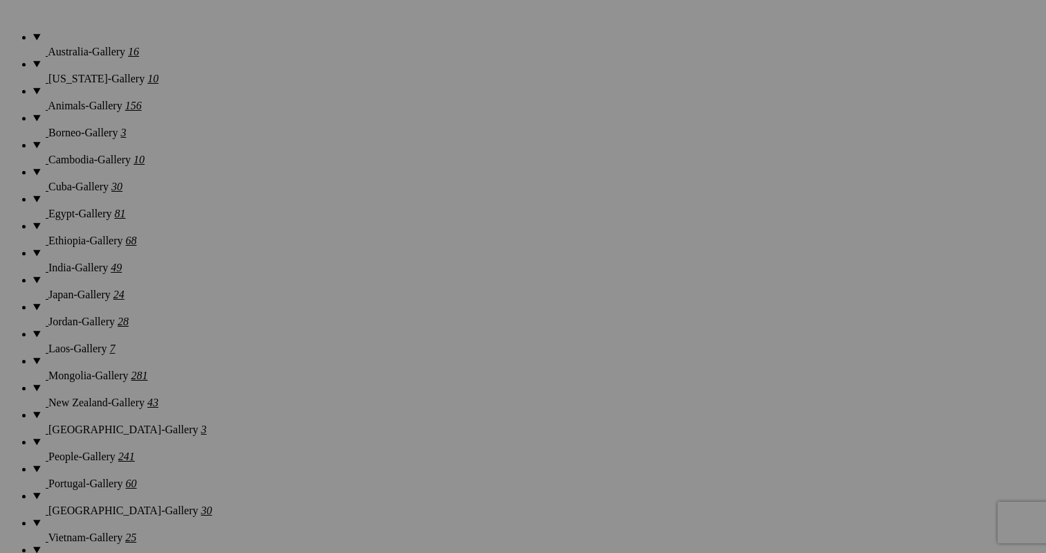
scroll to position [1126, 0]
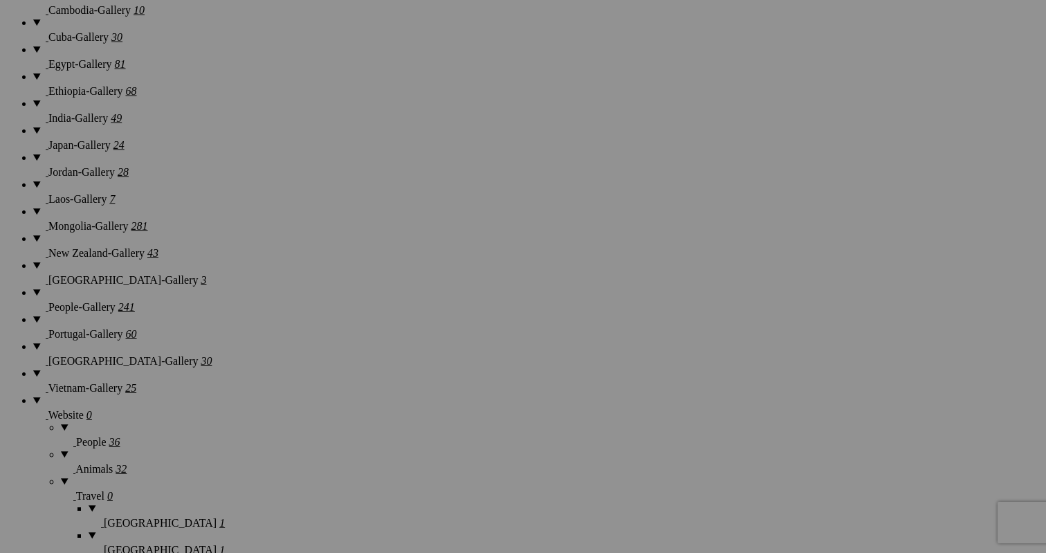
scroll to position [1264, 0]
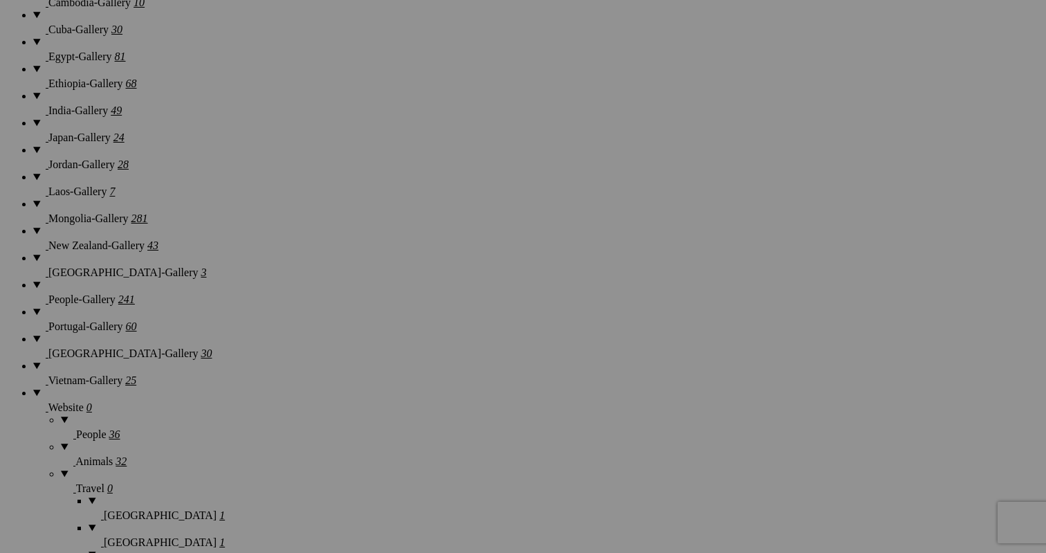
click at [431, 374] on span "Yes" at bounding box center [423, 380] width 16 height 12
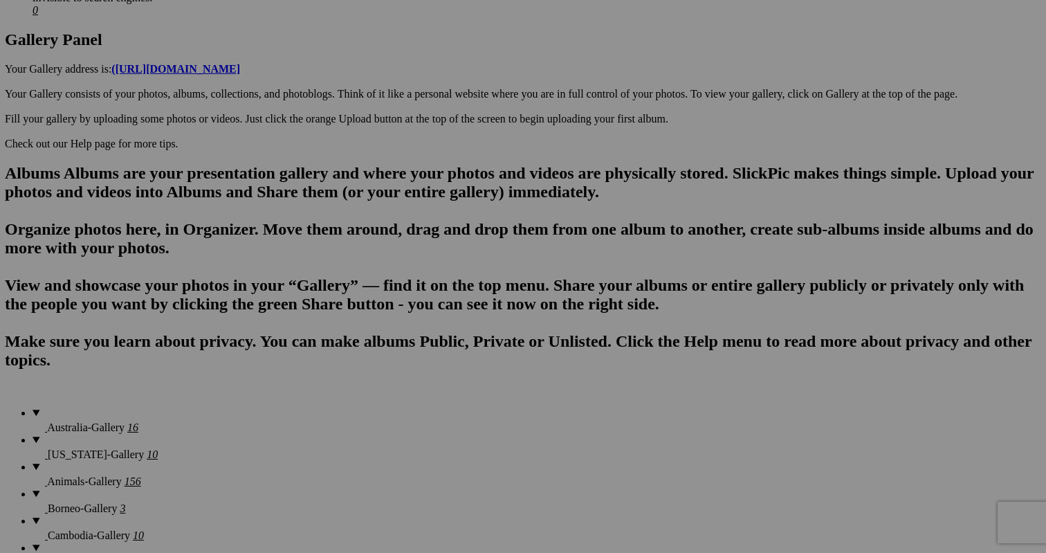
scroll to position [732, 0]
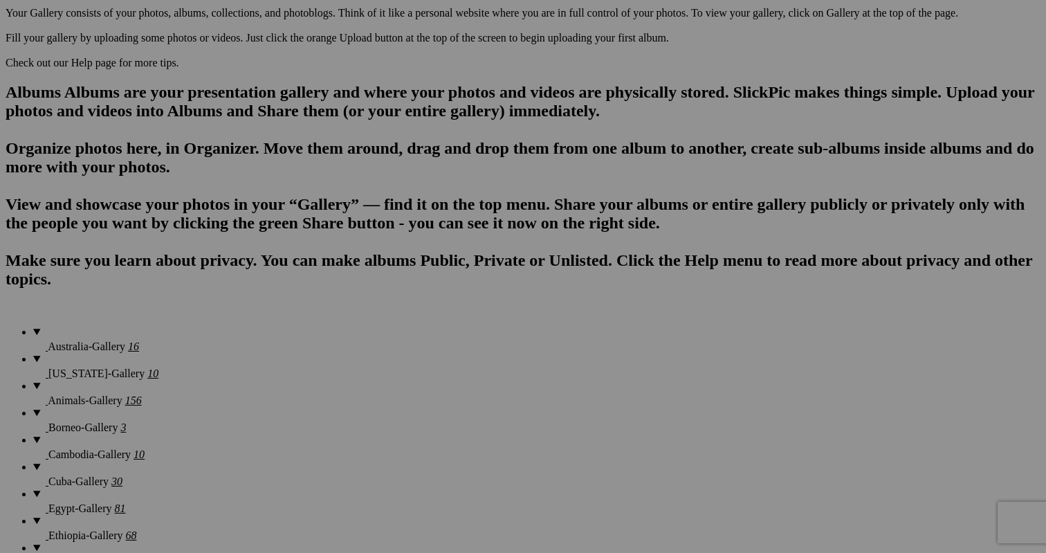
scroll to position [823, 0]
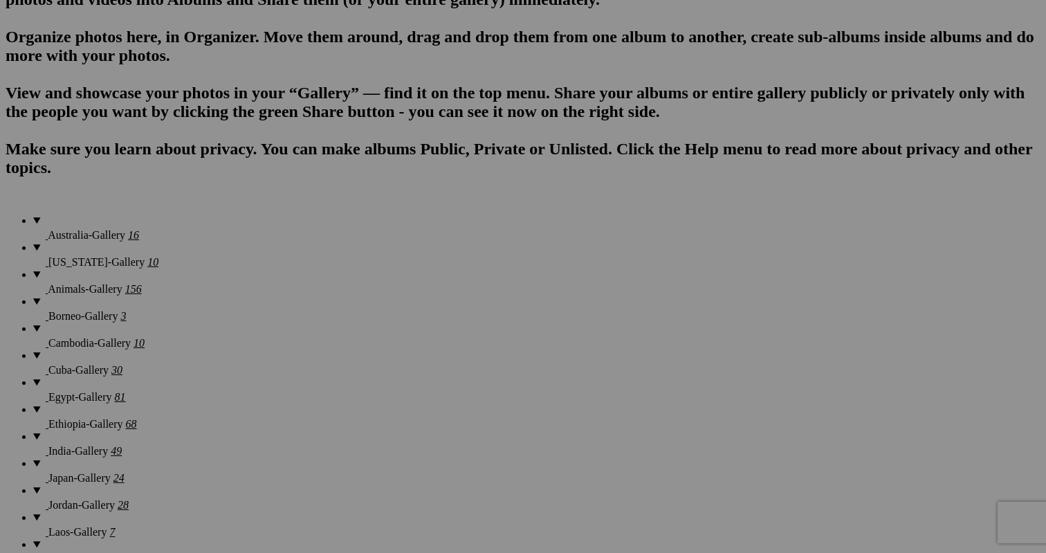
scroll to position [972, 0]
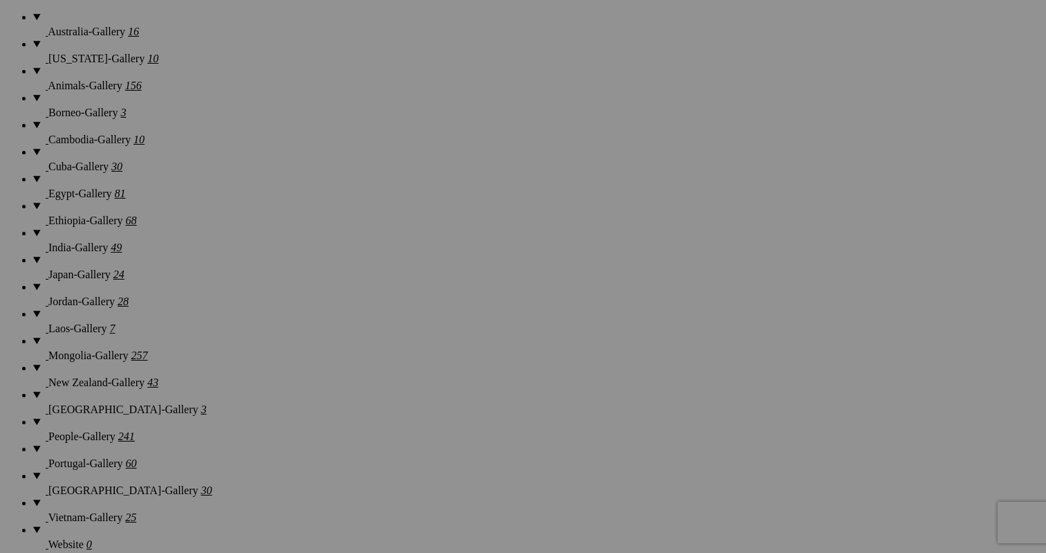
scroll to position [1129, 0]
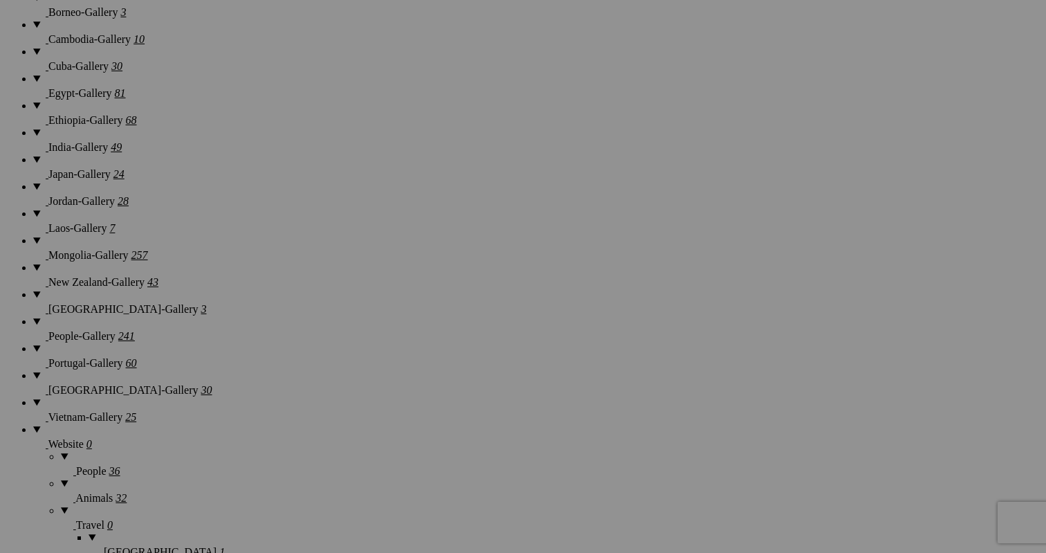
scroll to position [1228, 0]
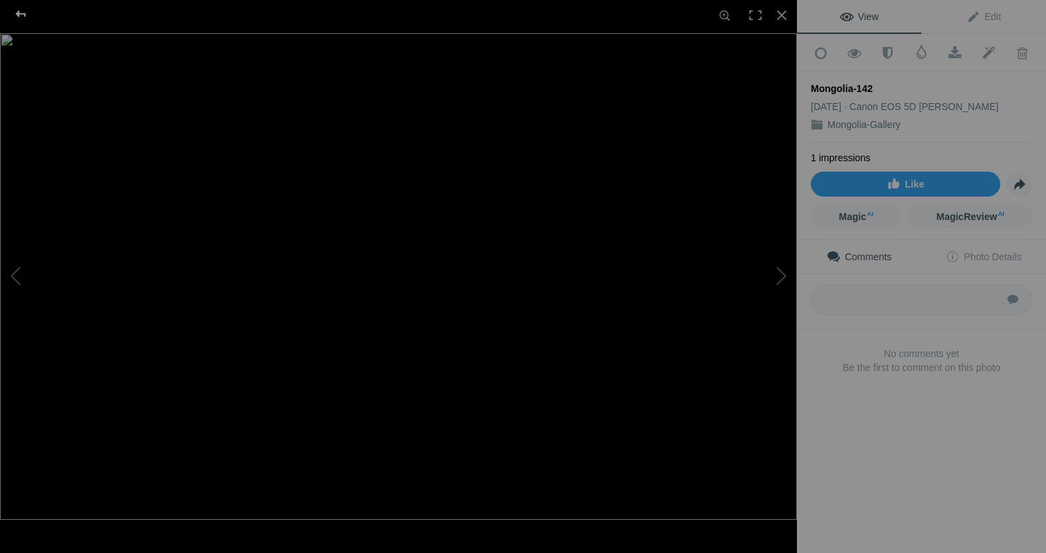
click at [24, 12] on div at bounding box center [21, 14] width 50 height 28
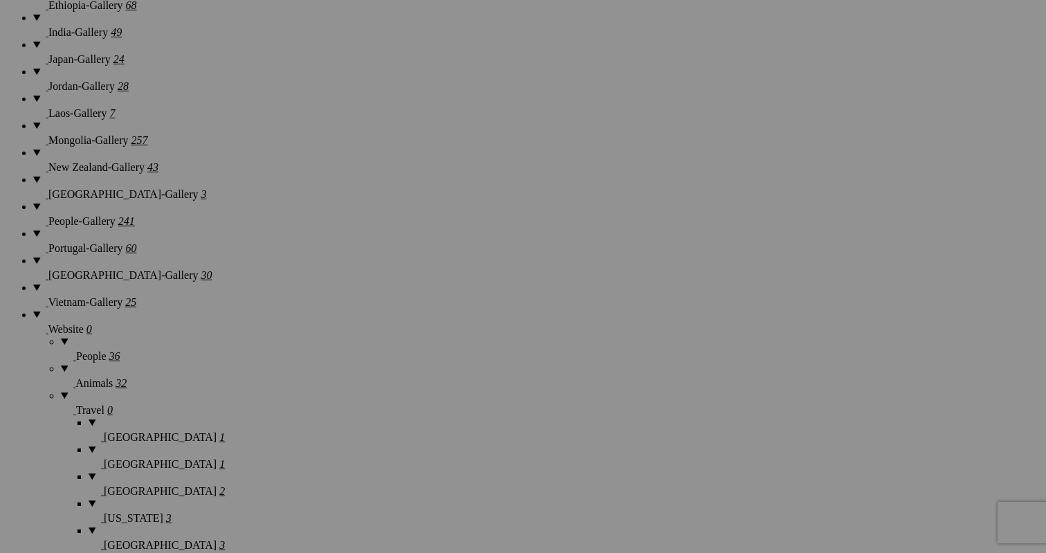
scroll to position [1343, 0]
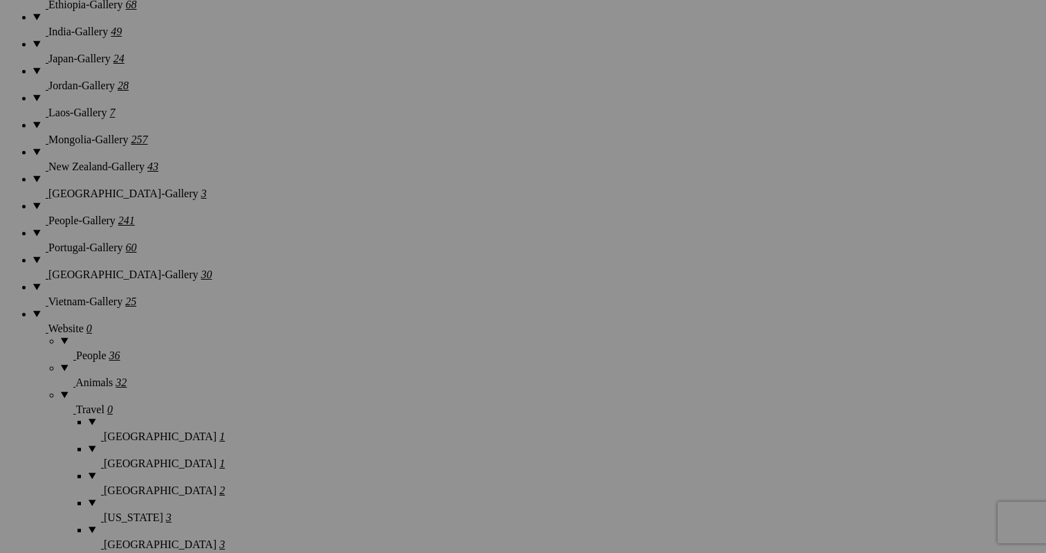
click at [431, 374] on span "Yes" at bounding box center [423, 380] width 16 height 12
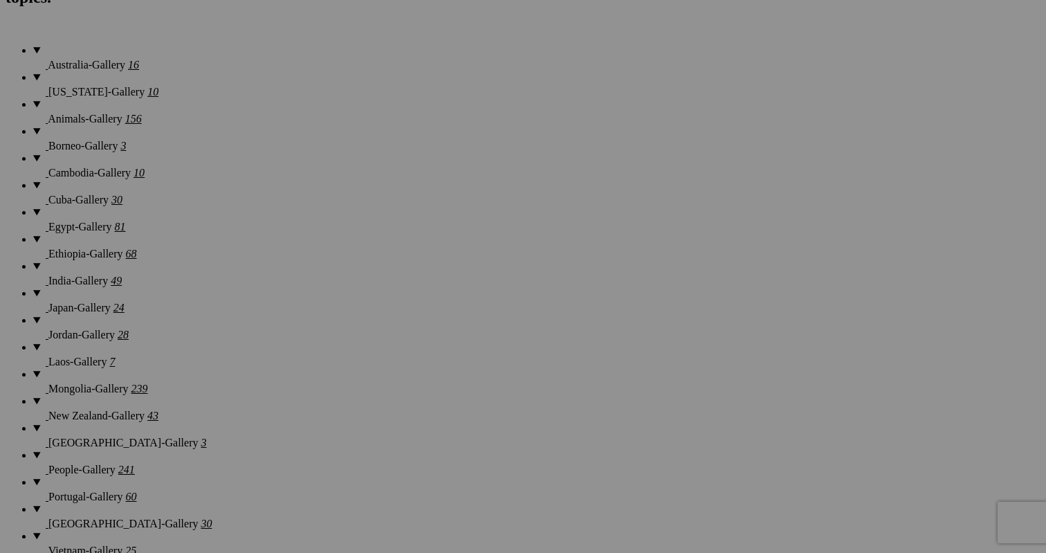
scroll to position [1096, 0]
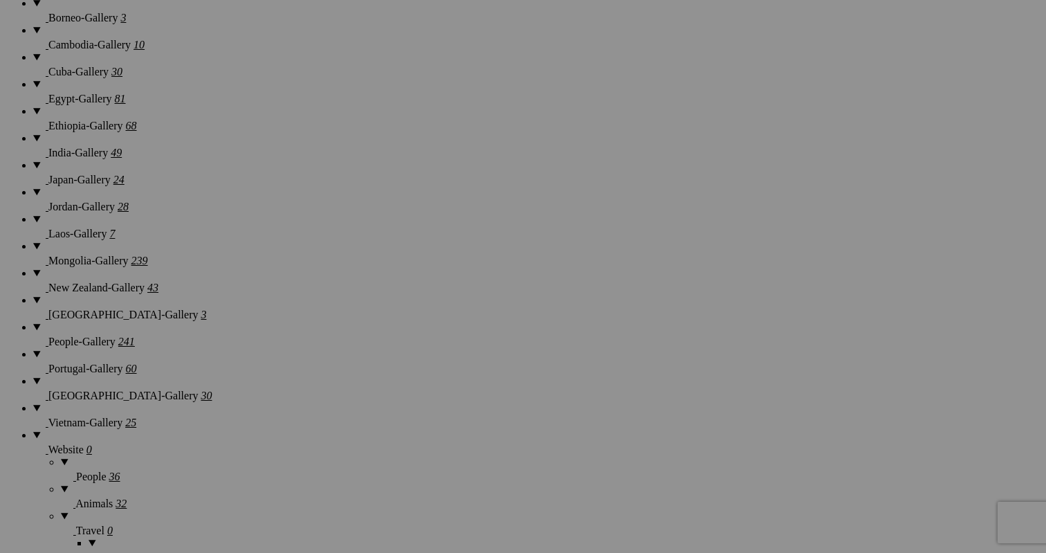
scroll to position [1228, 0]
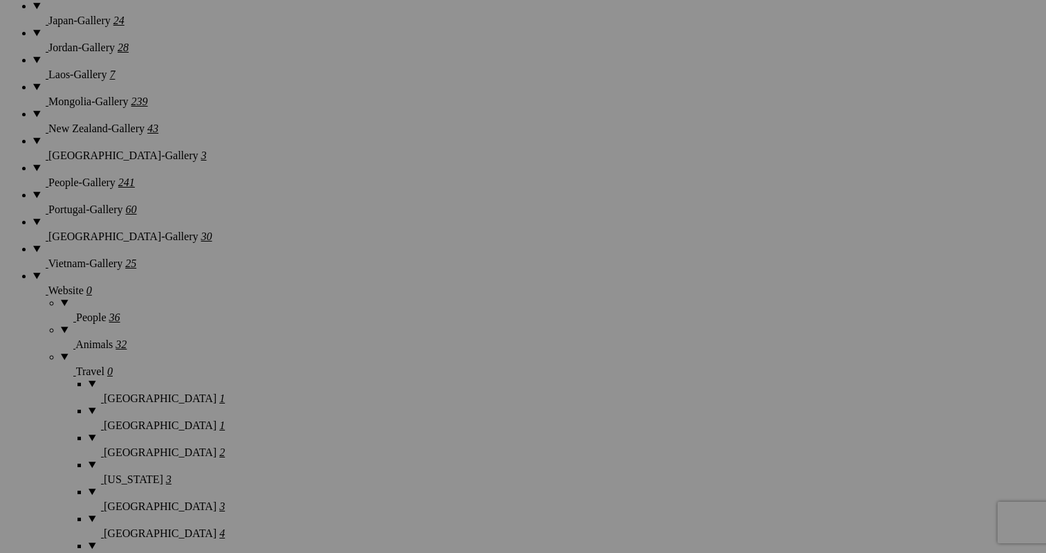
scroll to position [1391, 0]
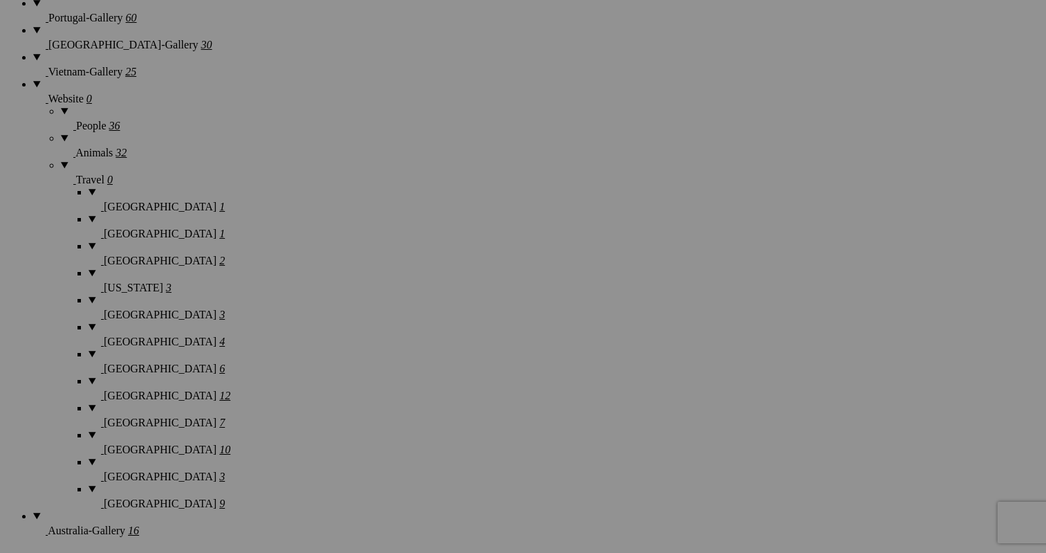
scroll to position [1577, 0]
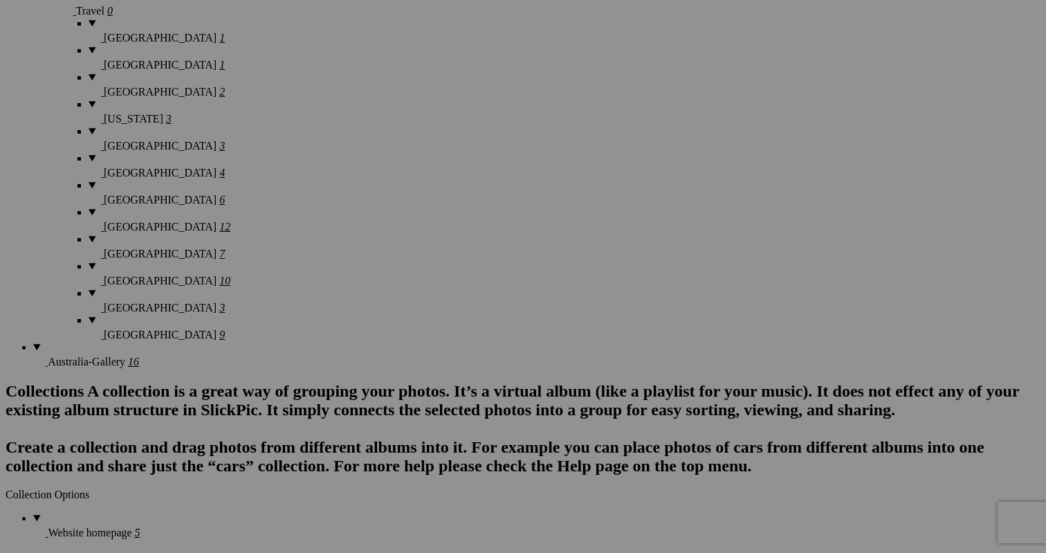
scroll to position [1744, 0]
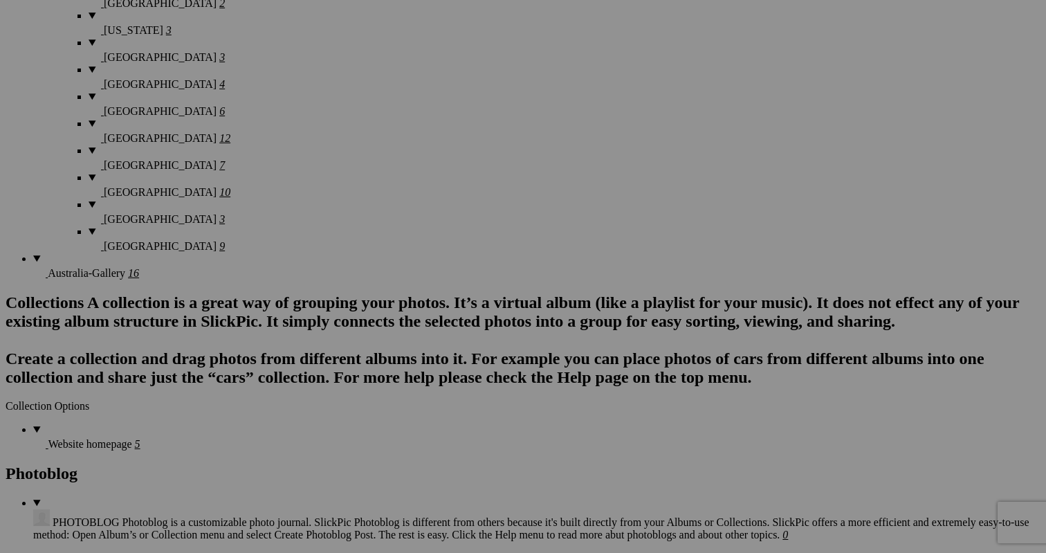
scroll to position [1849, 0]
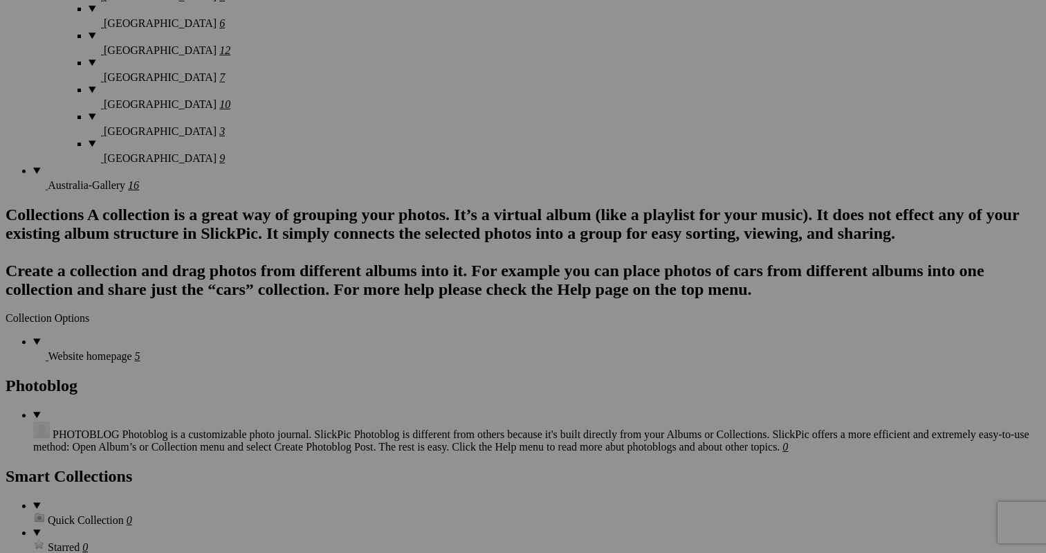
scroll to position [1929, 0]
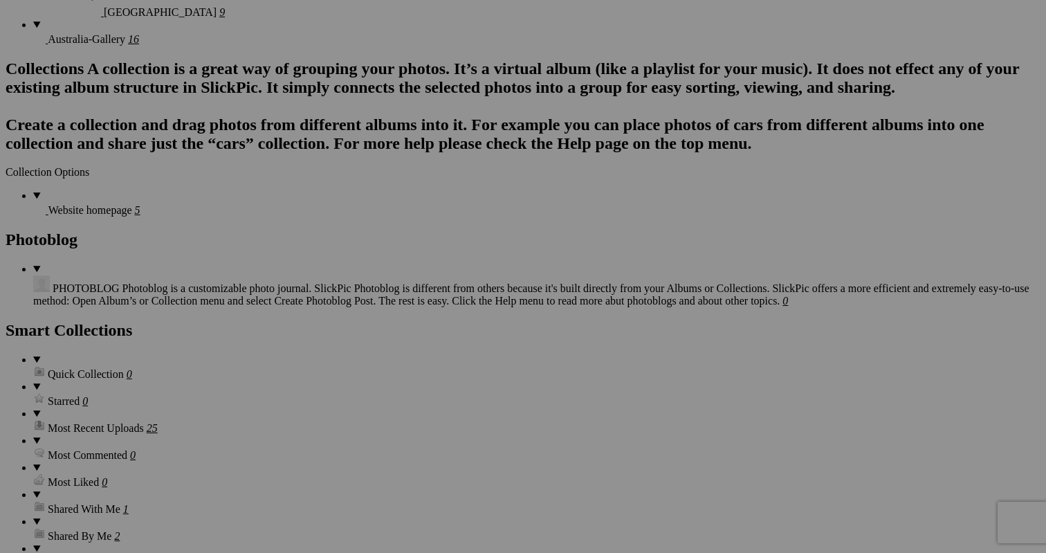
scroll to position [2066, 0]
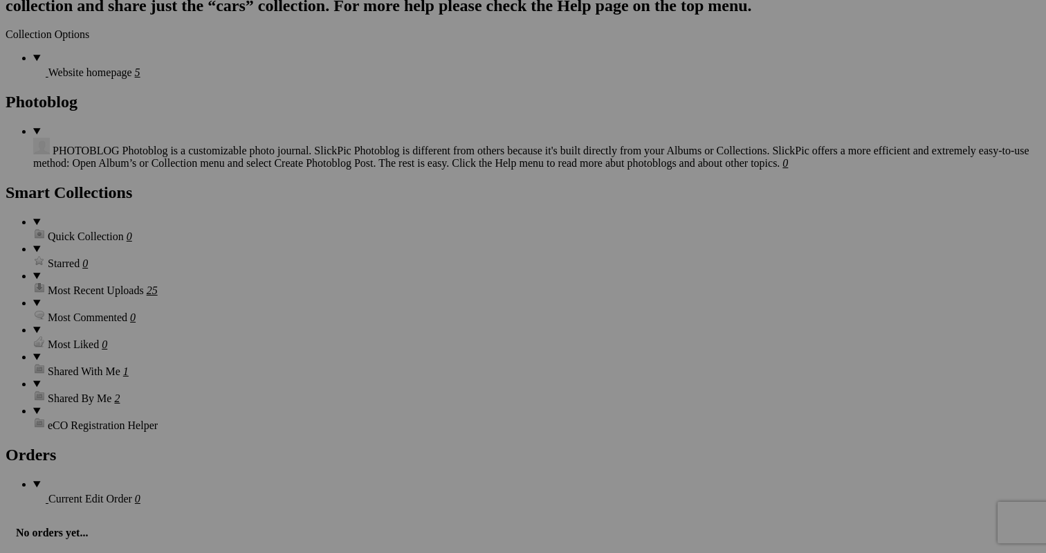
scroll to position [2219, 0]
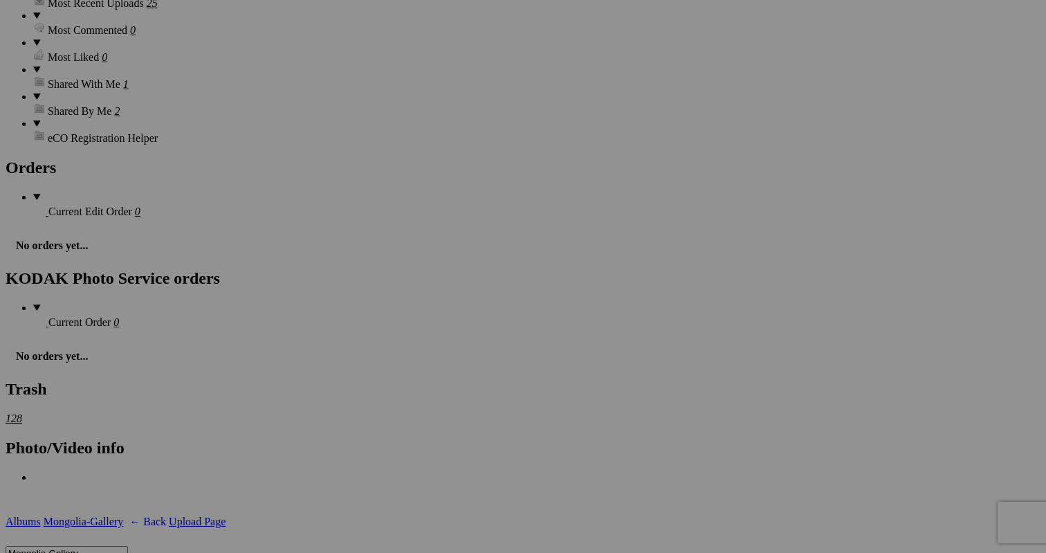
scroll to position [2489, 0]
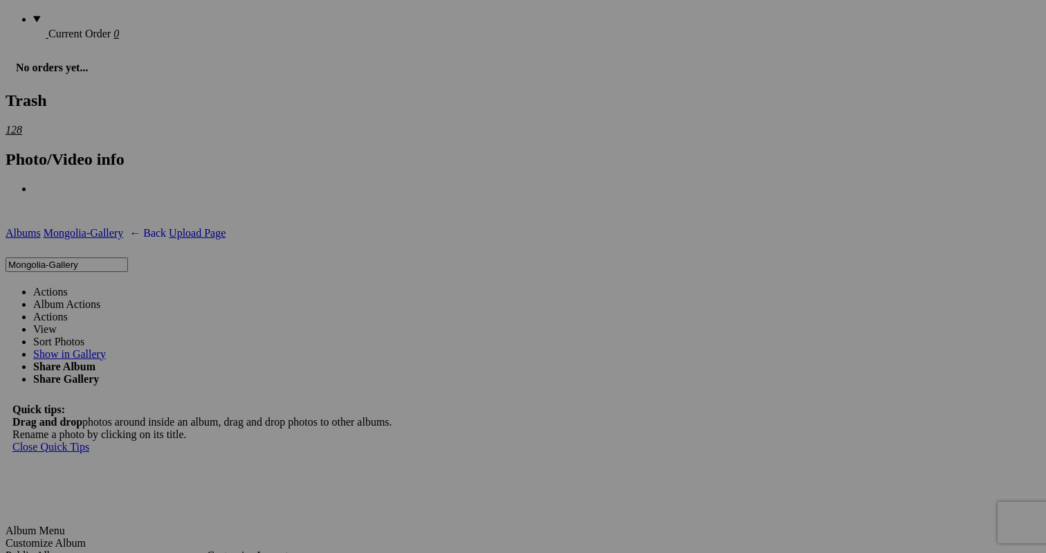
scroll to position [2783, 0]
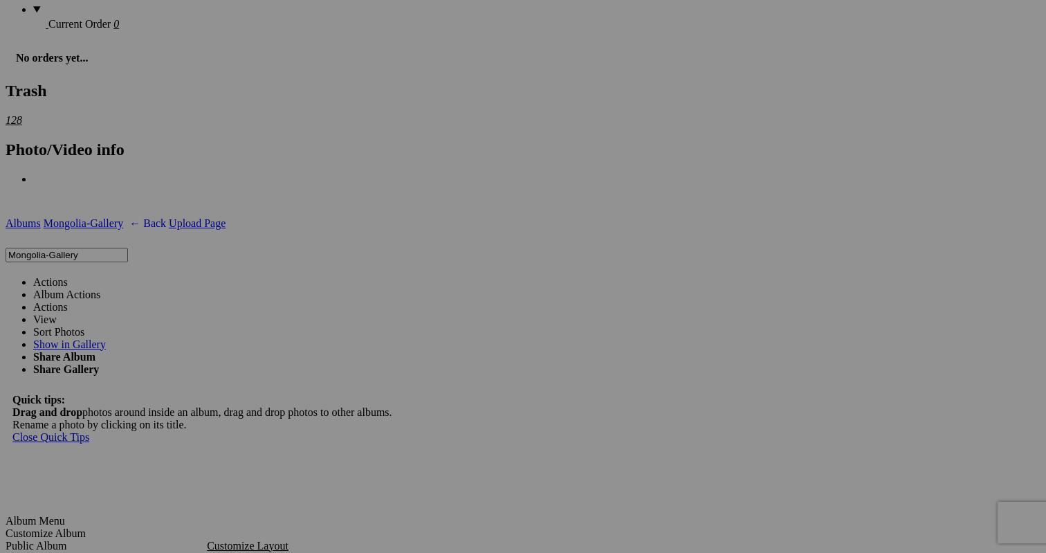
click at [68, 276] on link "Actions" at bounding box center [50, 282] width 35 height 12
click at [431, 374] on span "Yes" at bounding box center [423, 380] width 16 height 12
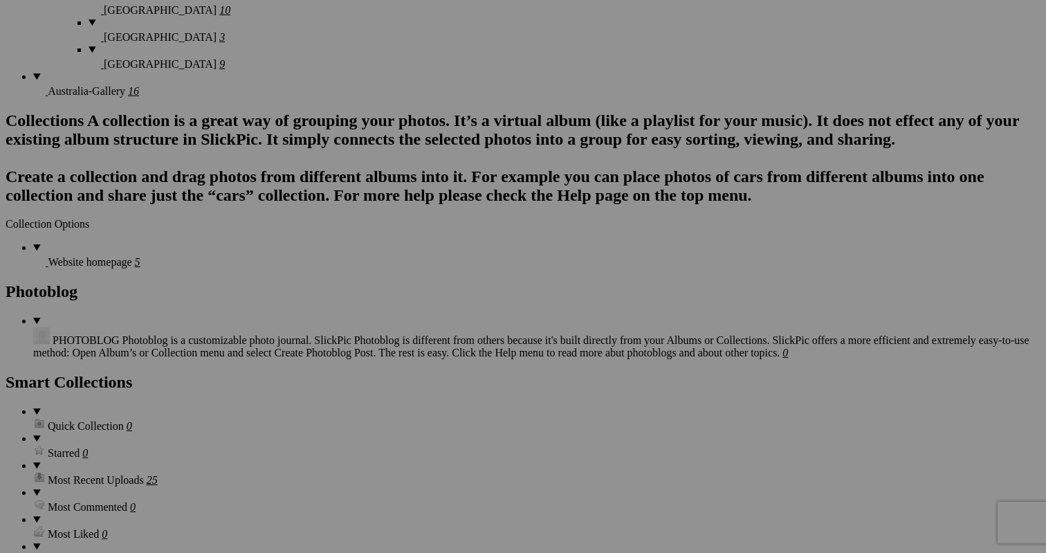
scroll to position [2058, 0]
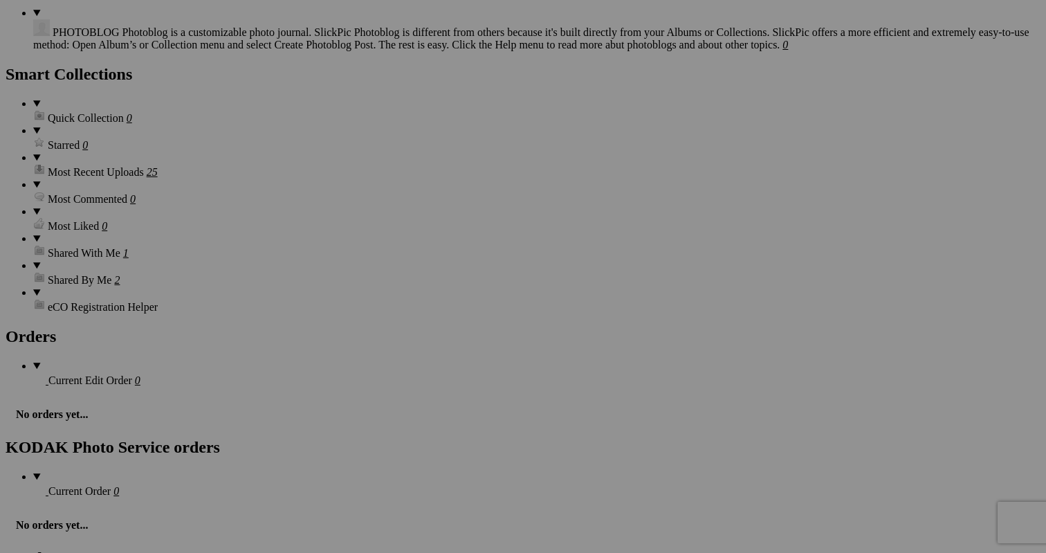
scroll to position [2319, 0]
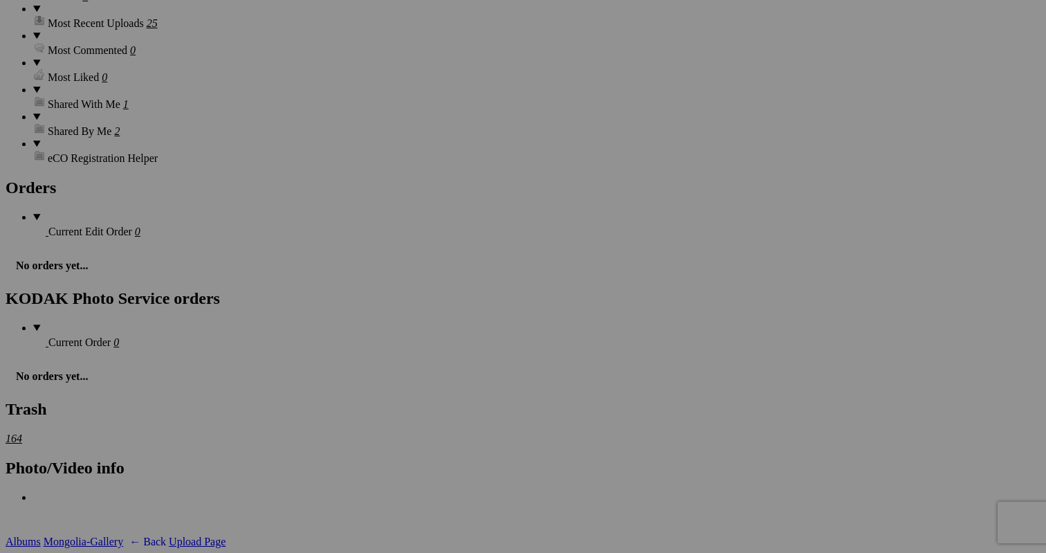
scroll to position [2473, 0]
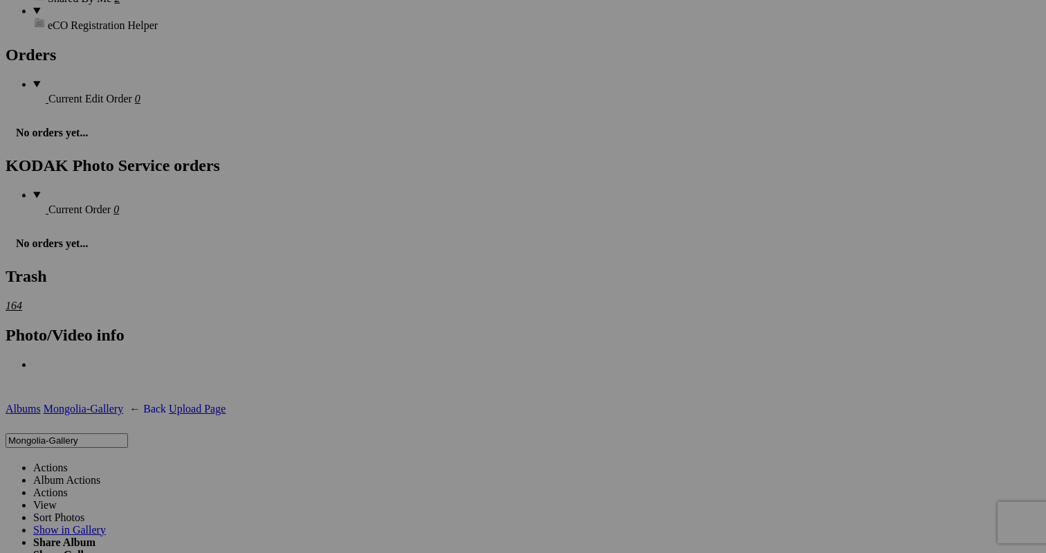
scroll to position [2606, 0]
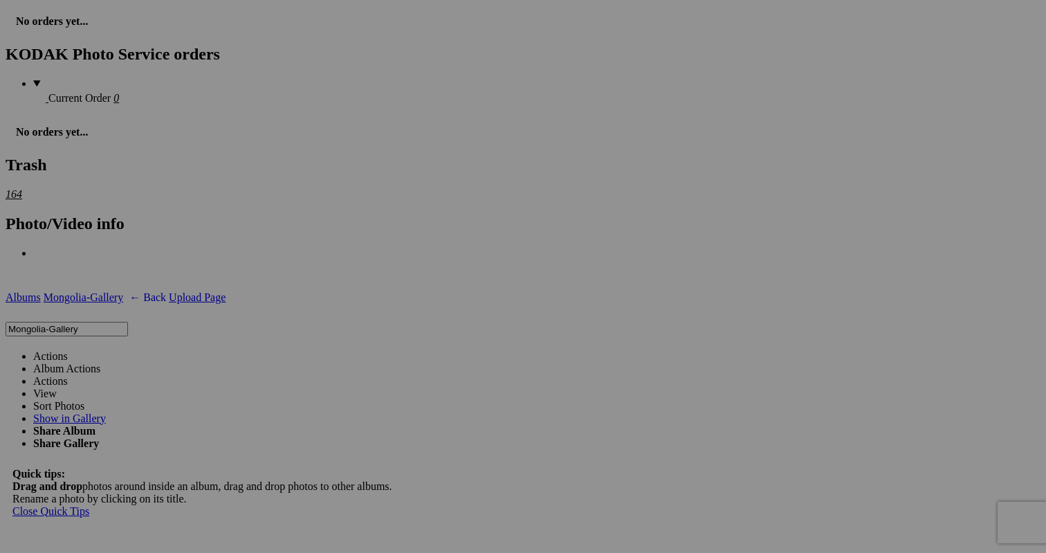
scroll to position [2735, 0]
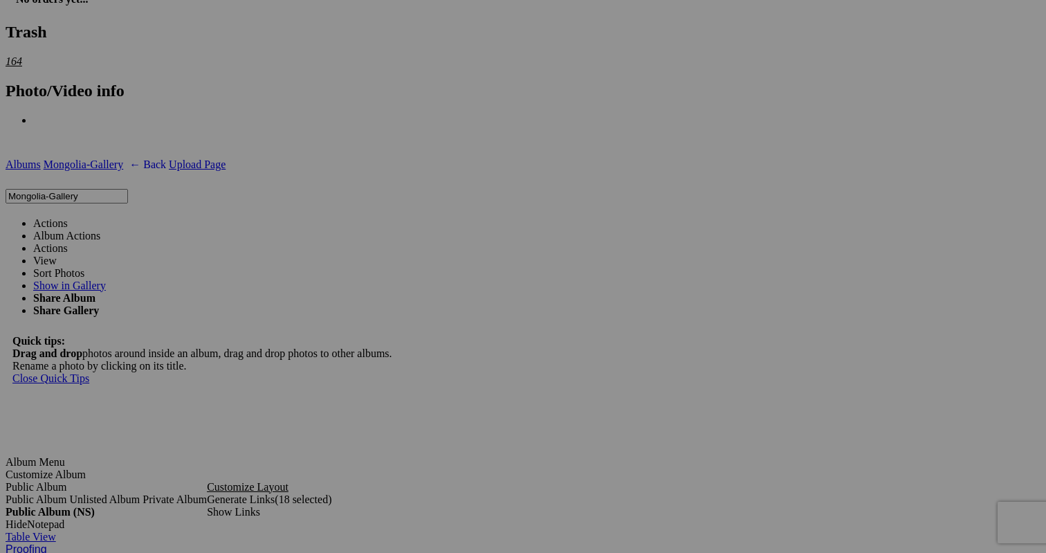
scroll to position [2852, 0]
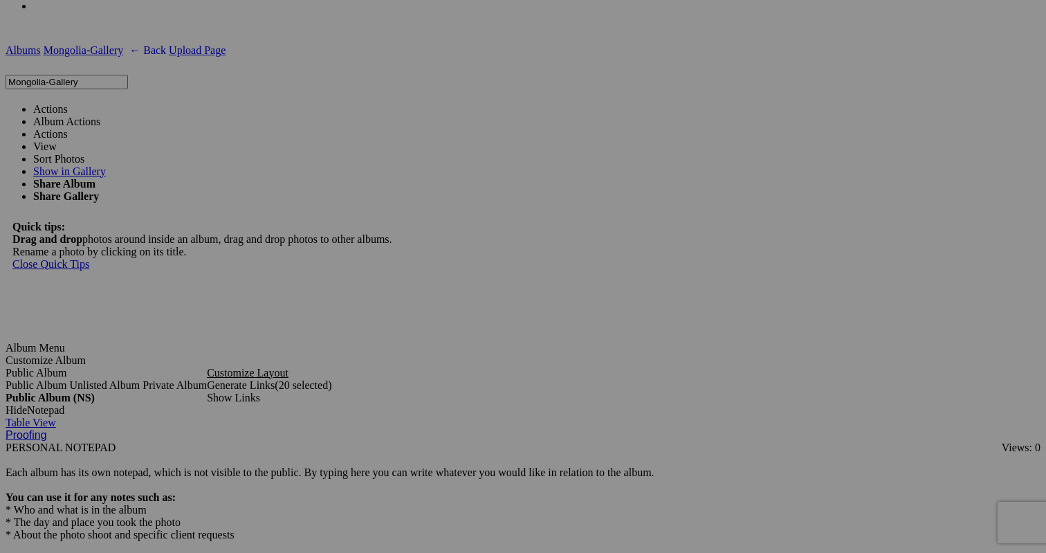
scroll to position [2971, 0]
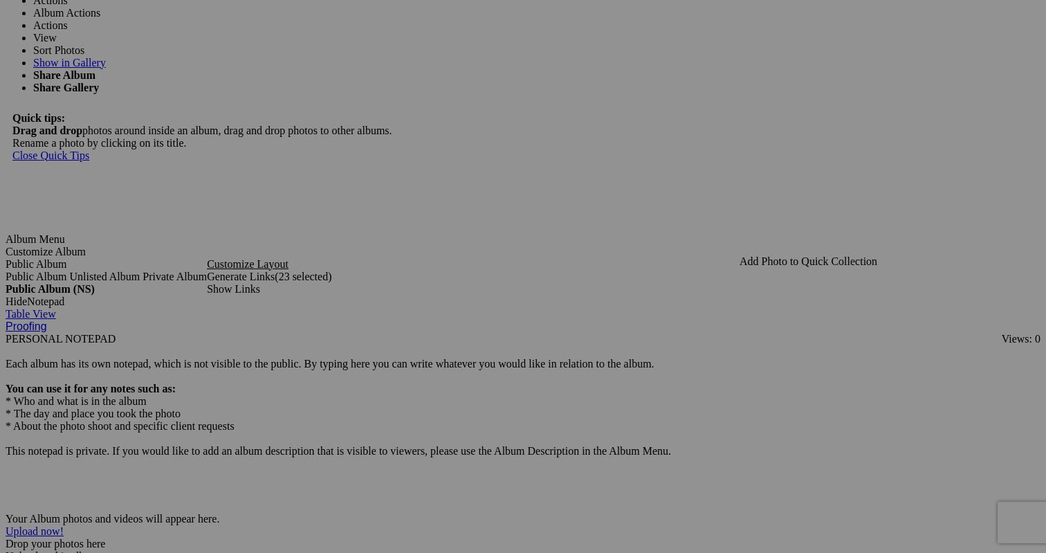
scroll to position [3081, 0]
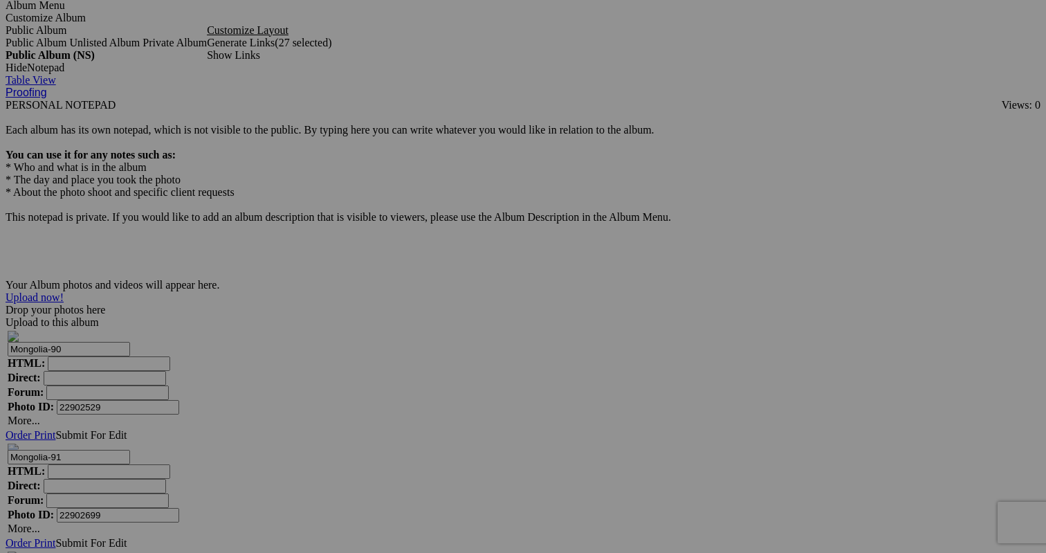
scroll to position [3324, 0]
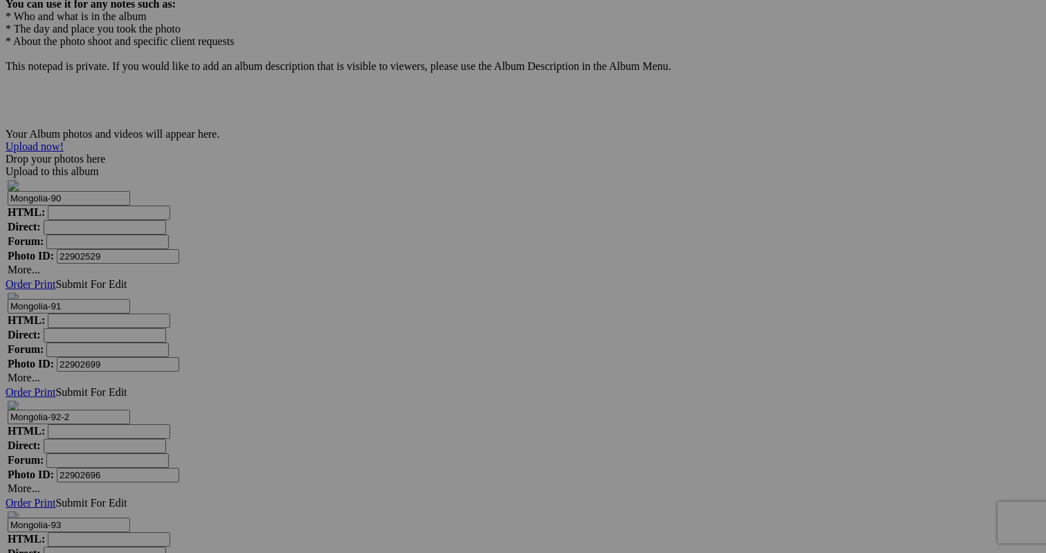
scroll to position [3456, 0]
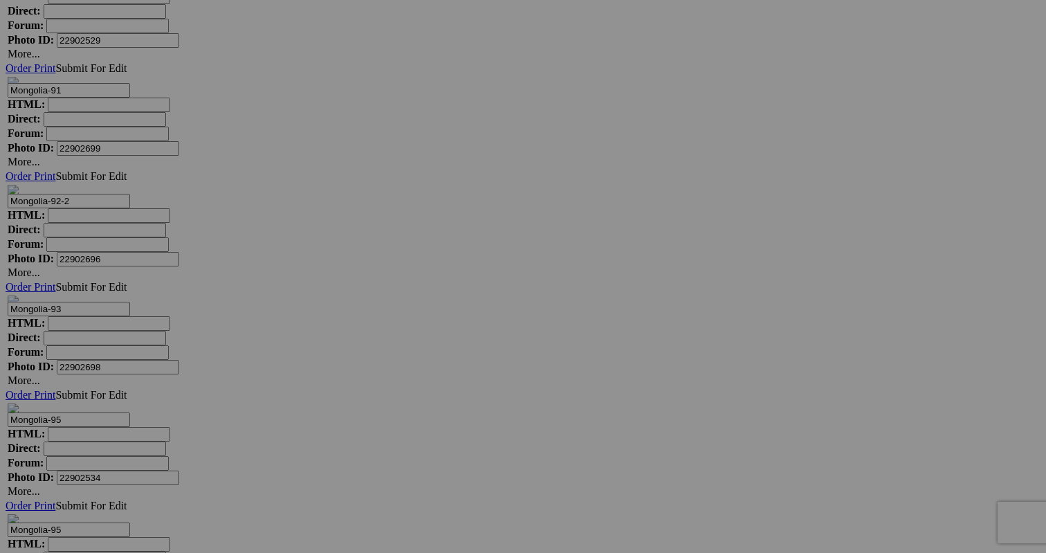
scroll to position [3670, 0]
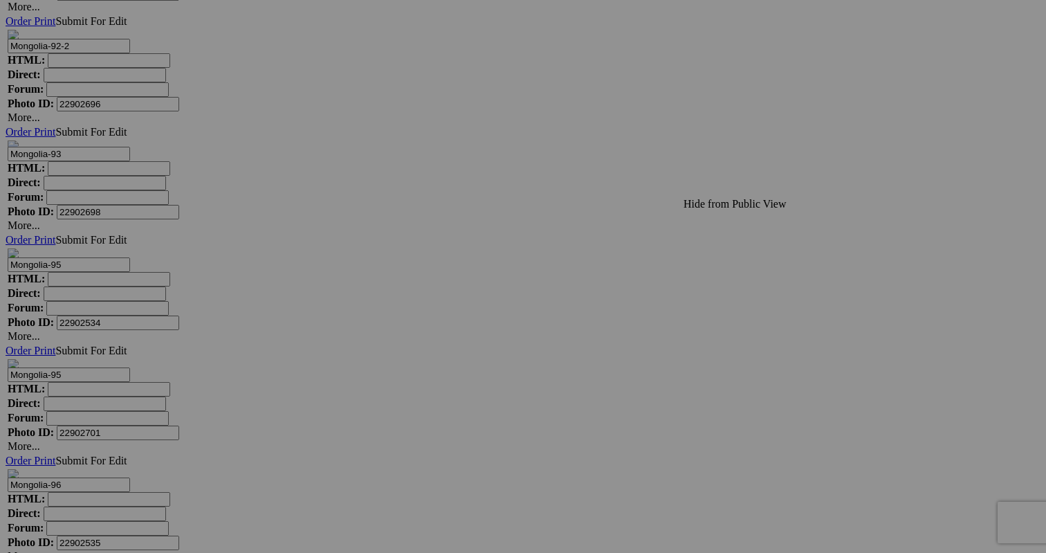
scroll to position [3831, 0]
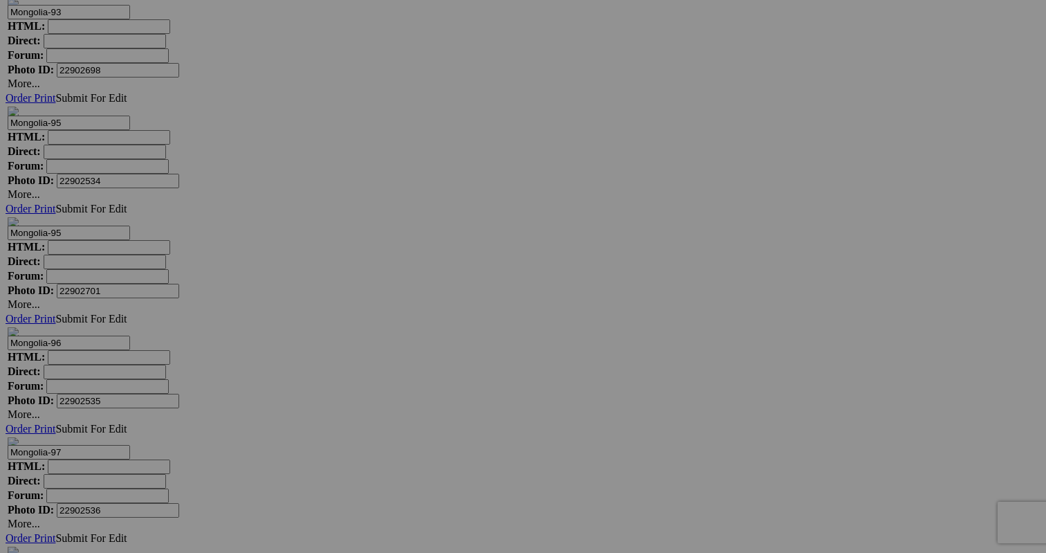
scroll to position [3981, 0]
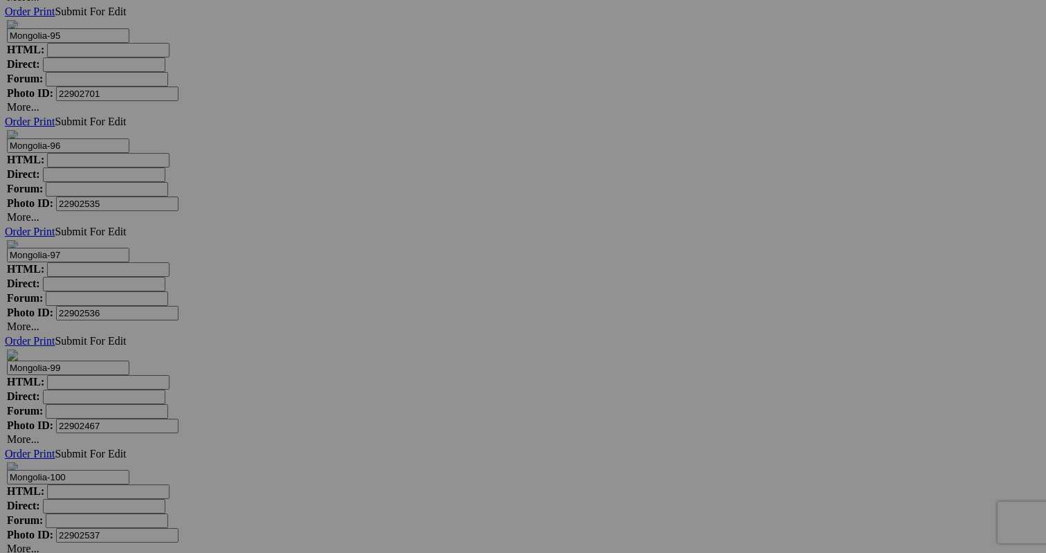
scroll to position [4163, 0]
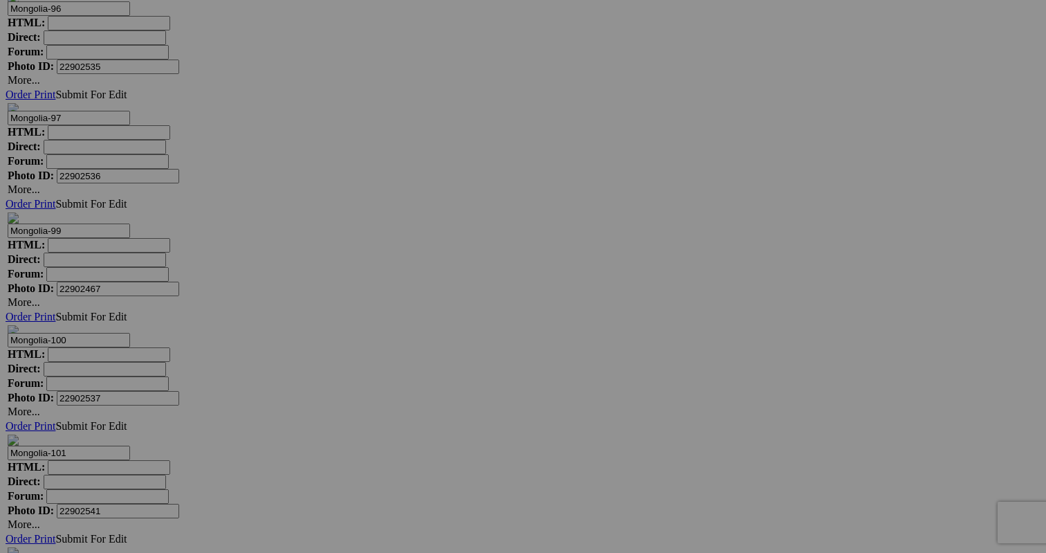
scroll to position [4315, 0]
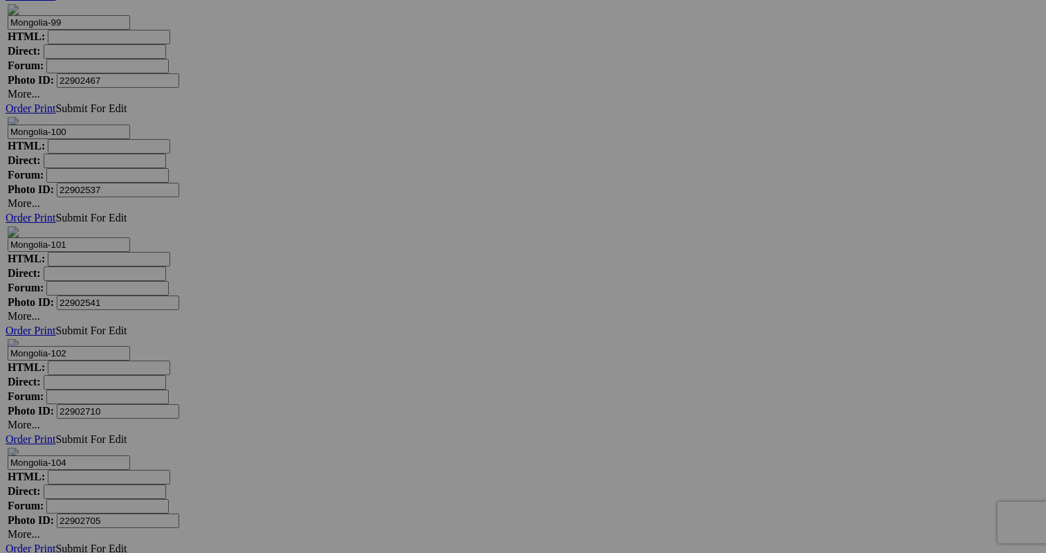
scroll to position [4512, 0]
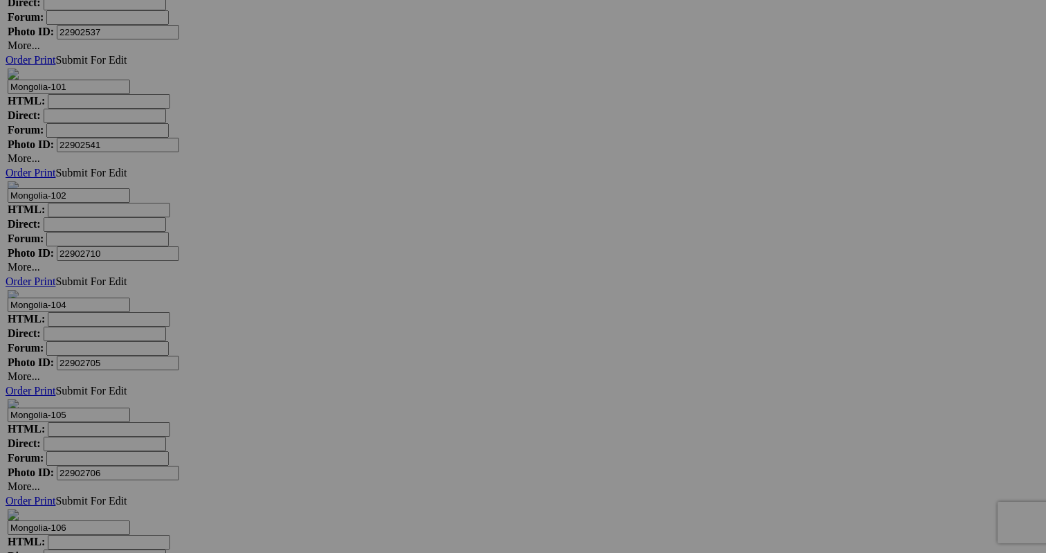
scroll to position [4698, 0]
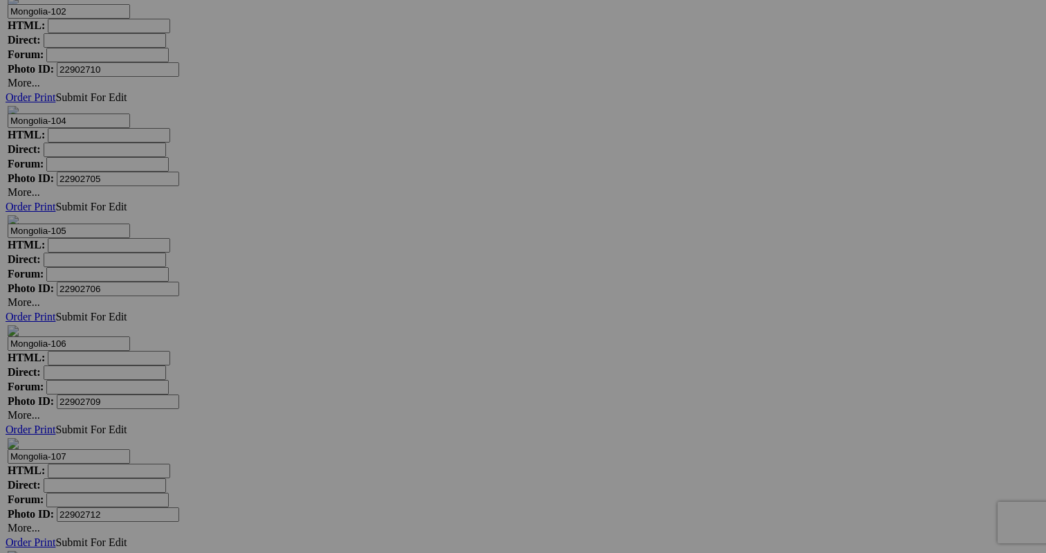
scroll to position [4852, 0]
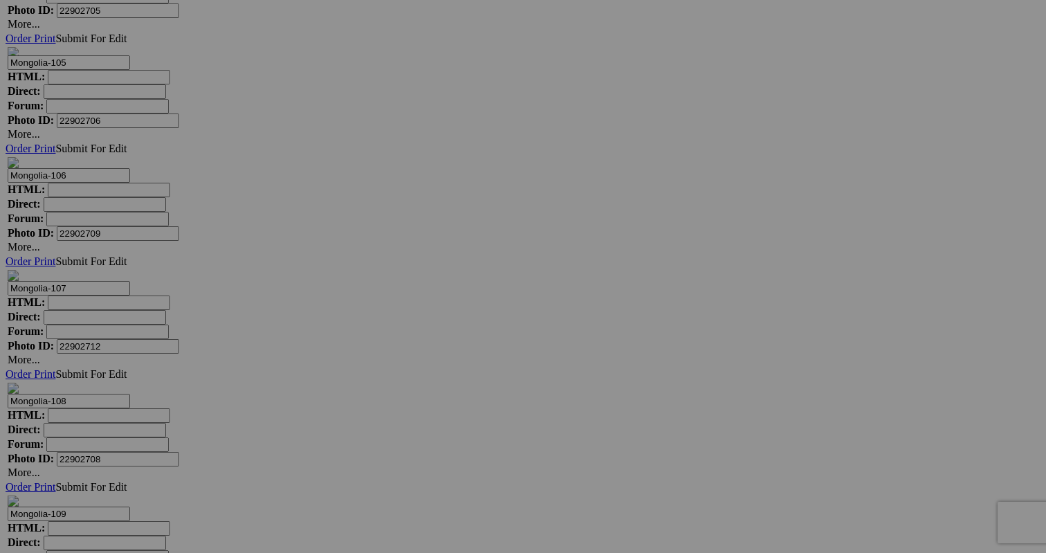
scroll to position [5021, 0]
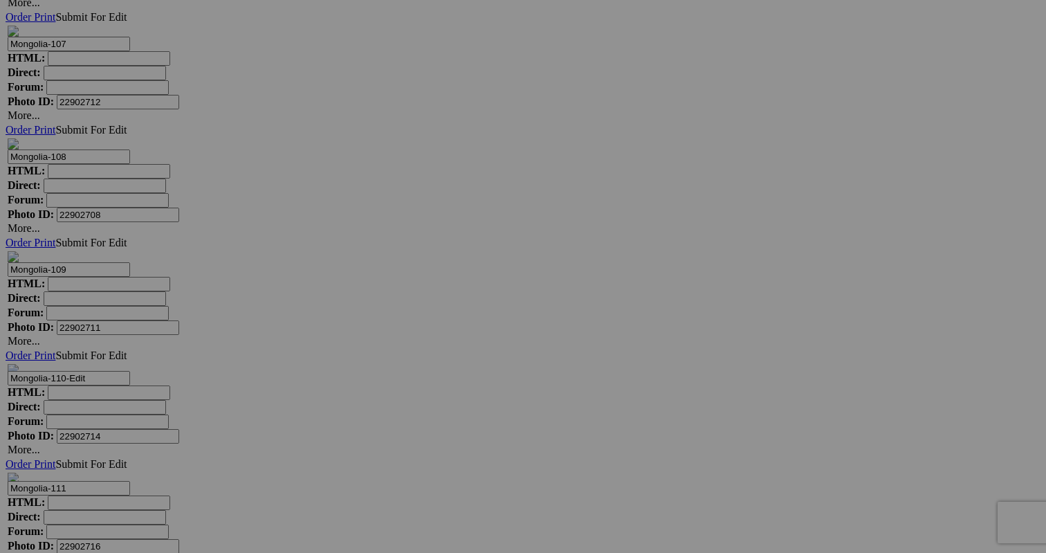
scroll to position [5271, 0]
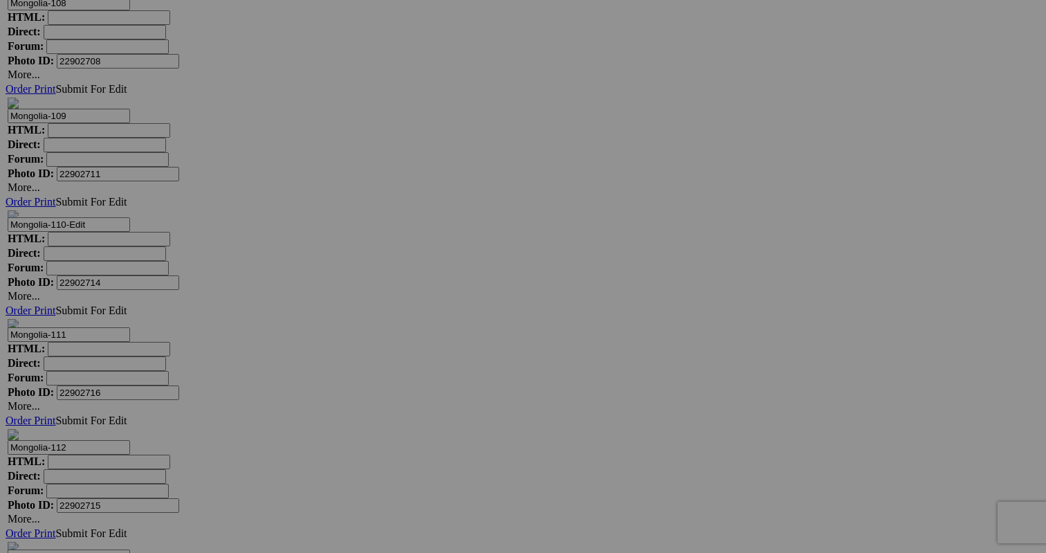
scroll to position [5417, 0]
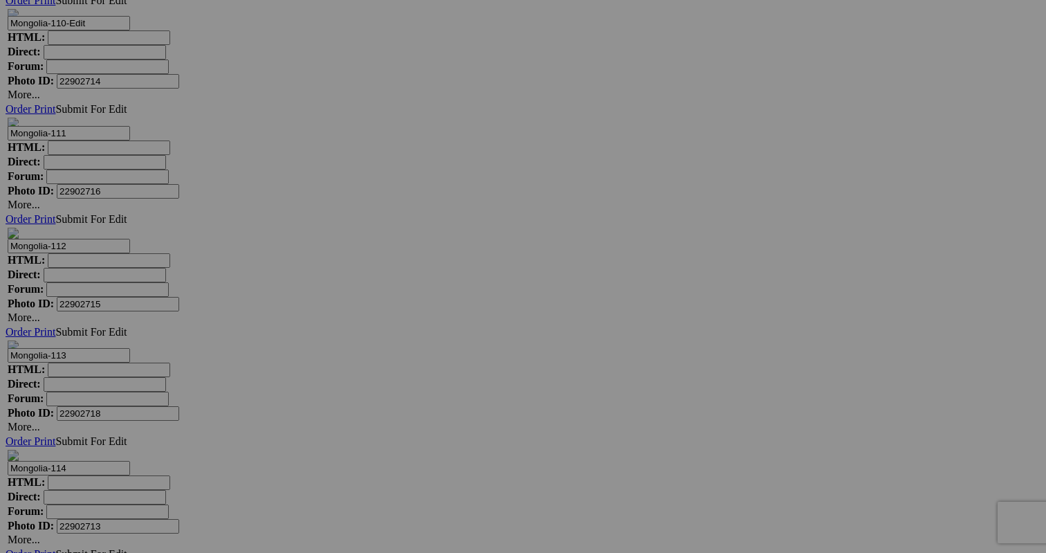
scroll to position [5620, 0]
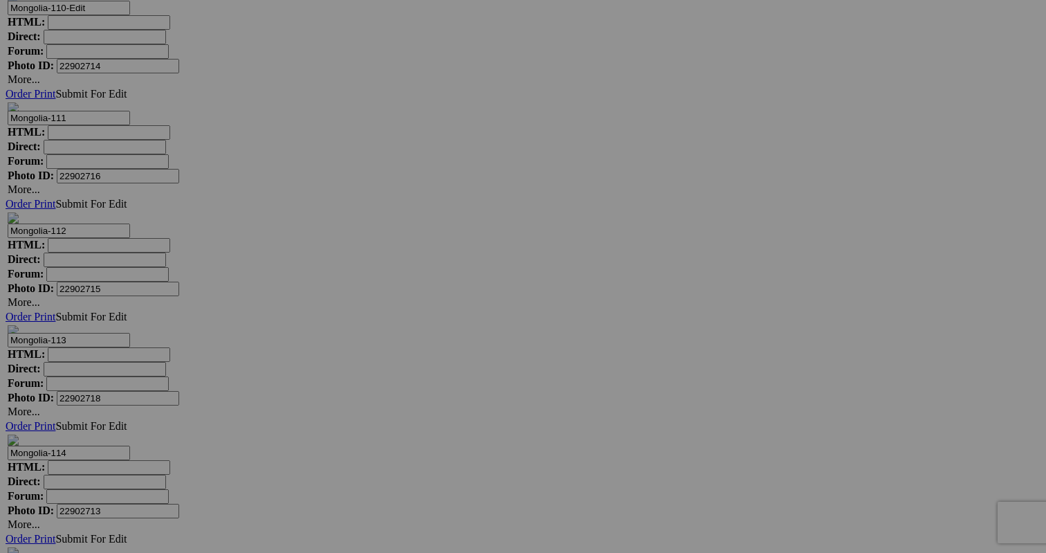
scroll to position [5631, 0]
click at [431, 374] on span "Yes" at bounding box center [423, 380] width 16 height 12
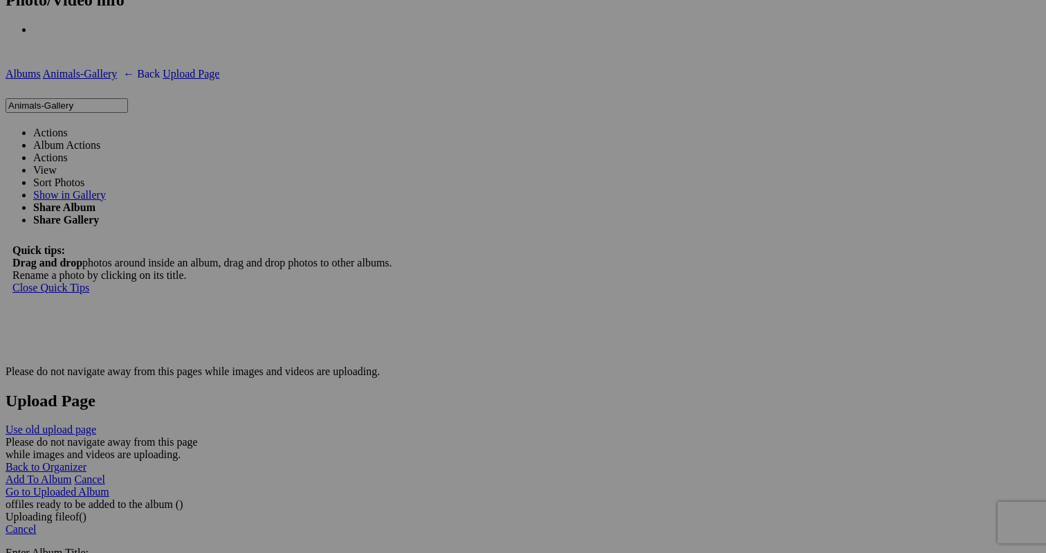
scroll to position [2945, 0]
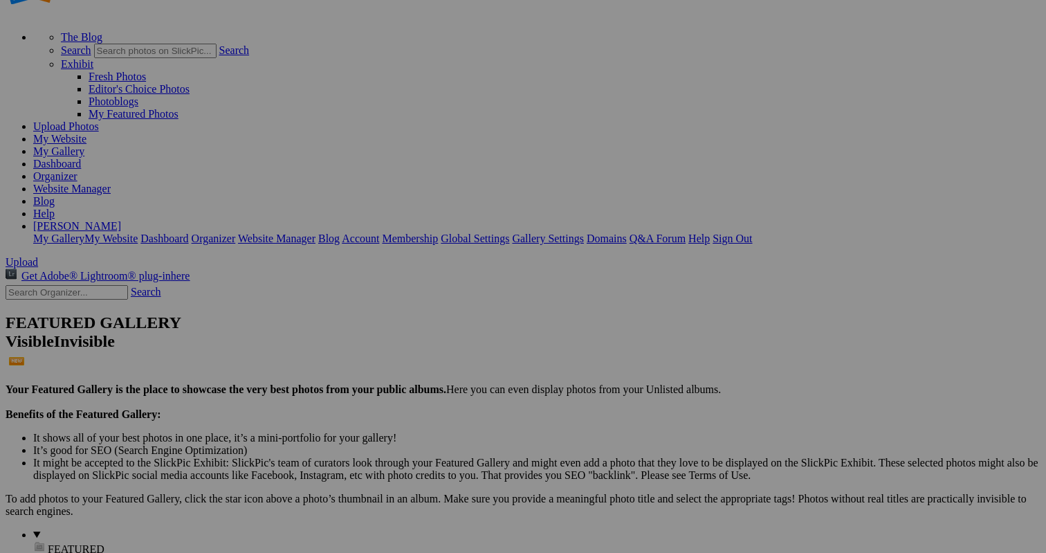
scroll to position [57, 0]
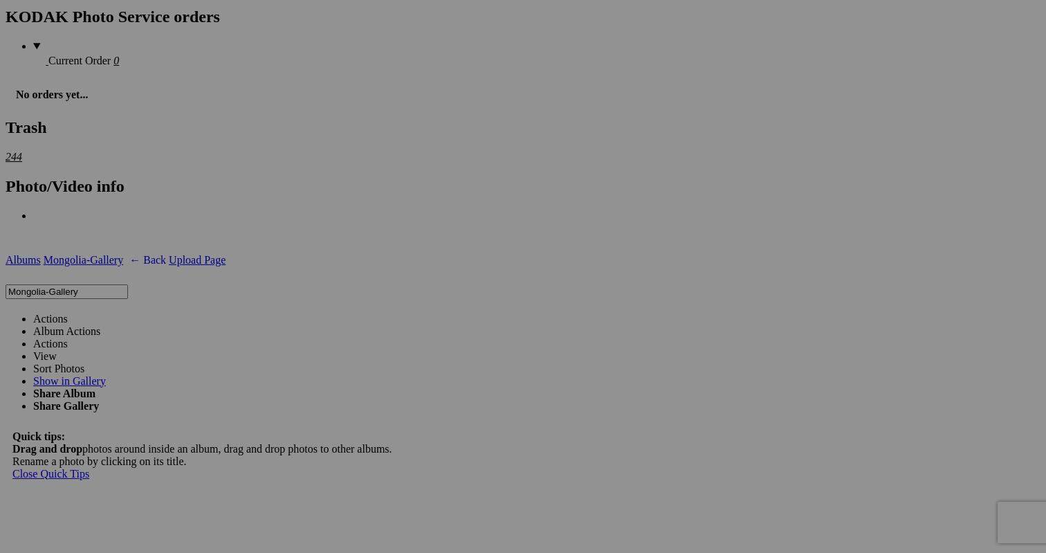
scroll to position [2742, 0]
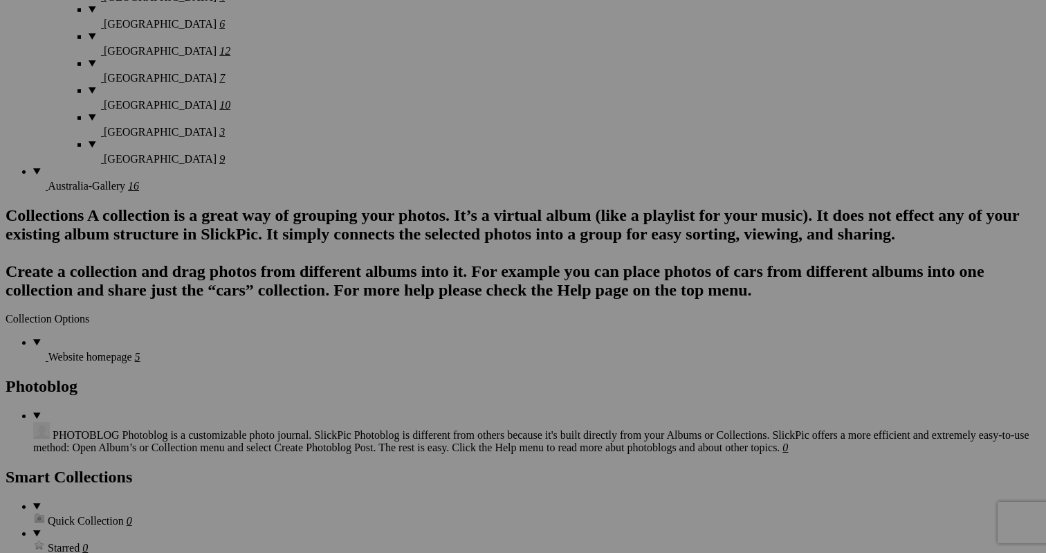
scroll to position [1917, 0]
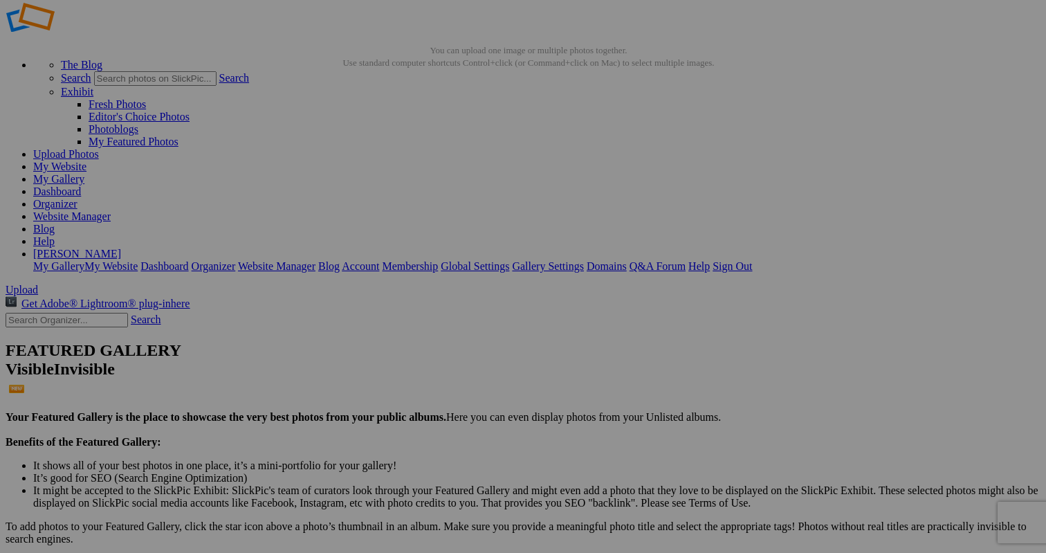
scroll to position [28, 0]
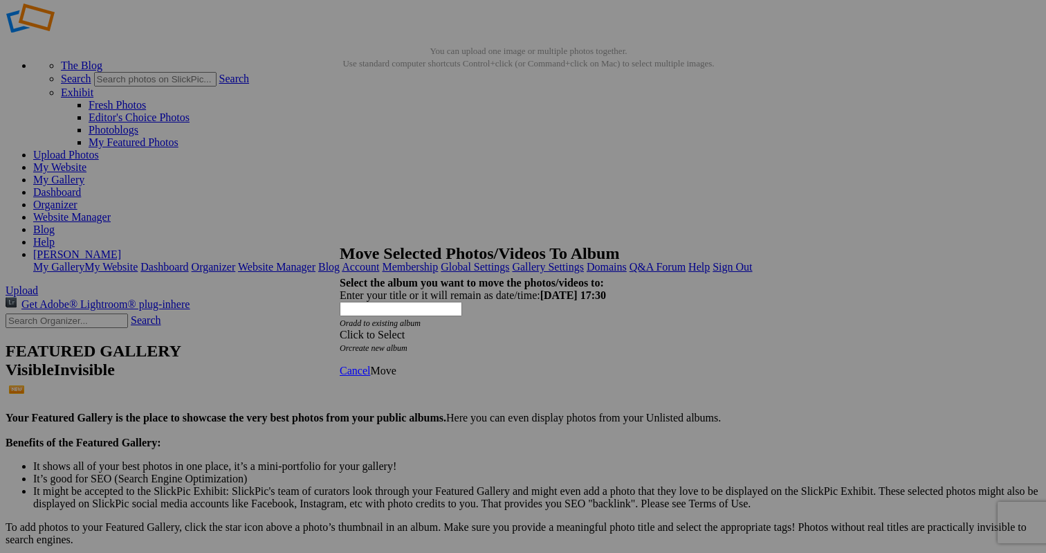
click at [370, 365] on span "Cancel" at bounding box center [355, 371] width 30 height 12
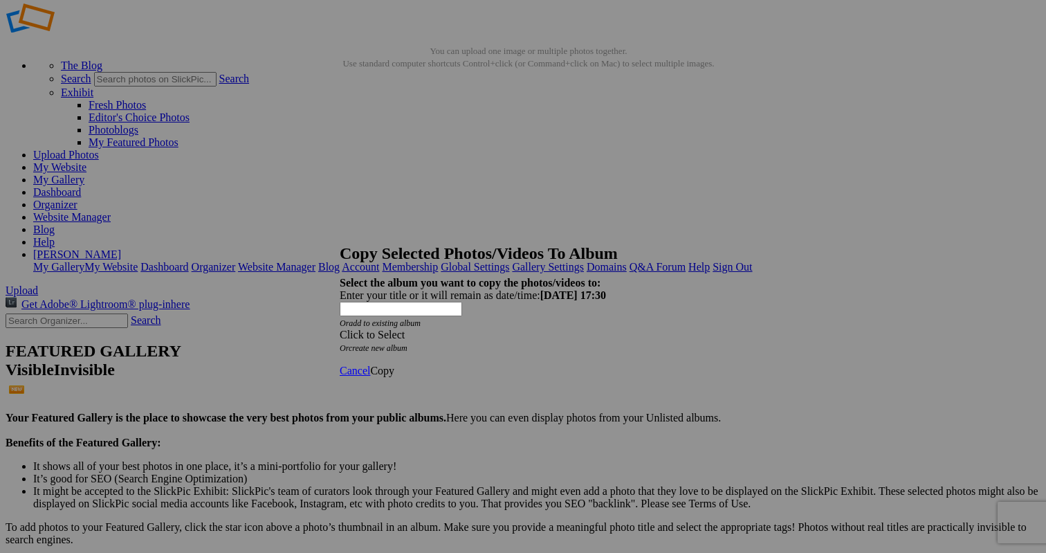
click at [522, 329] on div "Click to Select" at bounding box center [523, 335] width 367 height 12
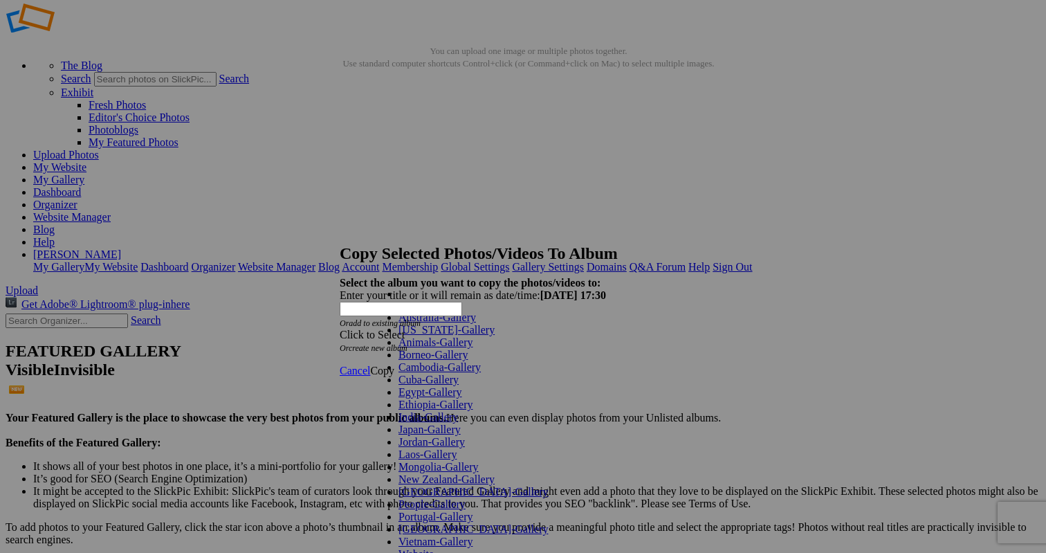
scroll to position [252, 0]
click at [434, 548] on span at bounding box center [434, 554] width 0 height 12
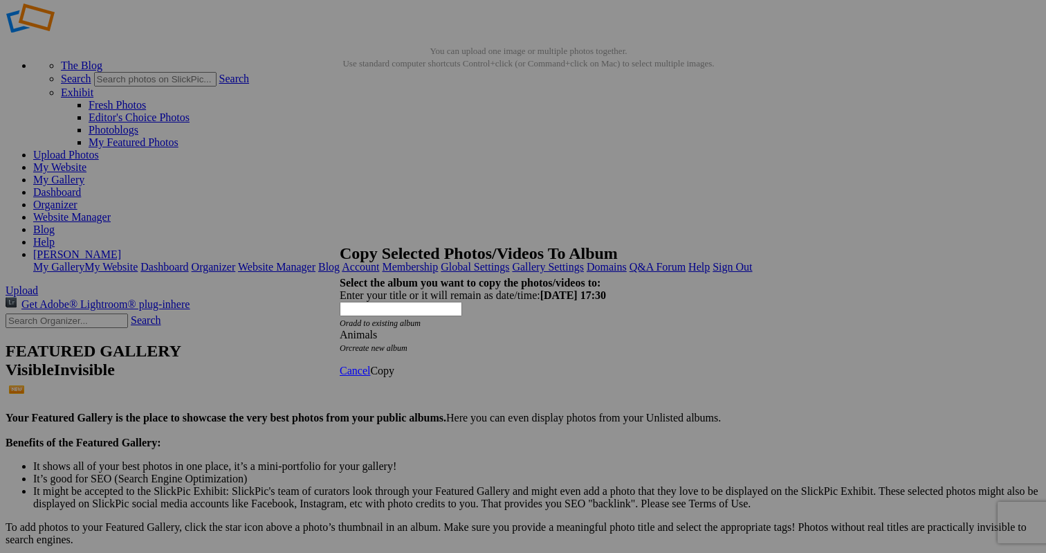
click at [394, 365] on span "Copy" at bounding box center [382, 371] width 24 height 12
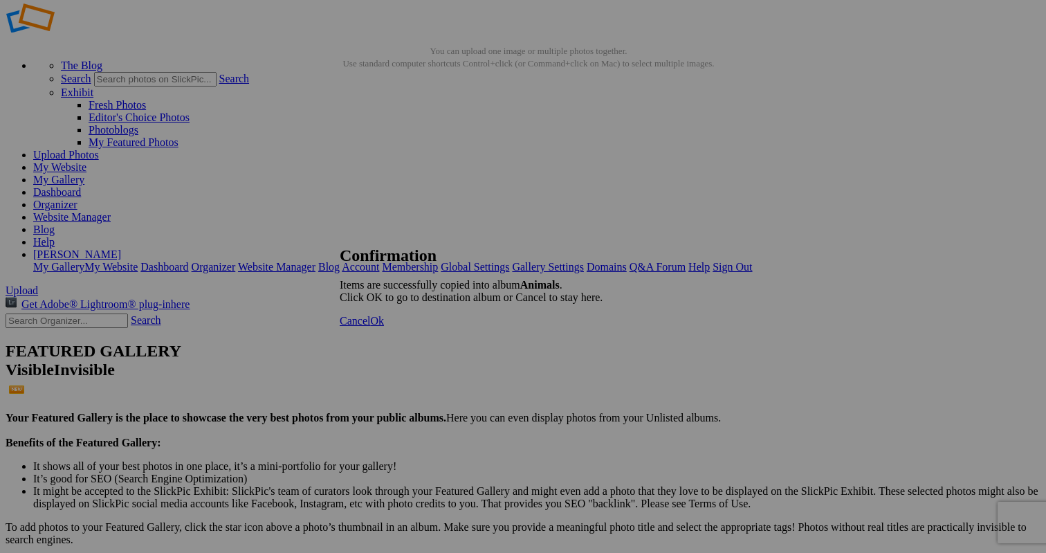
click at [370, 326] on span "Cancel" at bounding box center [355, 321] width 30 height 12
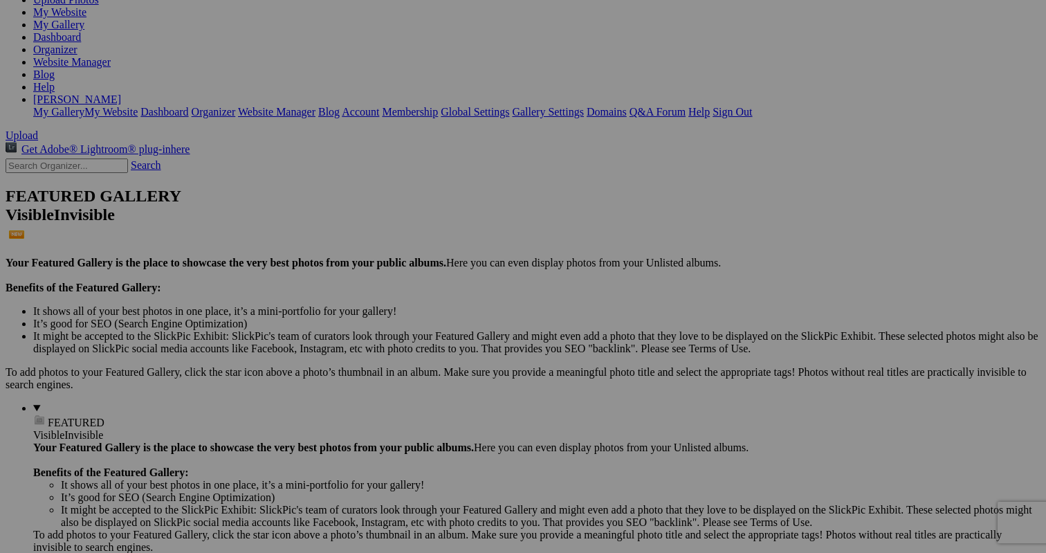
scroll to position [203, 0]
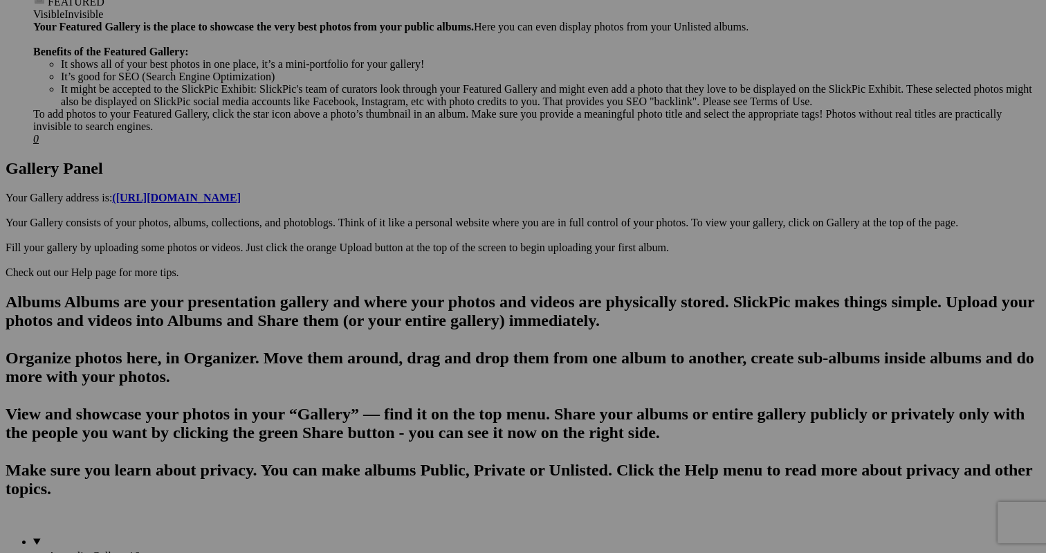
scroll to position [629, 0]
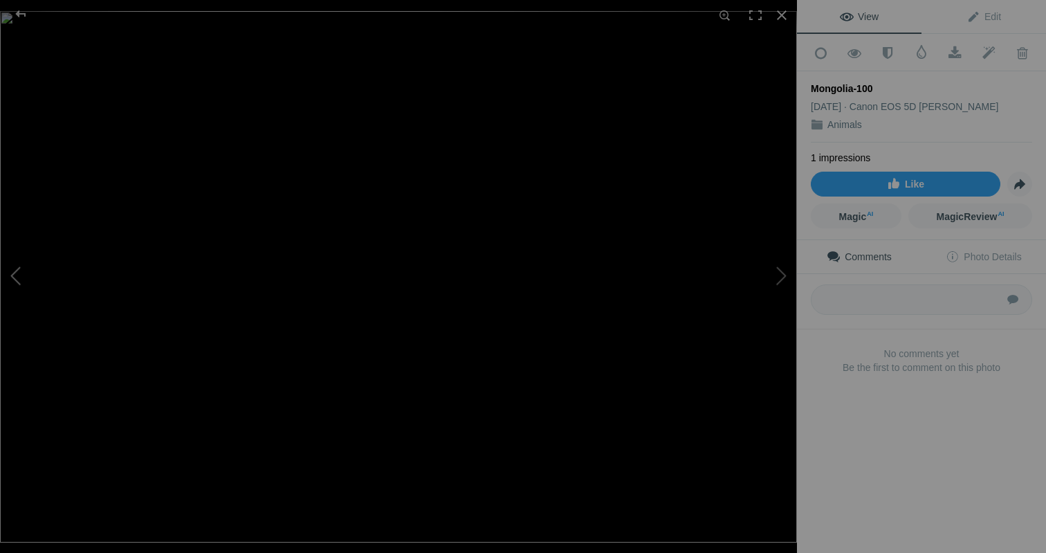
click at [18, 277] on button at bounding box center [52, 276] width 104 height 199
click at [780, 278] on button at bounding box center [745, 276] width 104 height 199
click at [780, 274] on button at bounding box center [745, 276] width 104 height 199
click at [22, 10] on div at bounding box center [21, 14] width 50 height 28
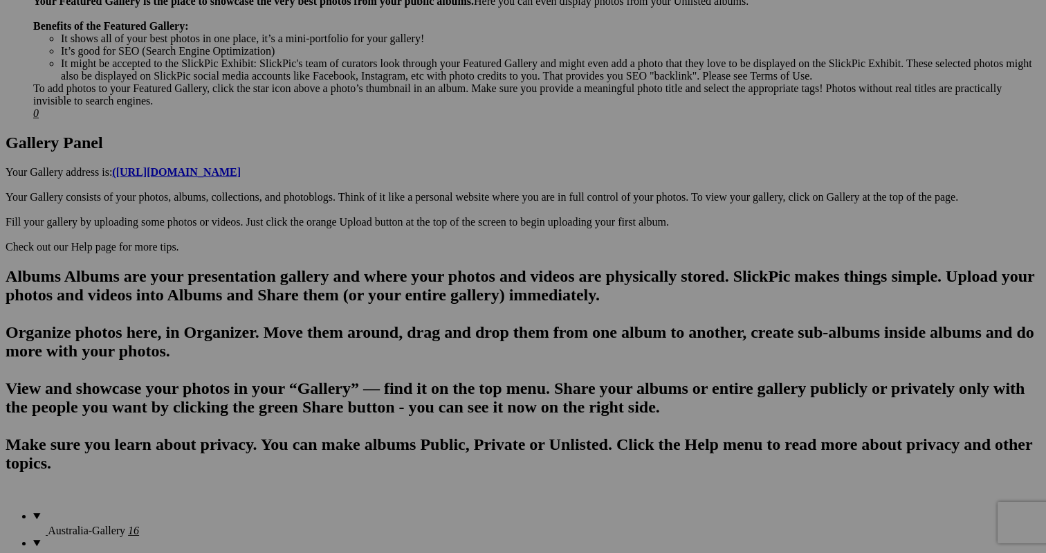
click at [431, 369] on link "Yes" at bounding box center [423, 367] width 16 height 12
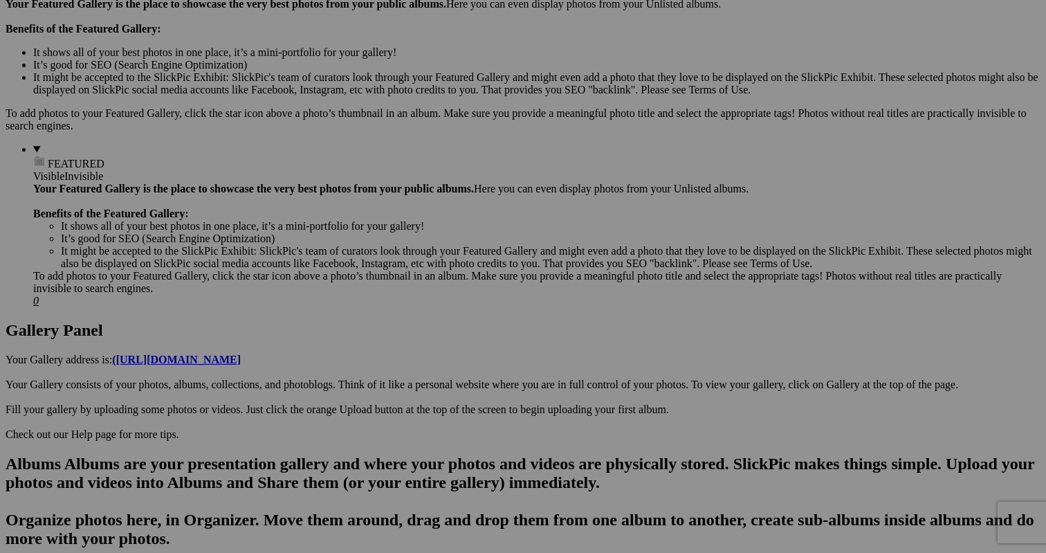
scroll to position [437, 0]
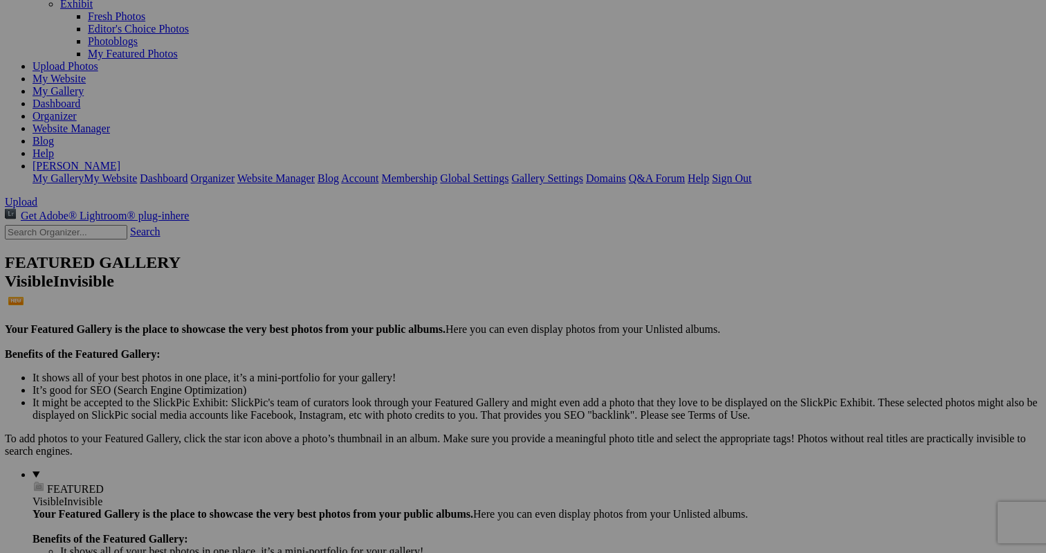
scroll to position [116, 0]
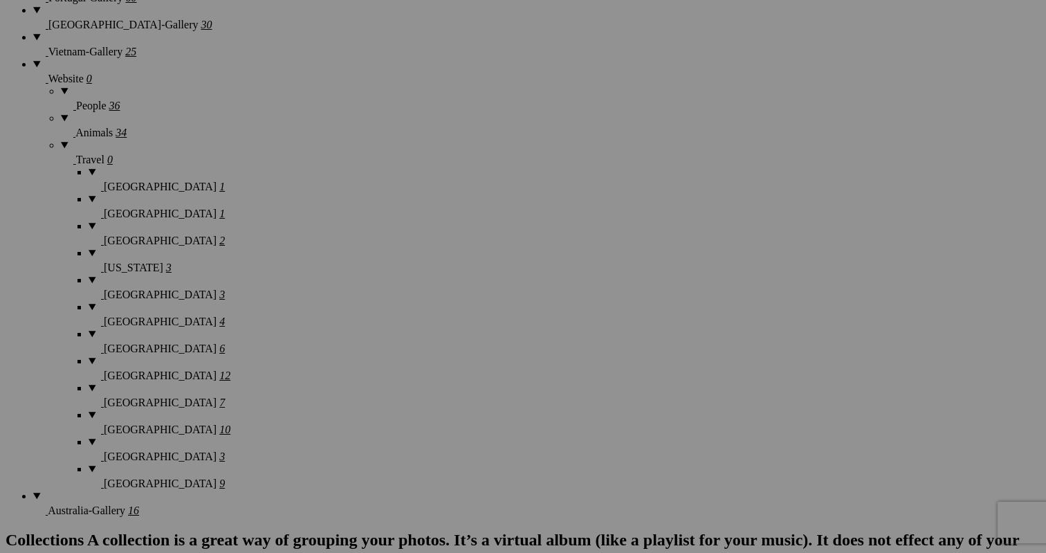
scroll to position [1595, 0]
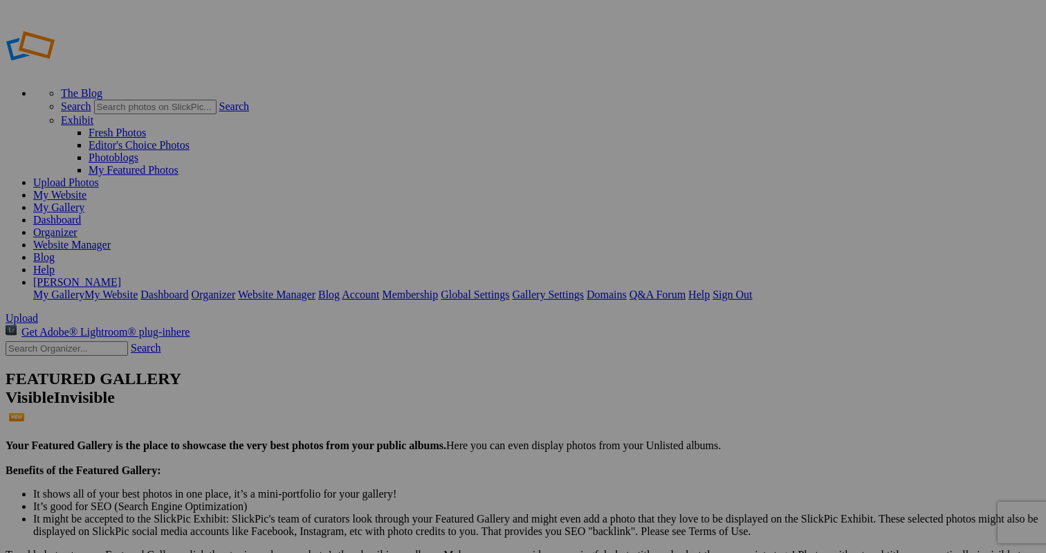
scroll to position [6, 0]
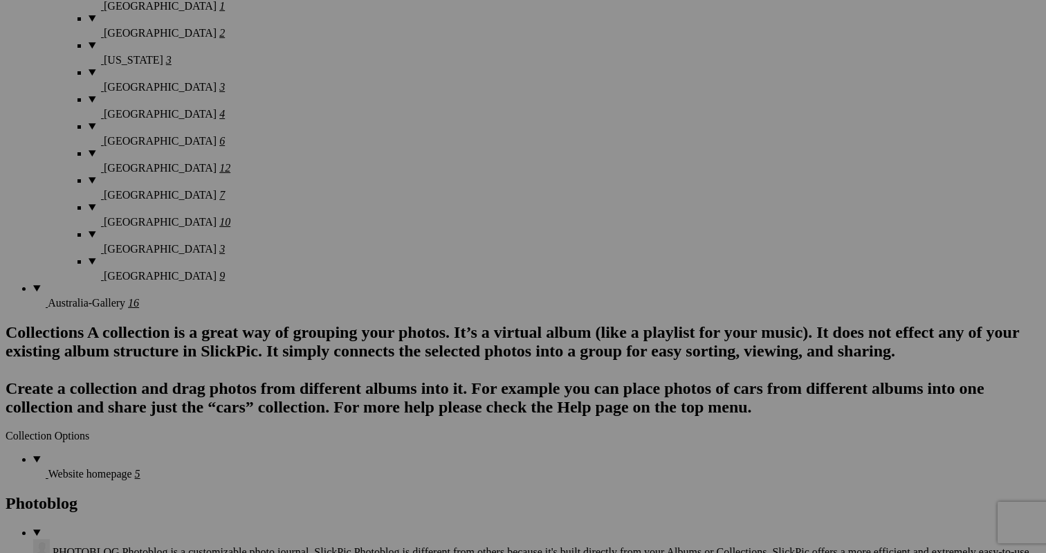
scroll to position [1803, 0]
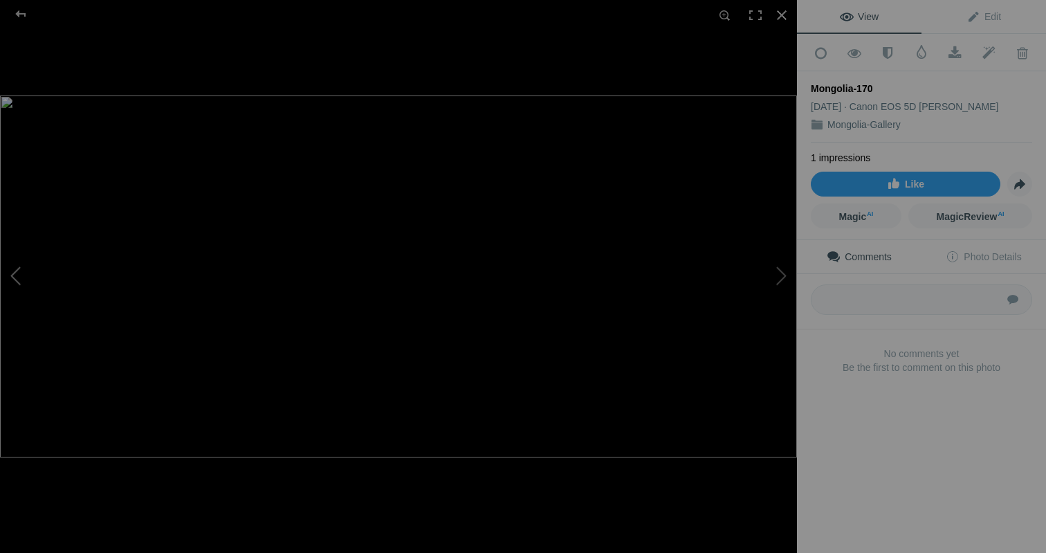
click at [19, 270] on button at bounding box center [52, 276] width 104 height 199
click at [782, 275] on button at bounding box center [745, 276] width 104 height 199
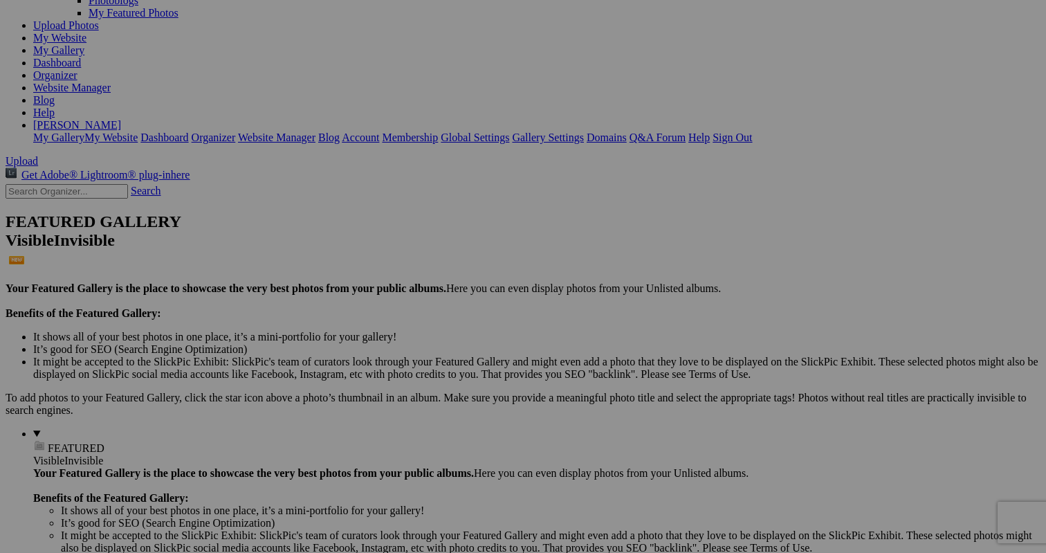
scroll to position [165, 0]
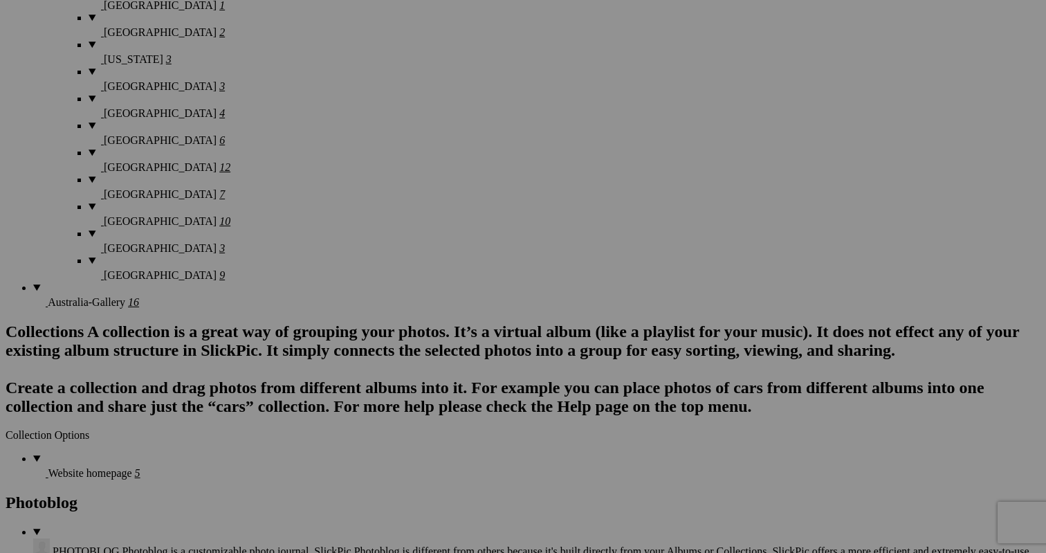
scroll to position [1794, 0]
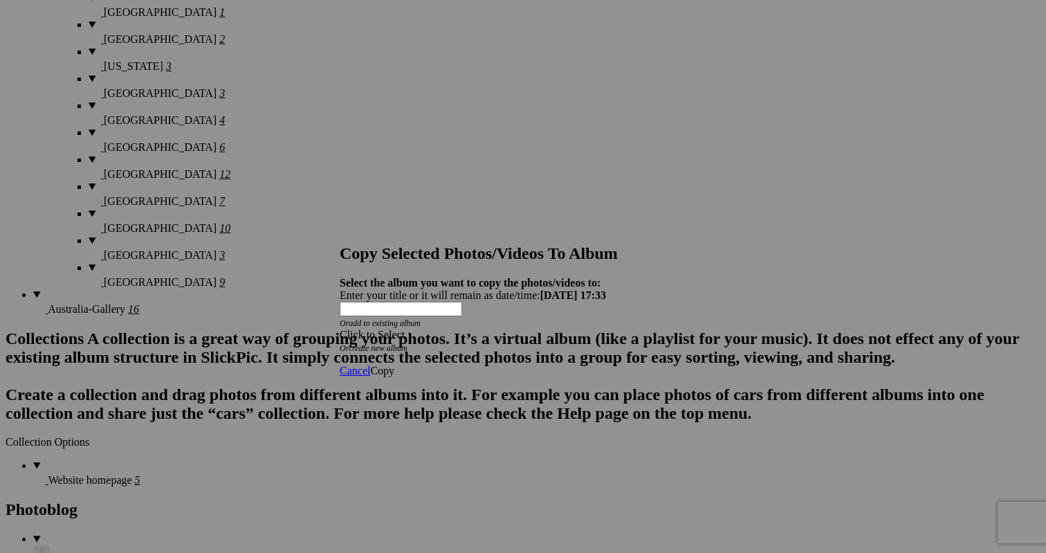
click at [578, 329] on div "Click to Select" at bounding box center [523, 335] width 367 height 12
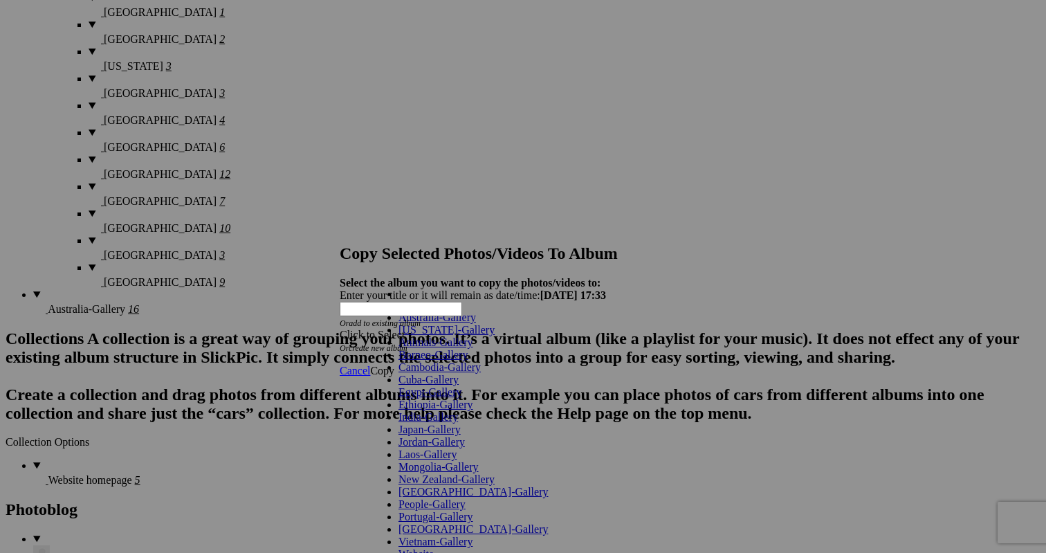
click at [473, 348] on link "Animals-Gallery" at bounding box center [435, 342] width 75 height 12
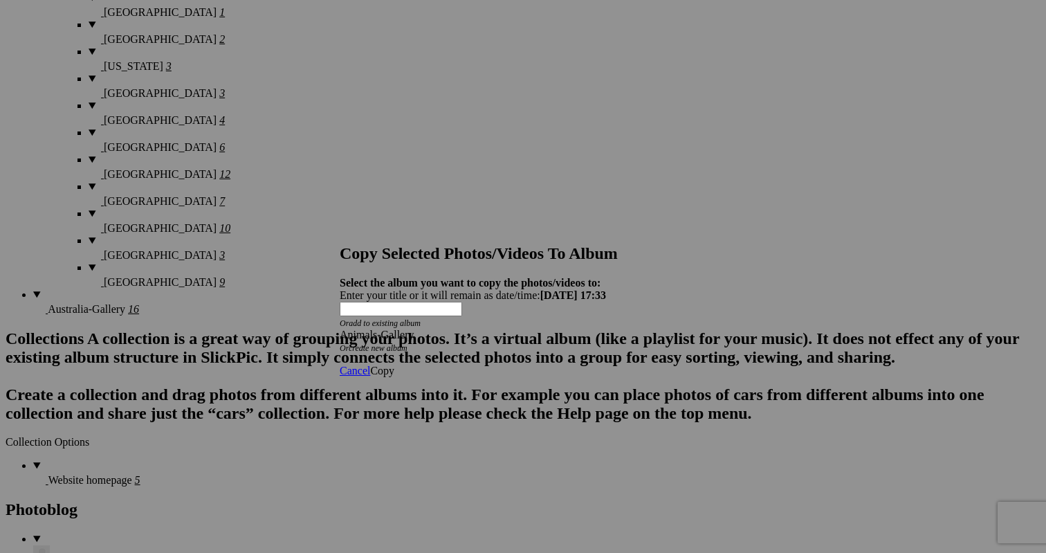
click at [394, 365] on span "Copy" at bounding box center [382, 371] width 24 height 12
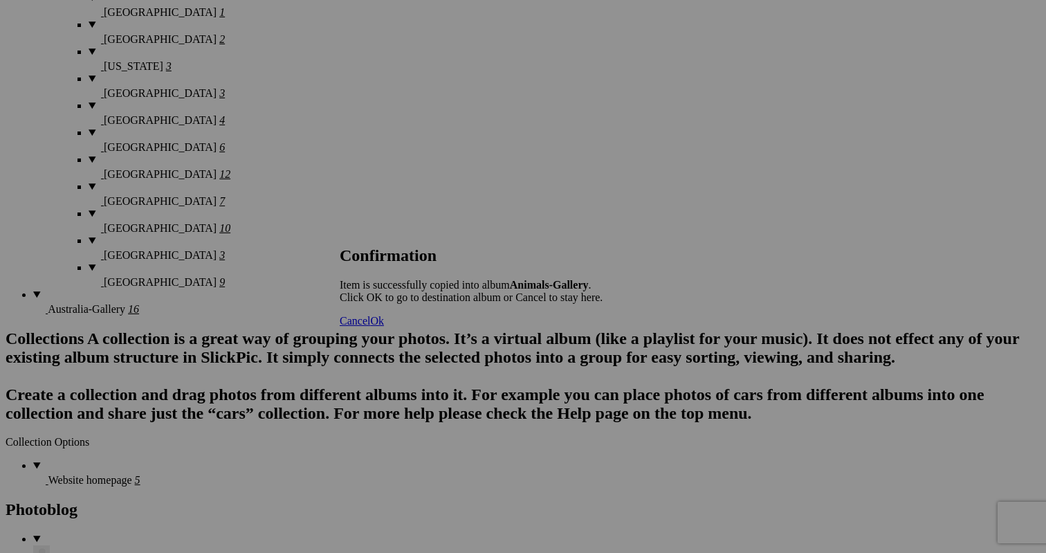
click at [370, 326] on span "Cancel" at bounding box center [355, 321] width 30 height 12
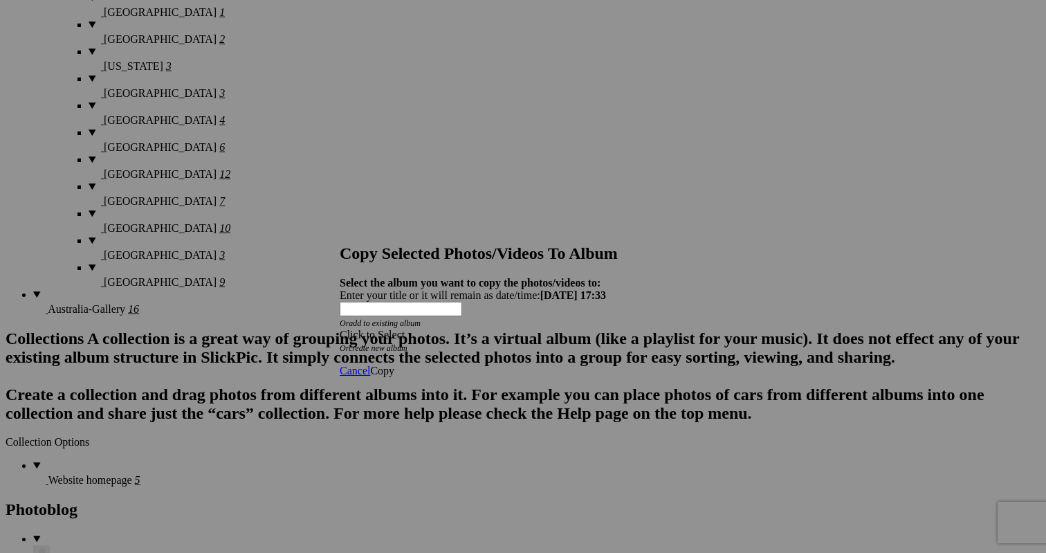
click at [521, 329] on div "Click to Select" at bounding box center [523, 335] width 367 height 12
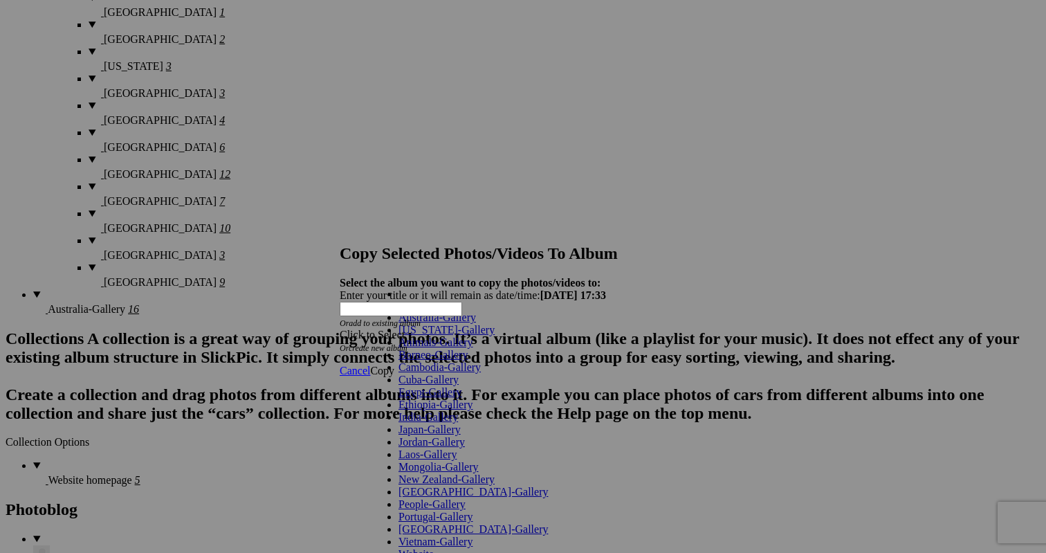
scroll to position [252, 0]
click at [434, 548] on span at bounding box center [434, 554] width 0 height 12
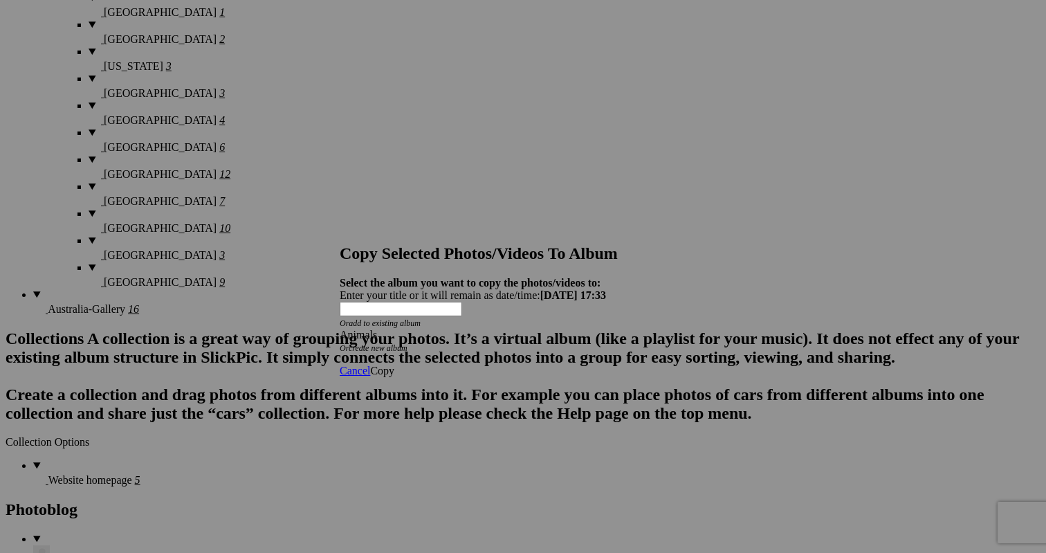
click at [394, 365] on span "Copy" at bounding box center [382, 371] width 24 height 12
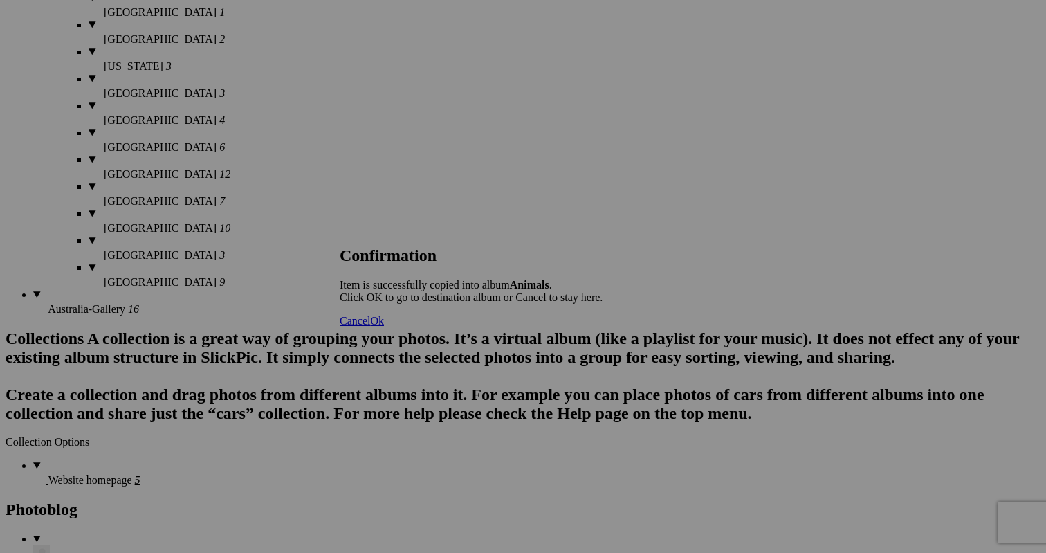
click at [370, 326] on span "Cancel" at bounding box center [355, 321] width 30 height 12
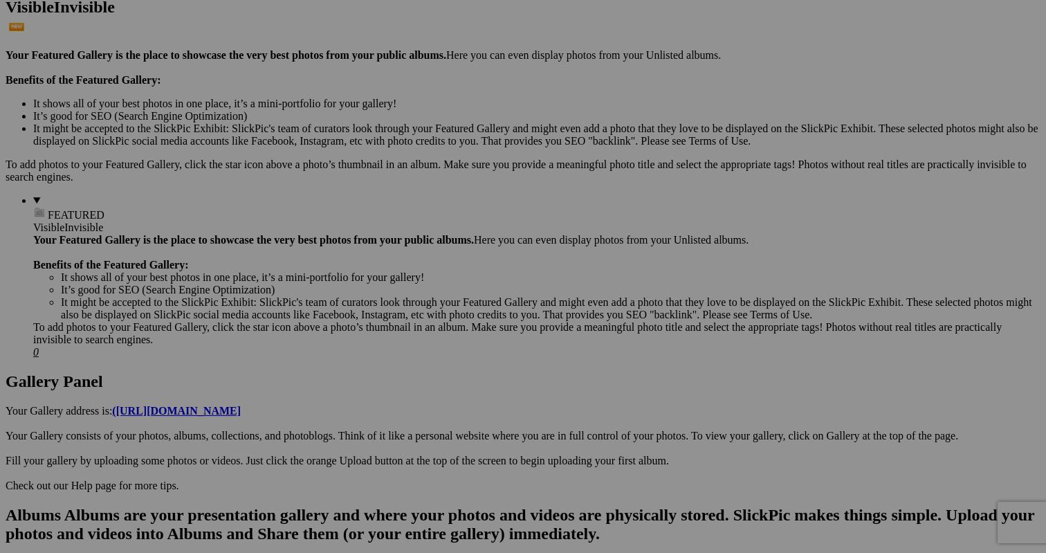
scroll to position [393, 0]
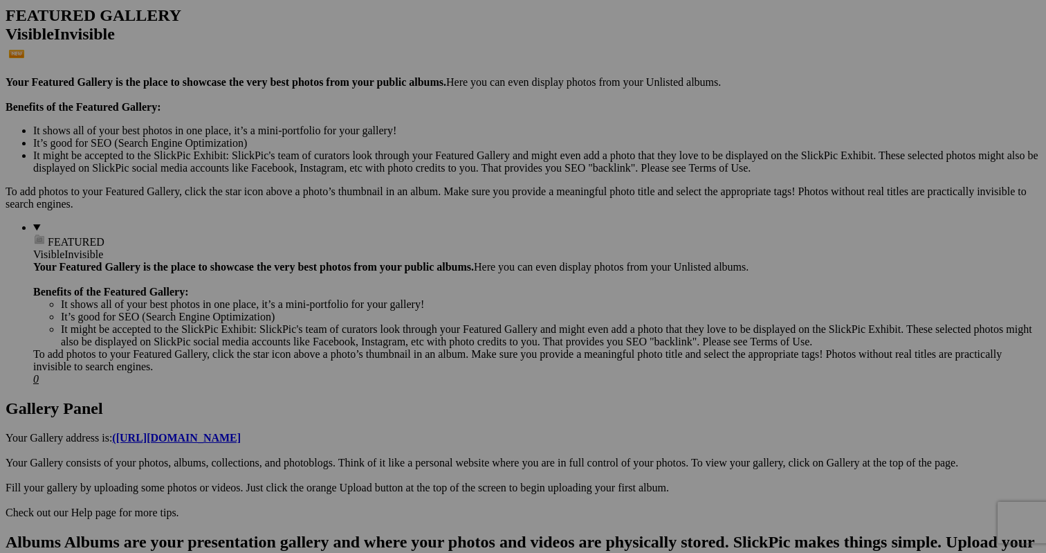
scroll to position [359, 0]
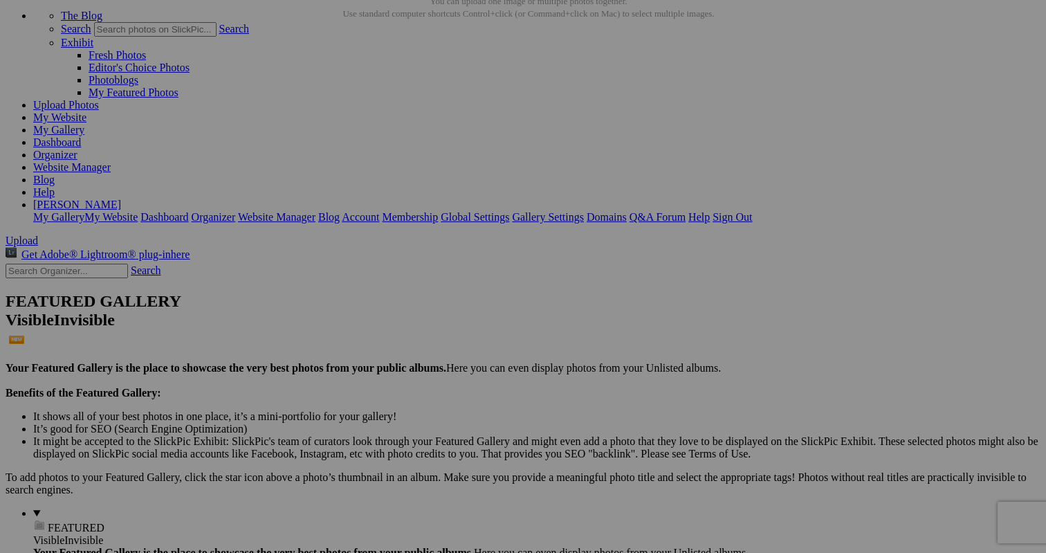
scroll to position [91, 0]
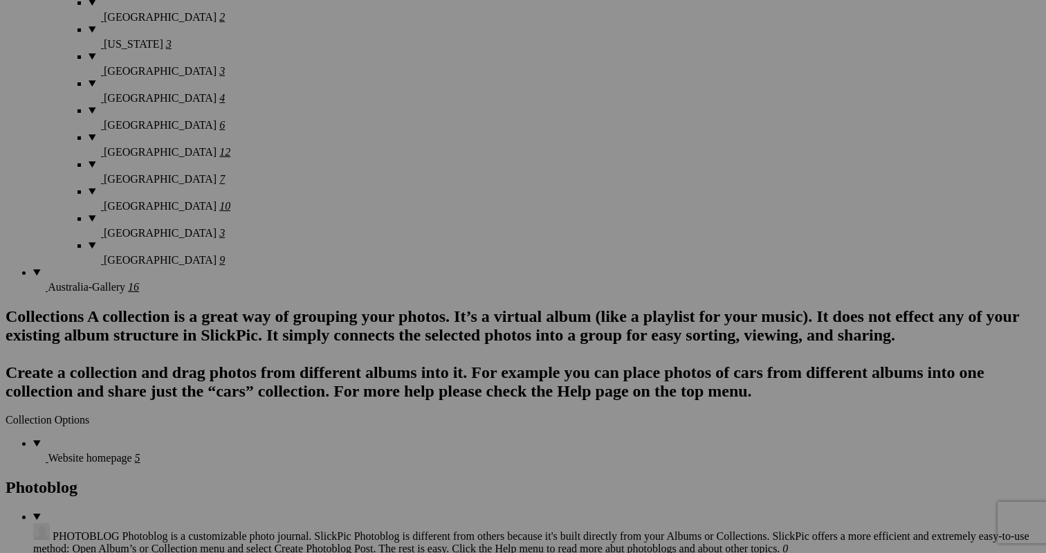
scroll to position [1811, 0]
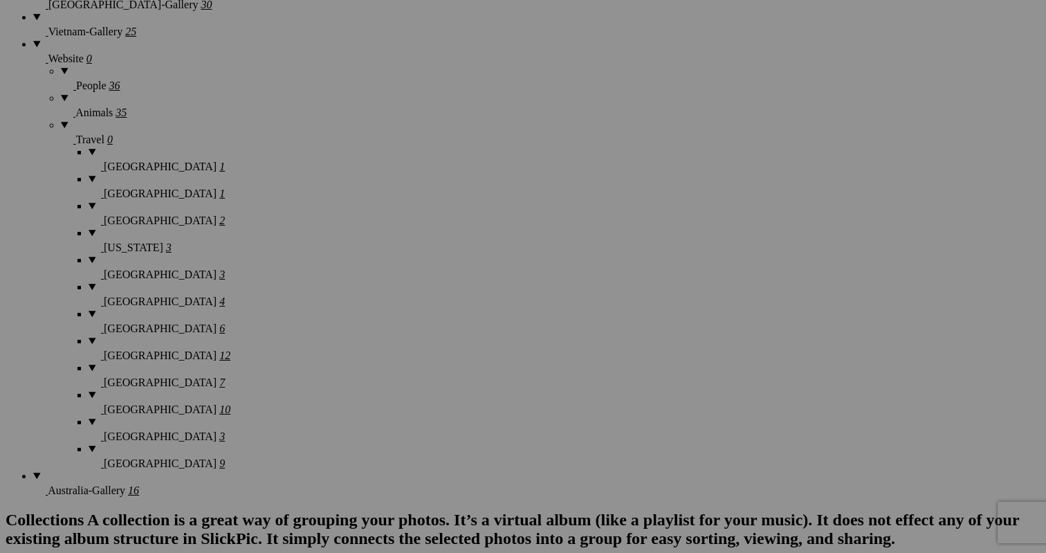
scroll to position [1624, 0]
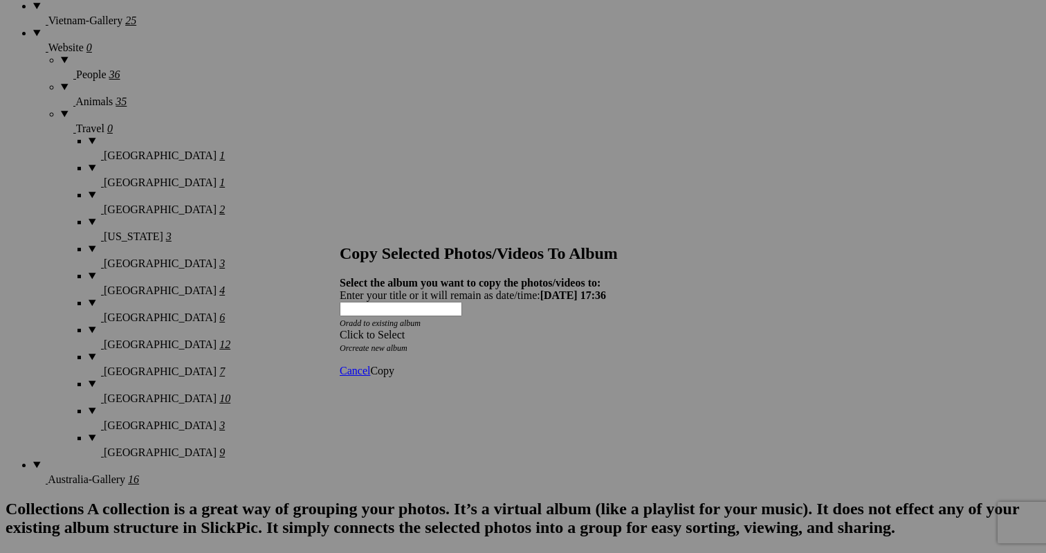
click at [532, 329] on div "Click to Select" at bounding box center [523, 335] width 367 height 12
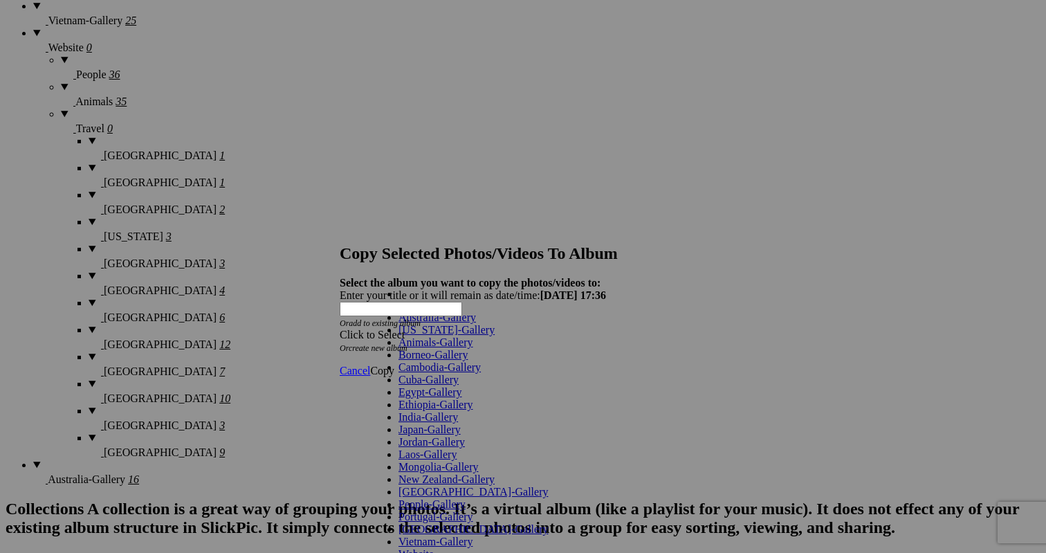
scroll to position [252, 0]
click at [434, 548] on span at bounding box center [434, 554] width 0 height 12
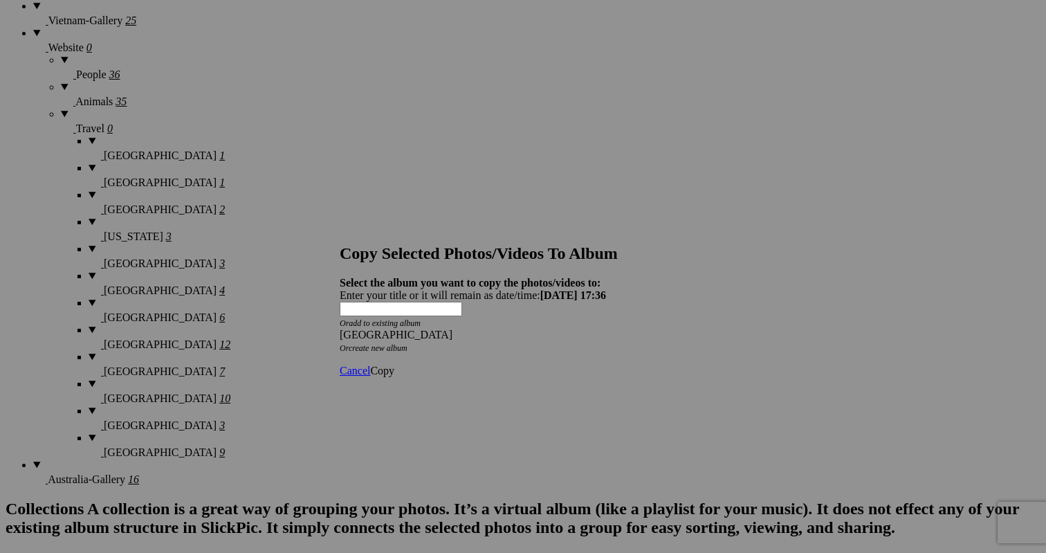
click at [394, 365] on span "Copy" at bounding box center [382, 371] width 24 height 12
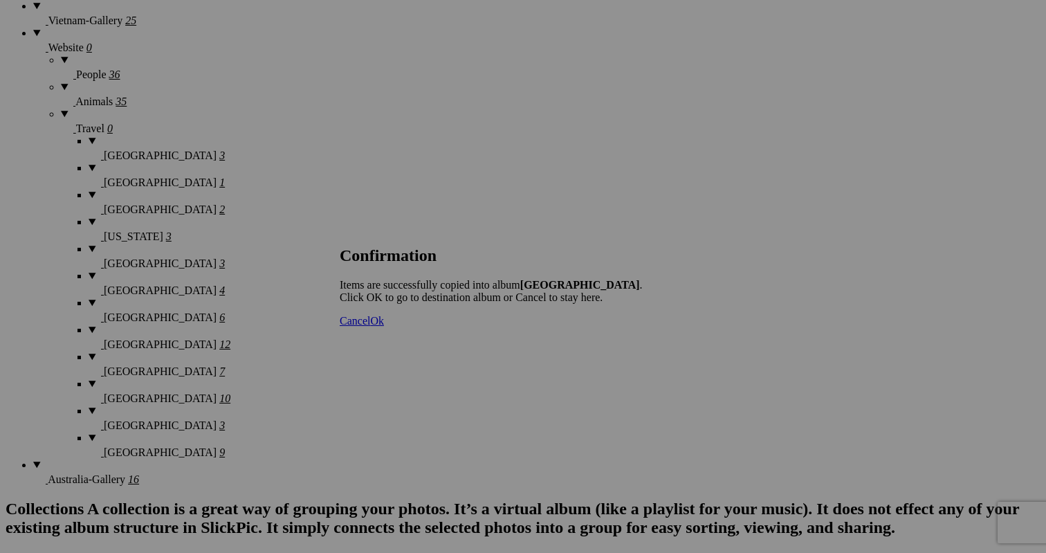
click at [384, 326] on span "Ok" at bounding box center [377, 321] width 14 height 12
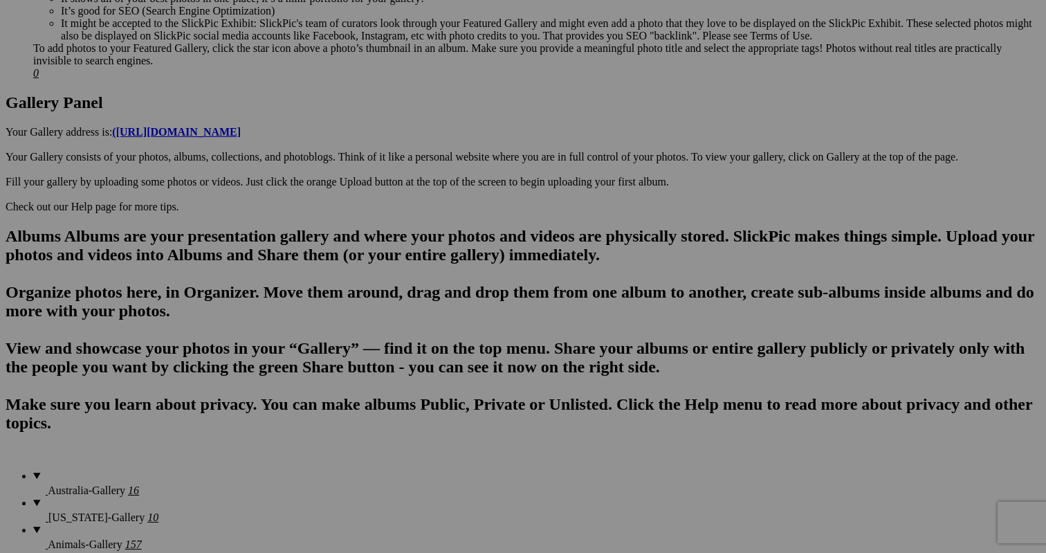
scroll to position [668, 0]
